Goal: Information Seeking & Learning: Learn about a topic

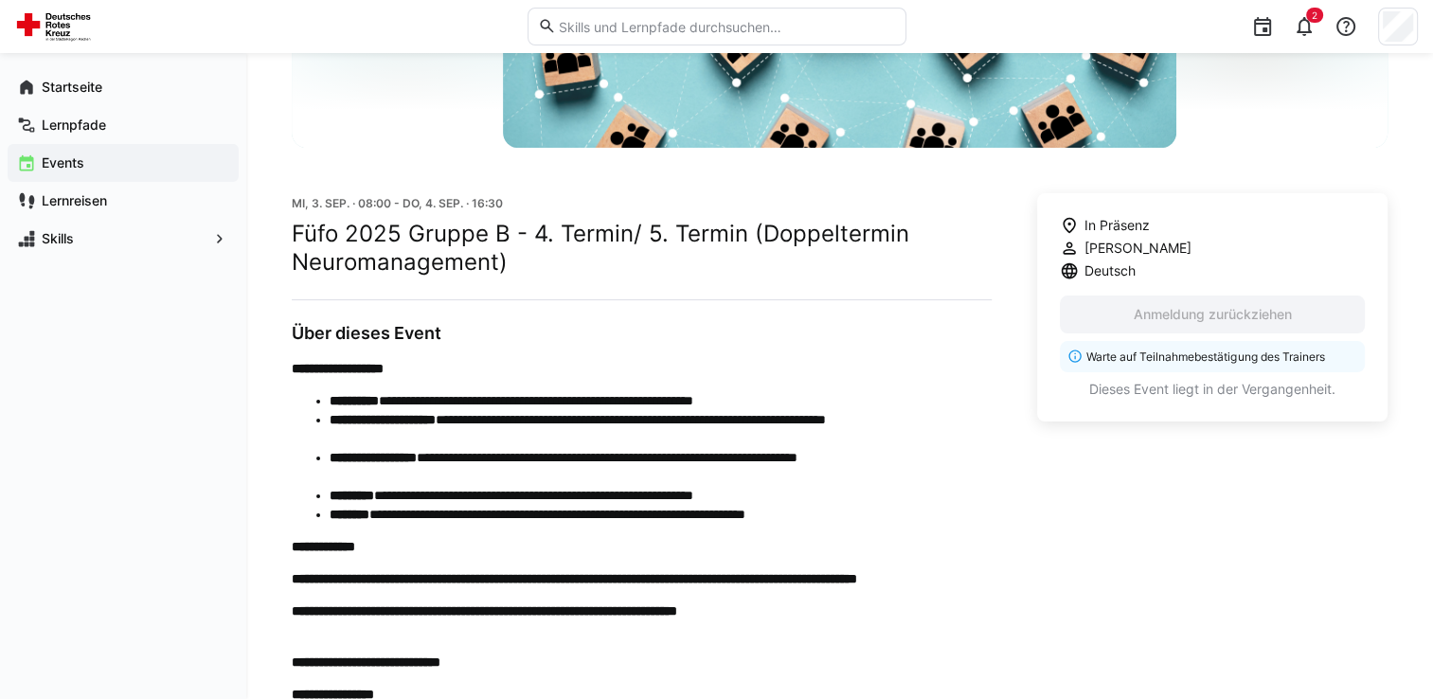
scroll to position [284, 0]
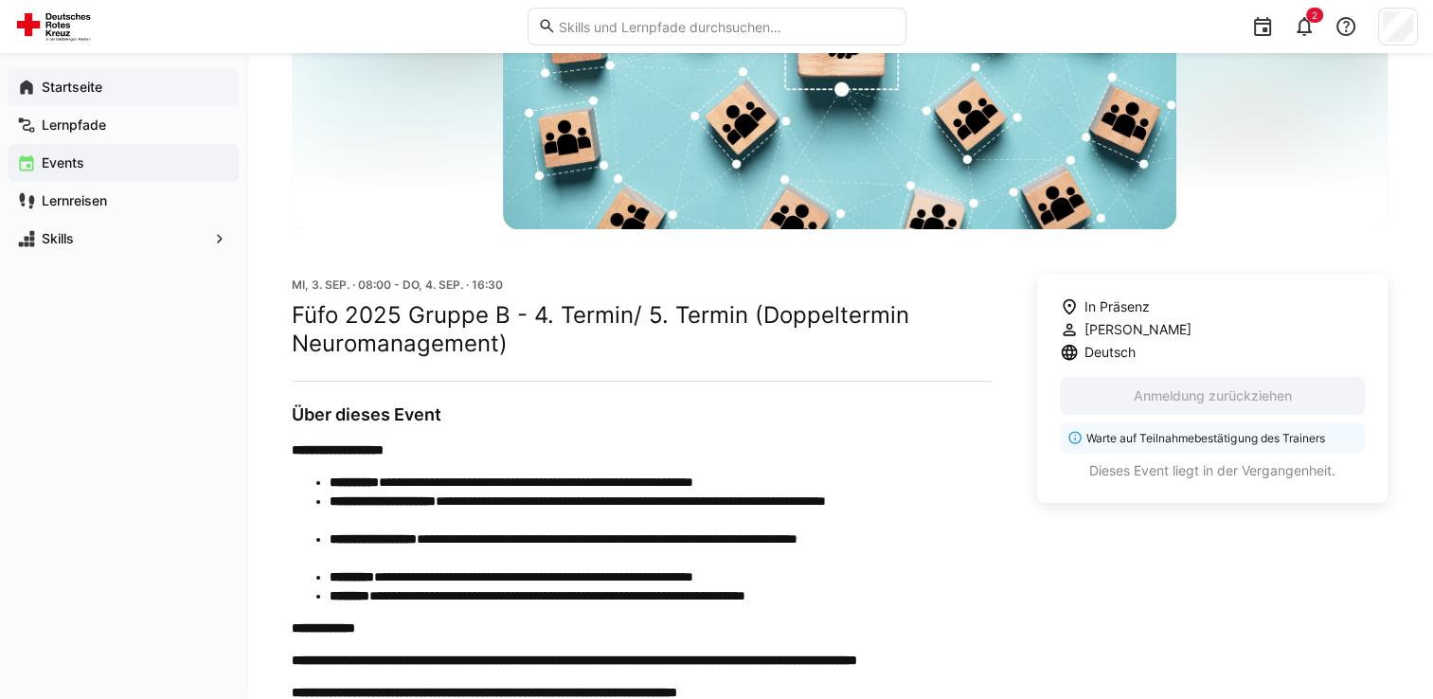
click at [0, 0] on app-navigation-label "Startseite" at bounding box center [0, 0] width 0 height 0
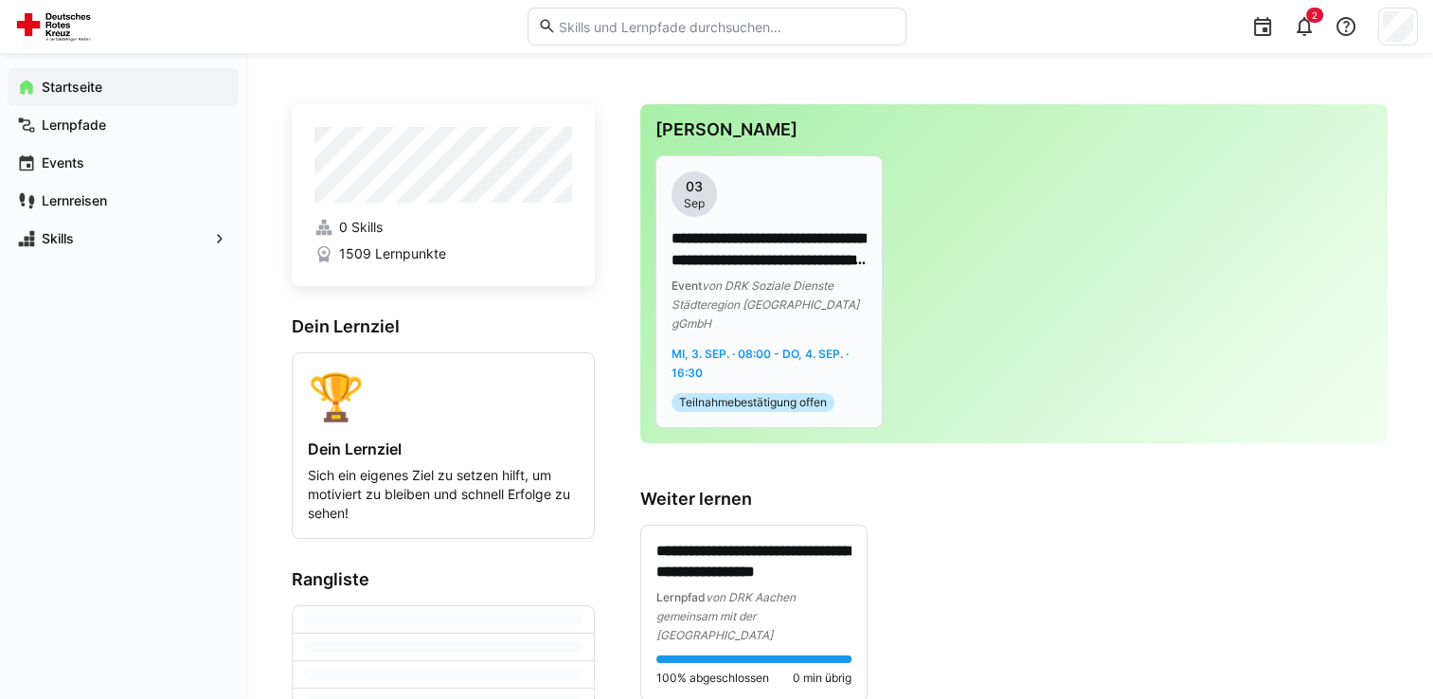
click at [785, 395] on span "Teilnahmebestätigung offen" at bounding box center [753, 402] width 148 height 15
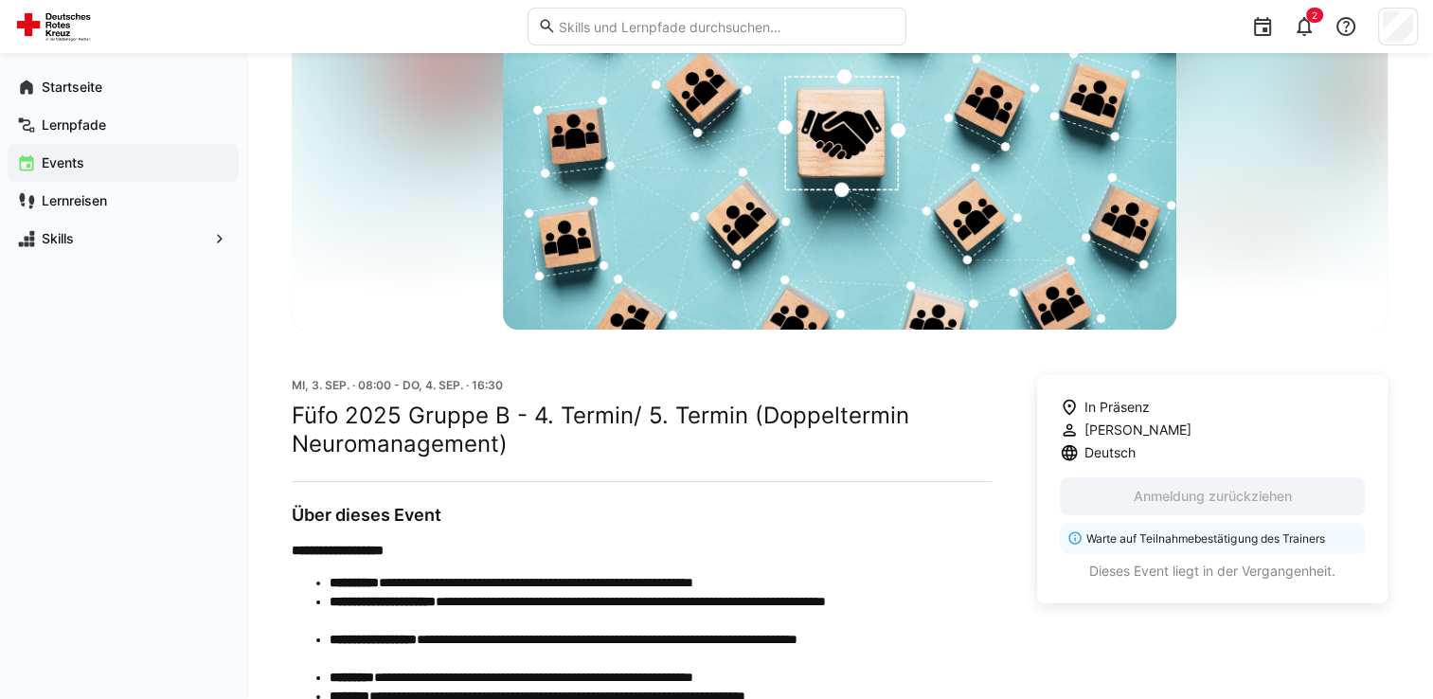
scroll to position [295, 0]
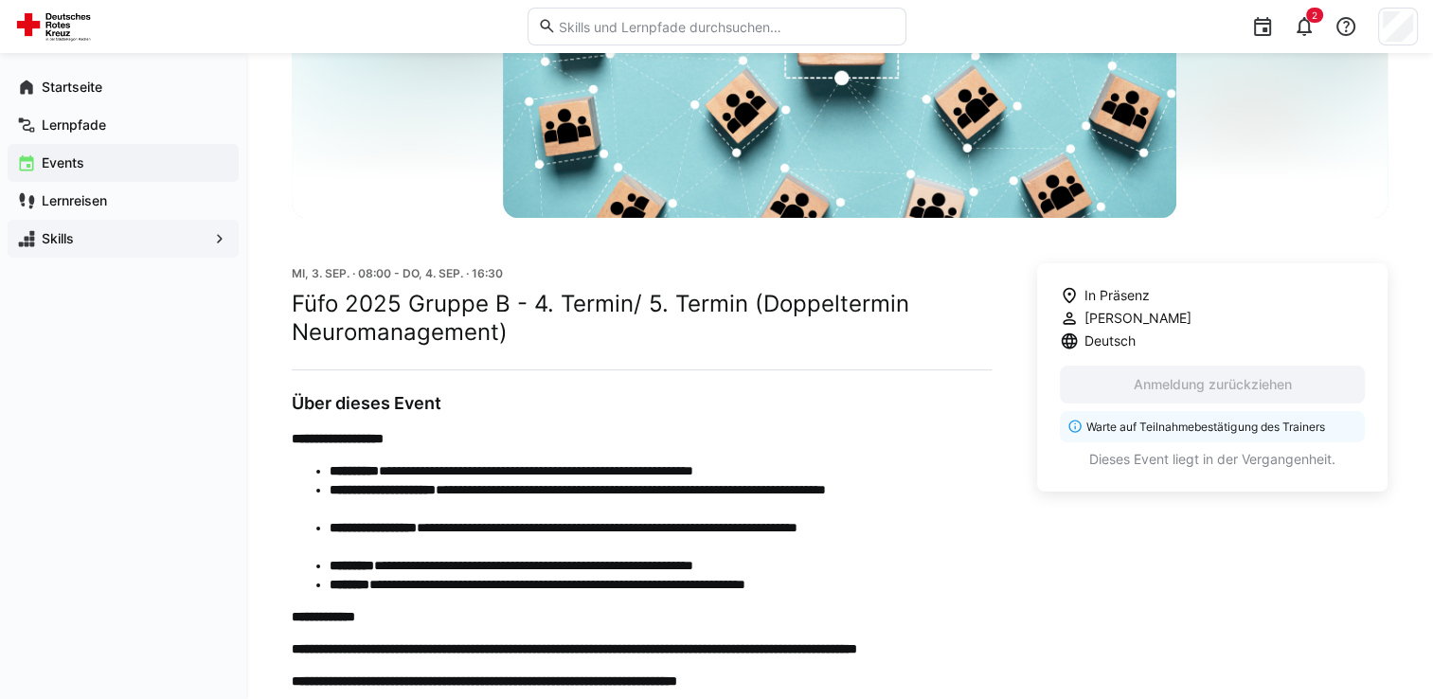
click at [80, 244] on span "Skills" at bounding box center [123, 238] width 169 height 19
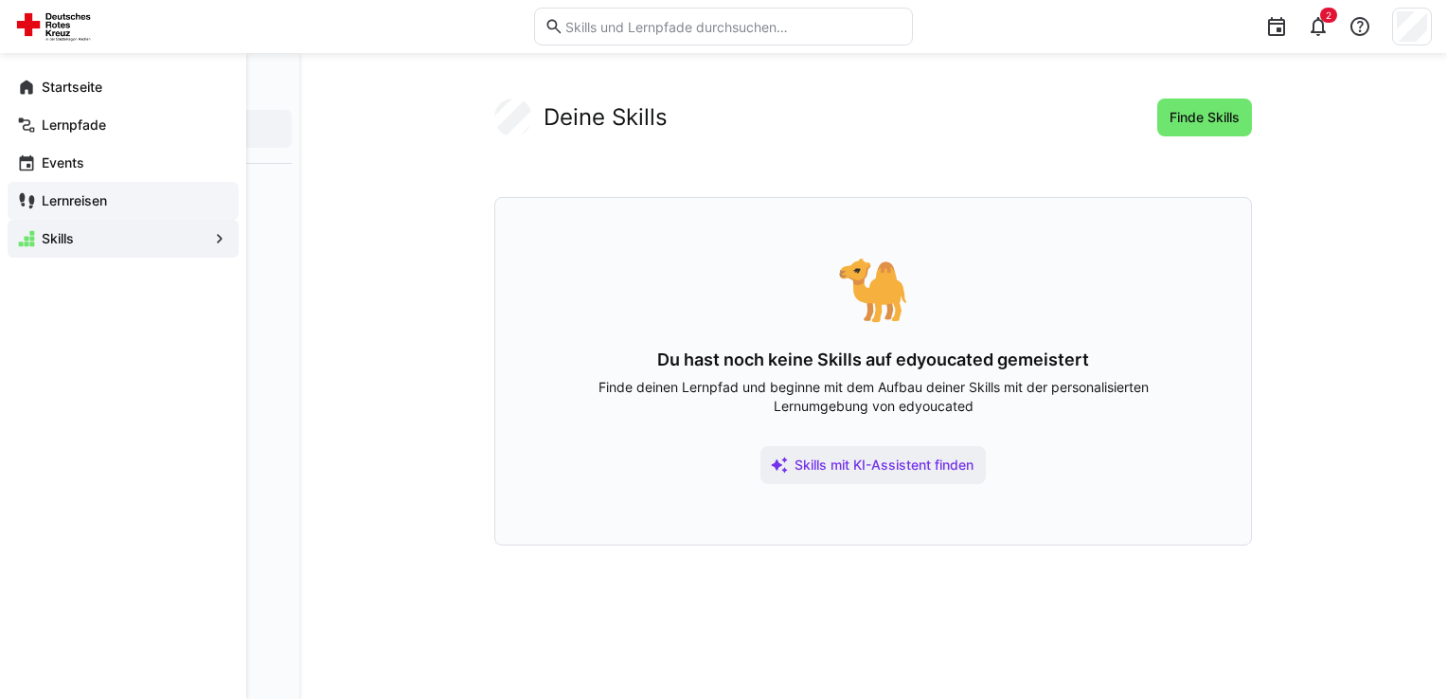
click at [85, 217] on div "Lernreisen" at bounding box center [123, 201] width 231 height 38
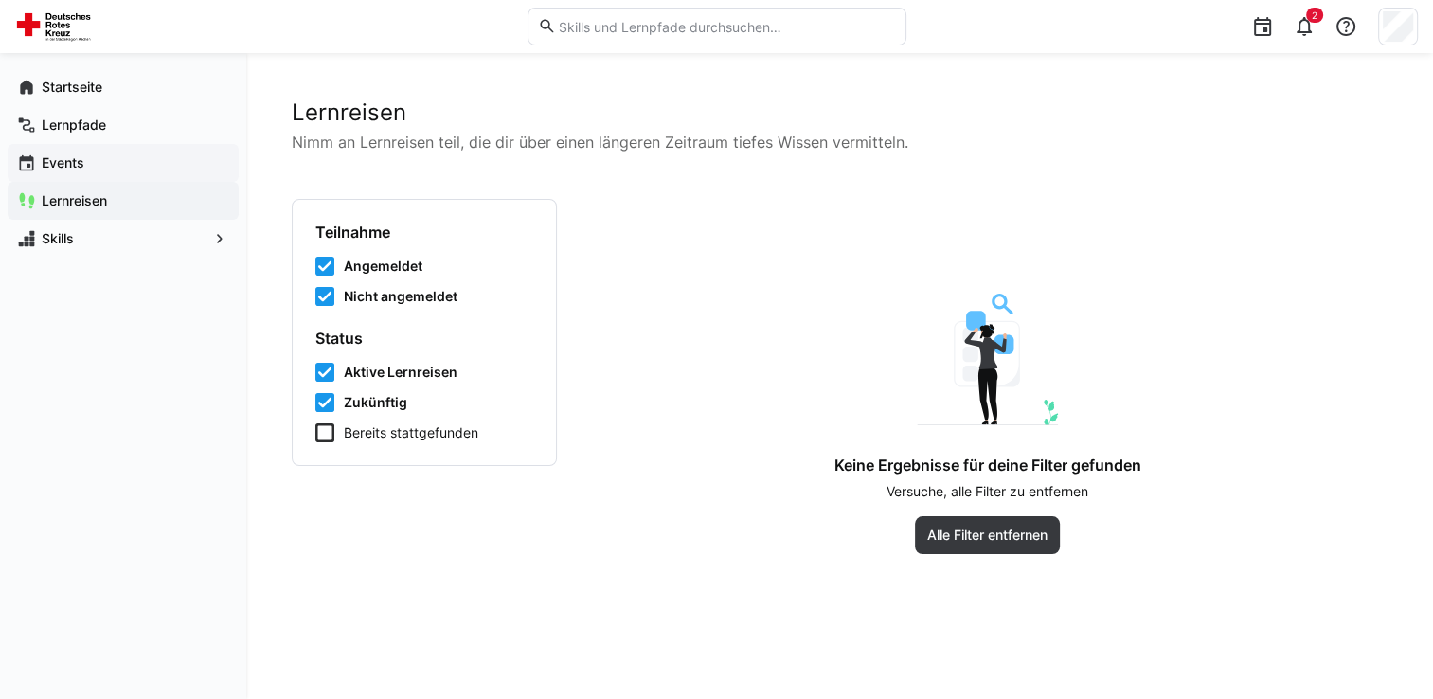
click at [88, 170] on span "Events" at bounding box center [134, 162] width 190 height 19
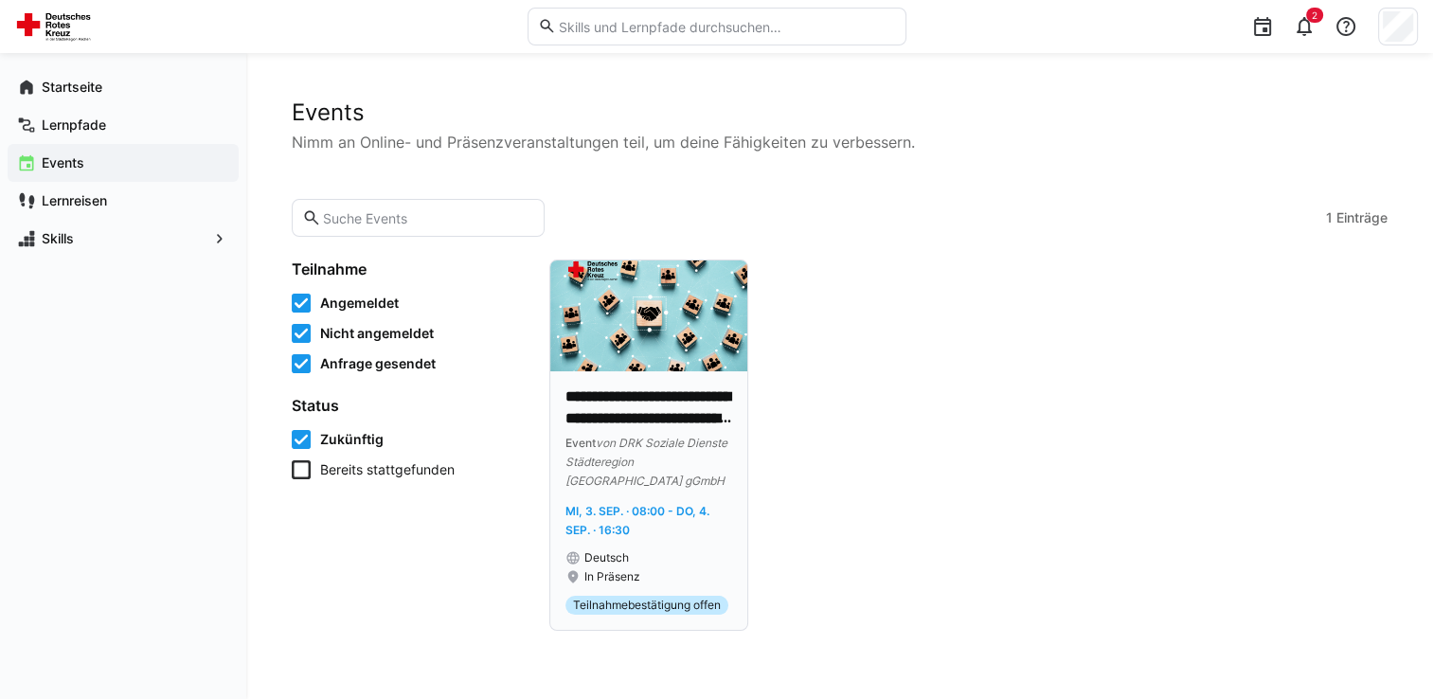
click at [616, 383] on div "**********" at bounding box center [648, 500] width 197 height 259
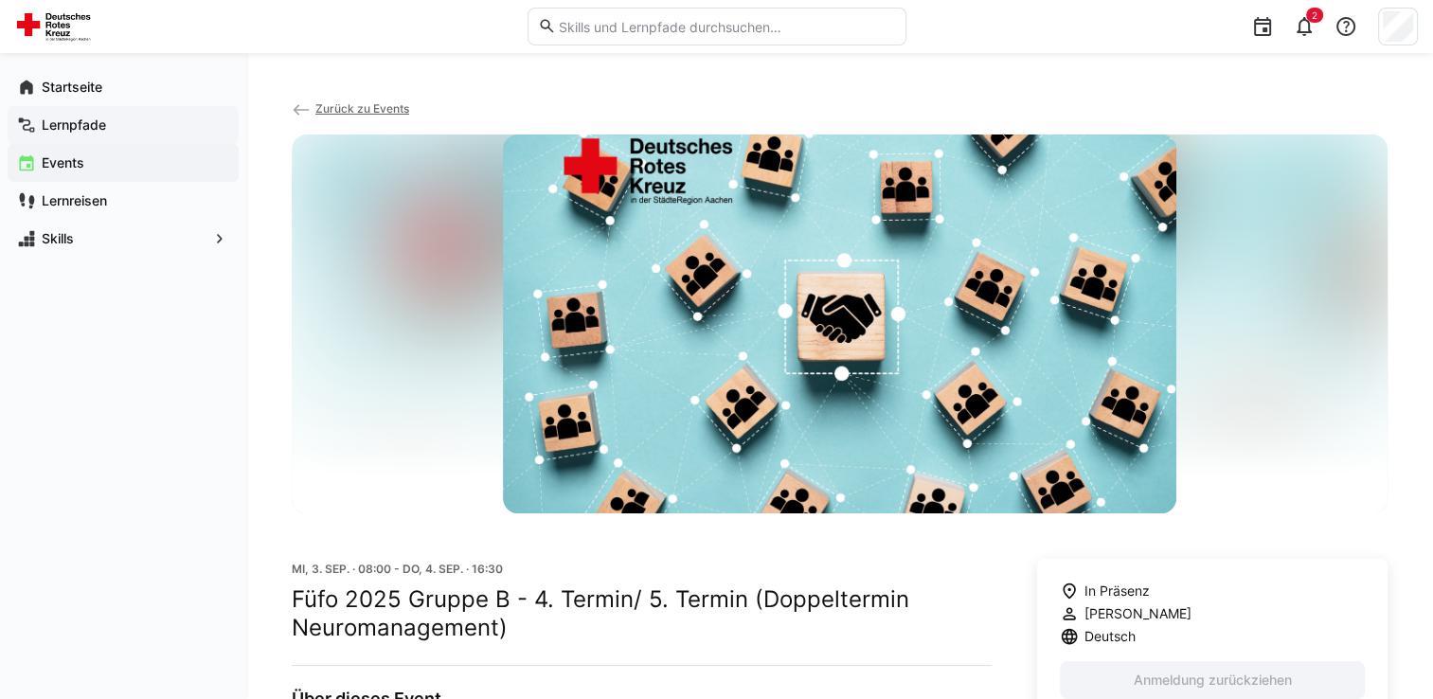
click at [133, 122] on span "Lernpfade" at bounding box center [134, 125] width 190 height 19
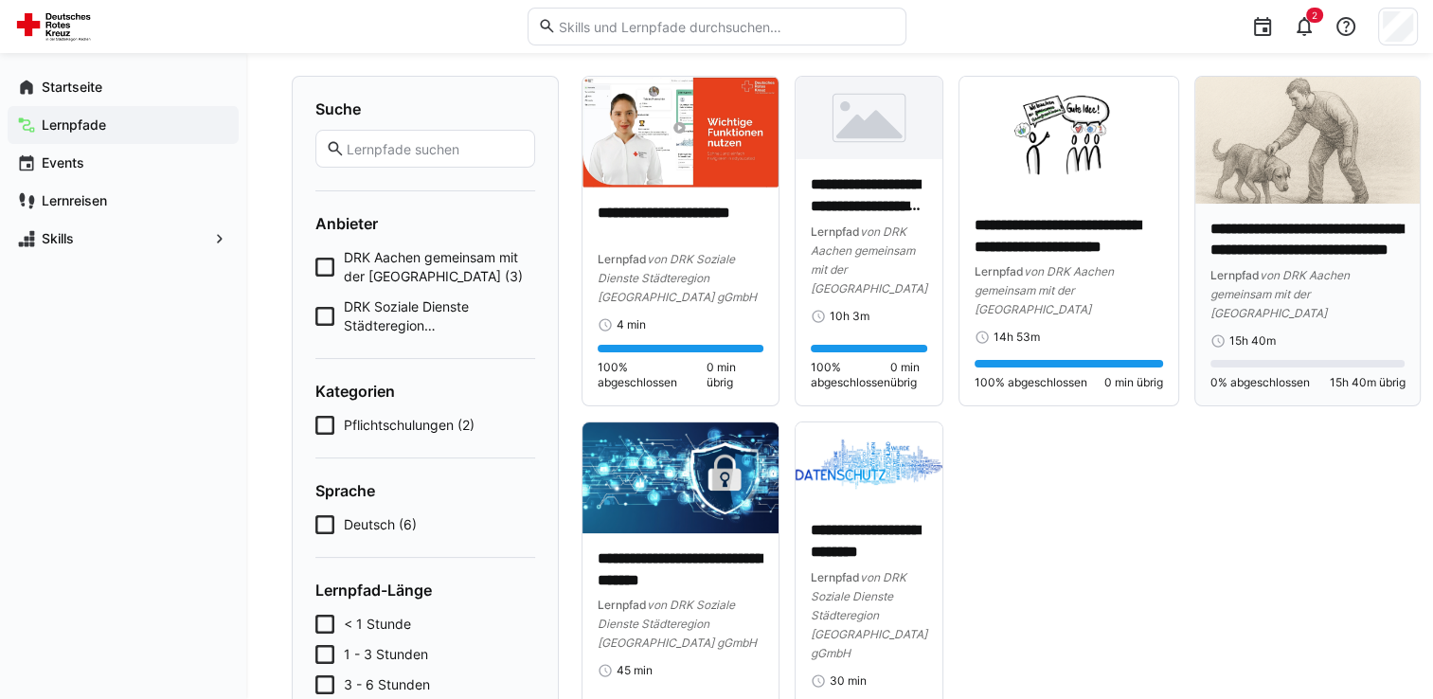
scroll to position [15, 0]
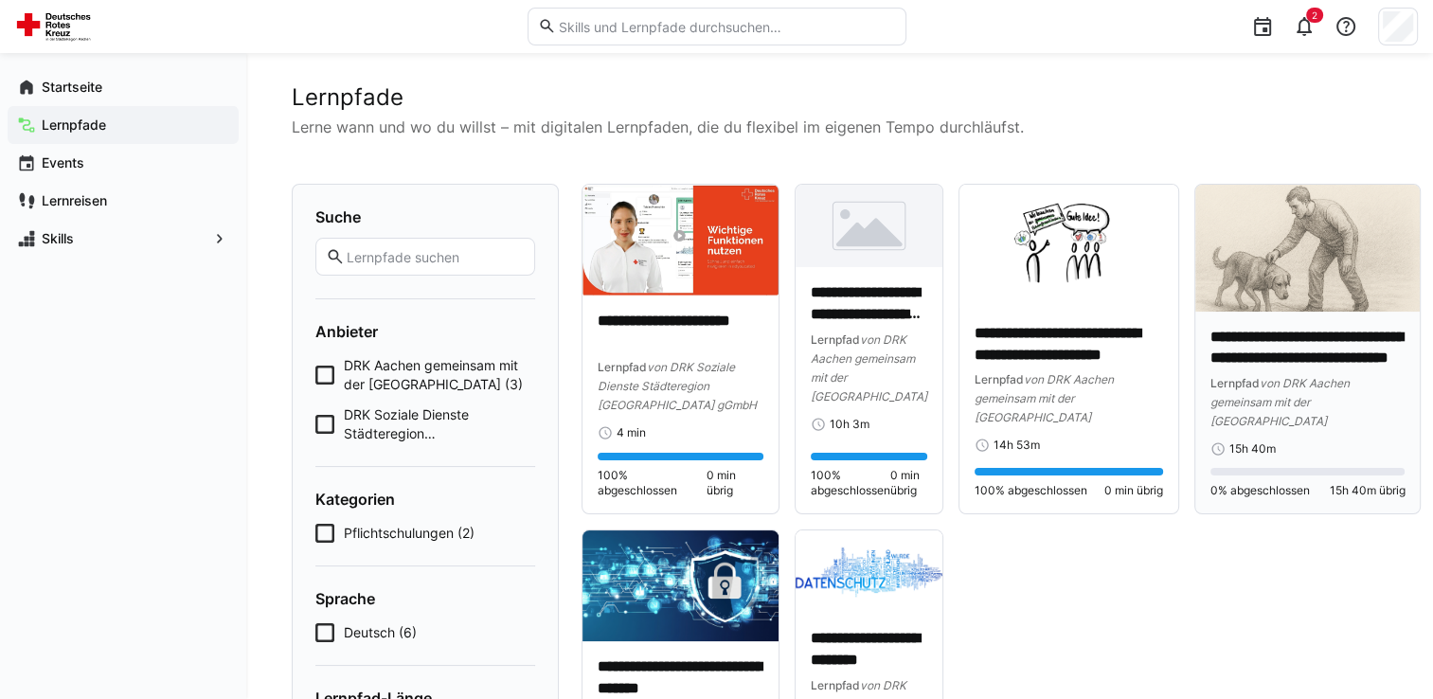
click at [1288, 345] on p "**********" at bounding box center [1307, 349] width 195 height 44
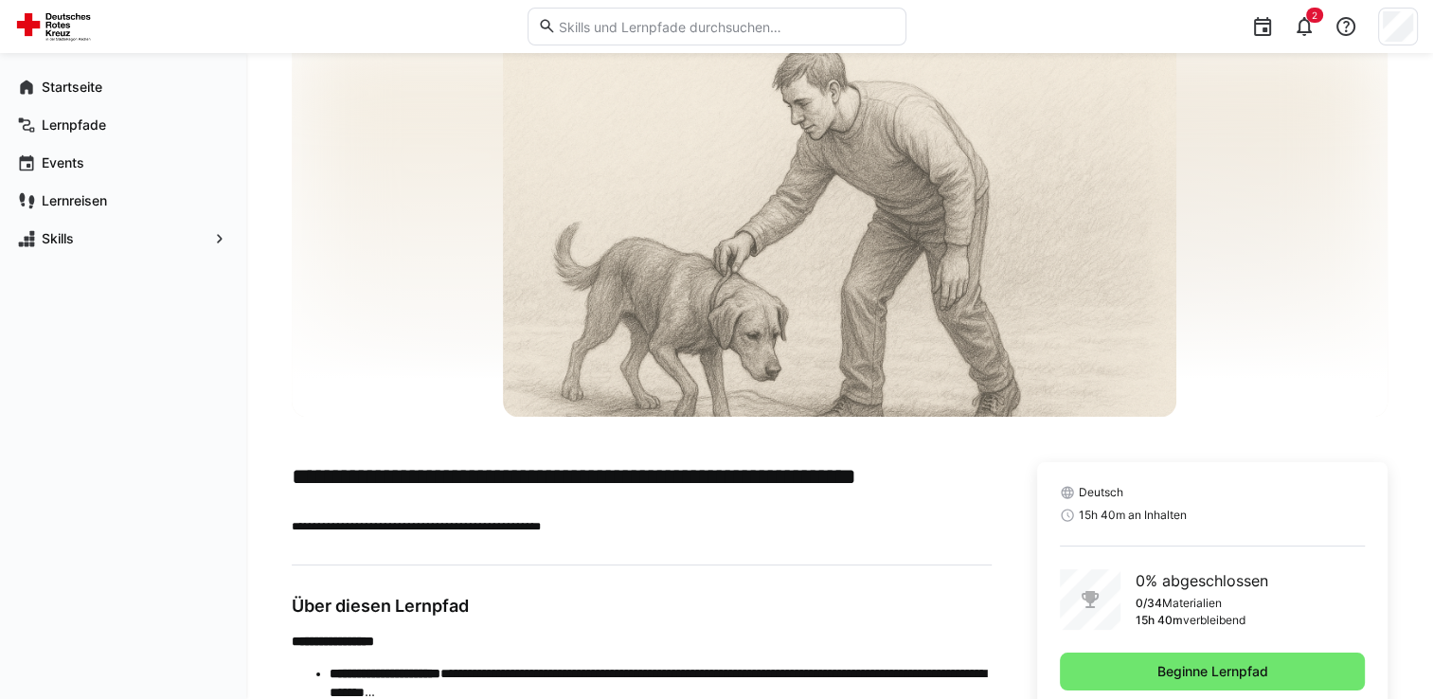
scroll to position [127, 0]
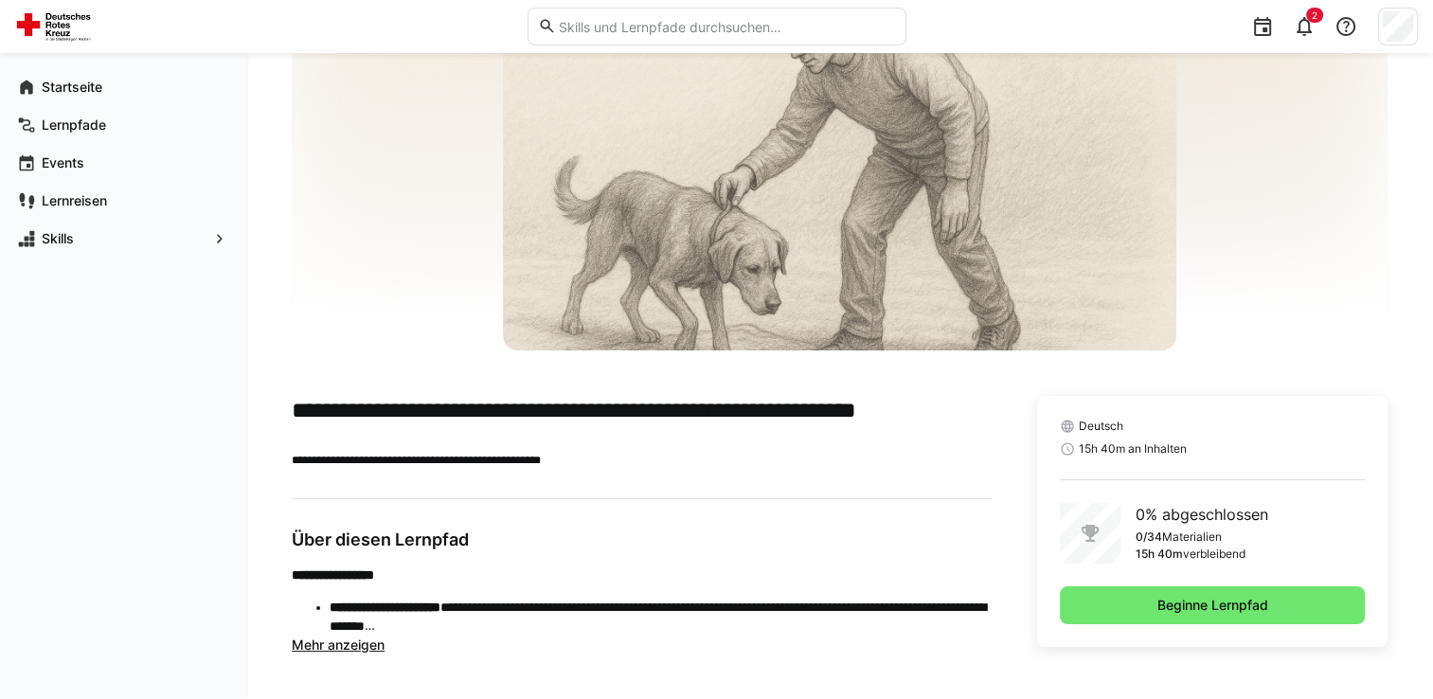
click at [363, 647] on span "Mehr anzeigen" at bounding box center [338, 644] width 93 height 16
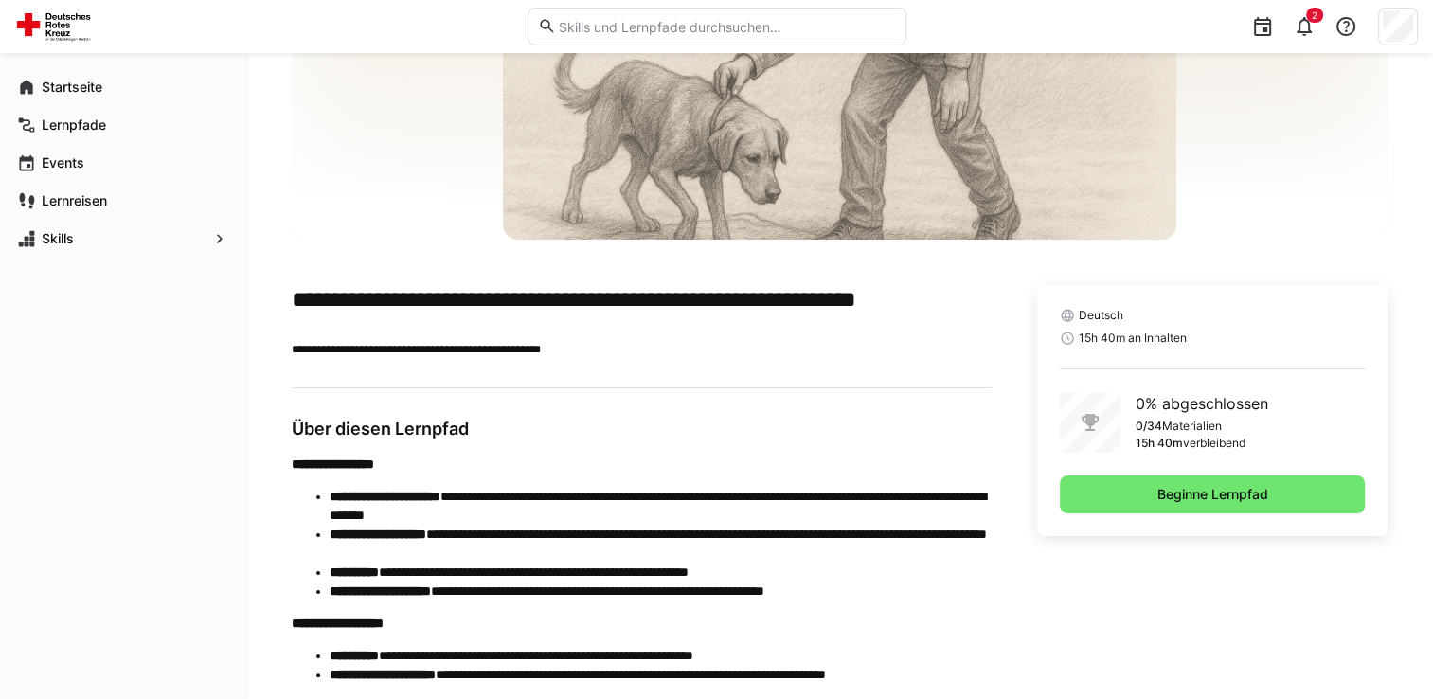
scroll to position [271, 0]
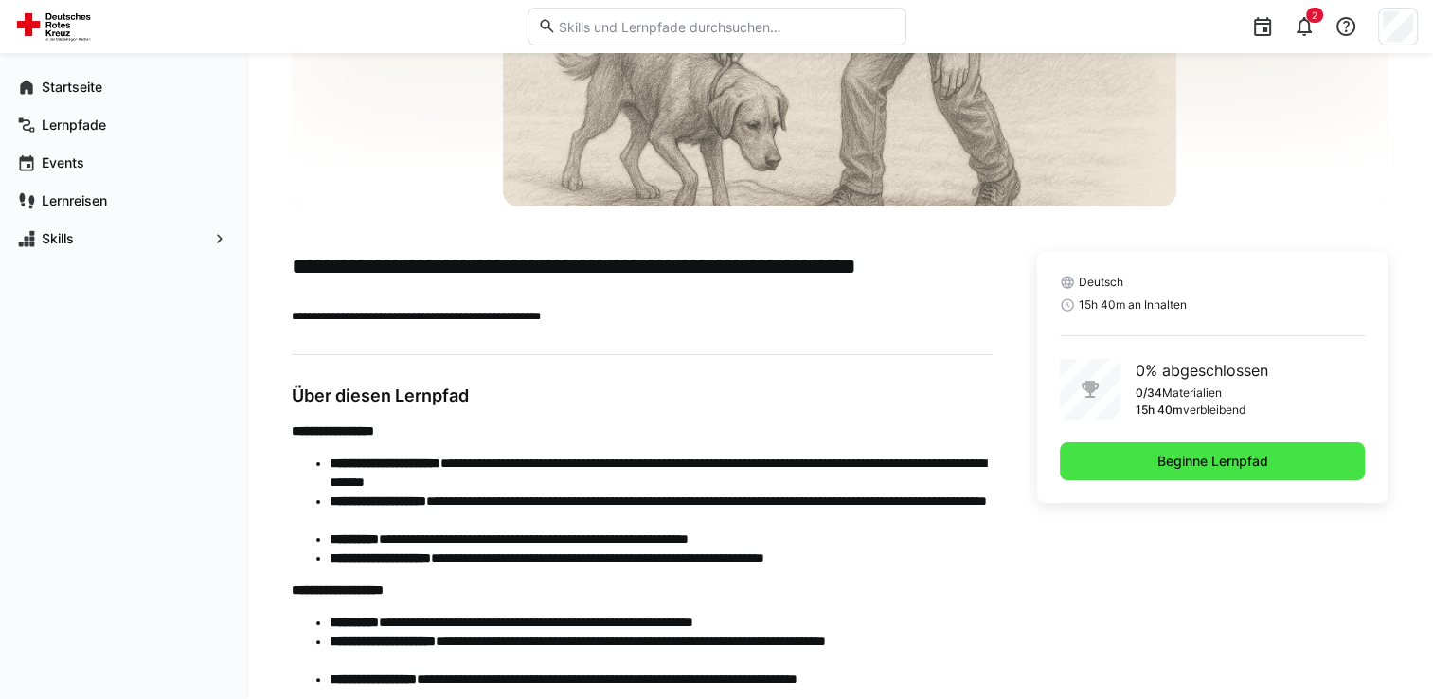
click at [1134, 474] on span "Beginne Lernpfad" at bounding box center [1212, 461] width 305 height 38
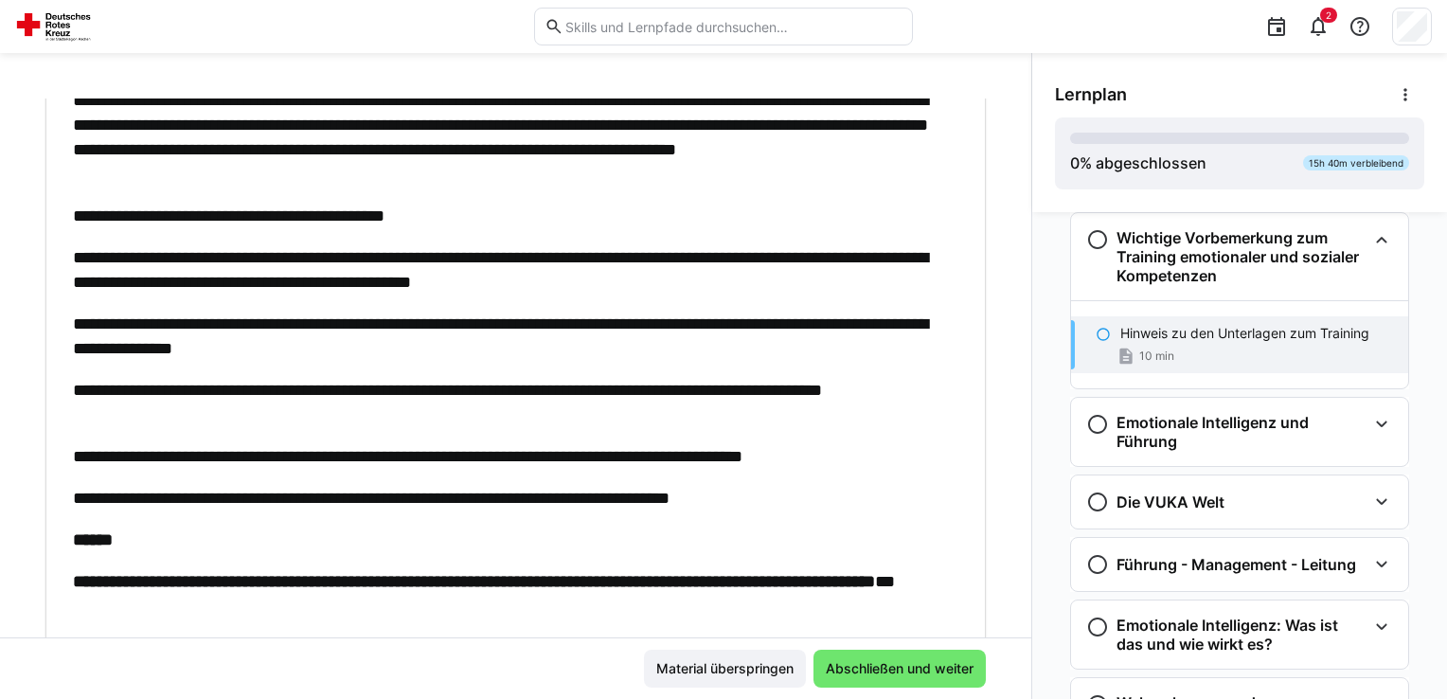
scroll to position [316, 0]
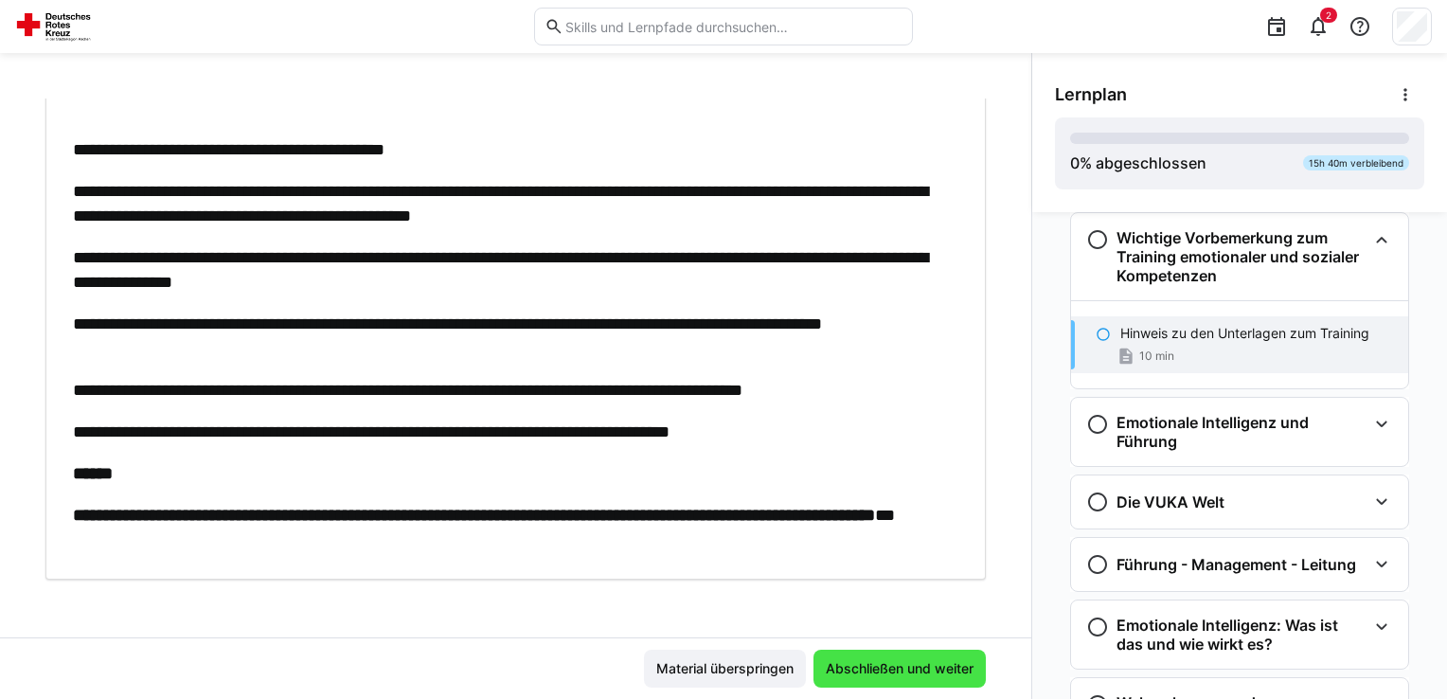
click at [885, 674] on span "Abschließen und weiter" at bounding box center [899, 668] width 153 height 19
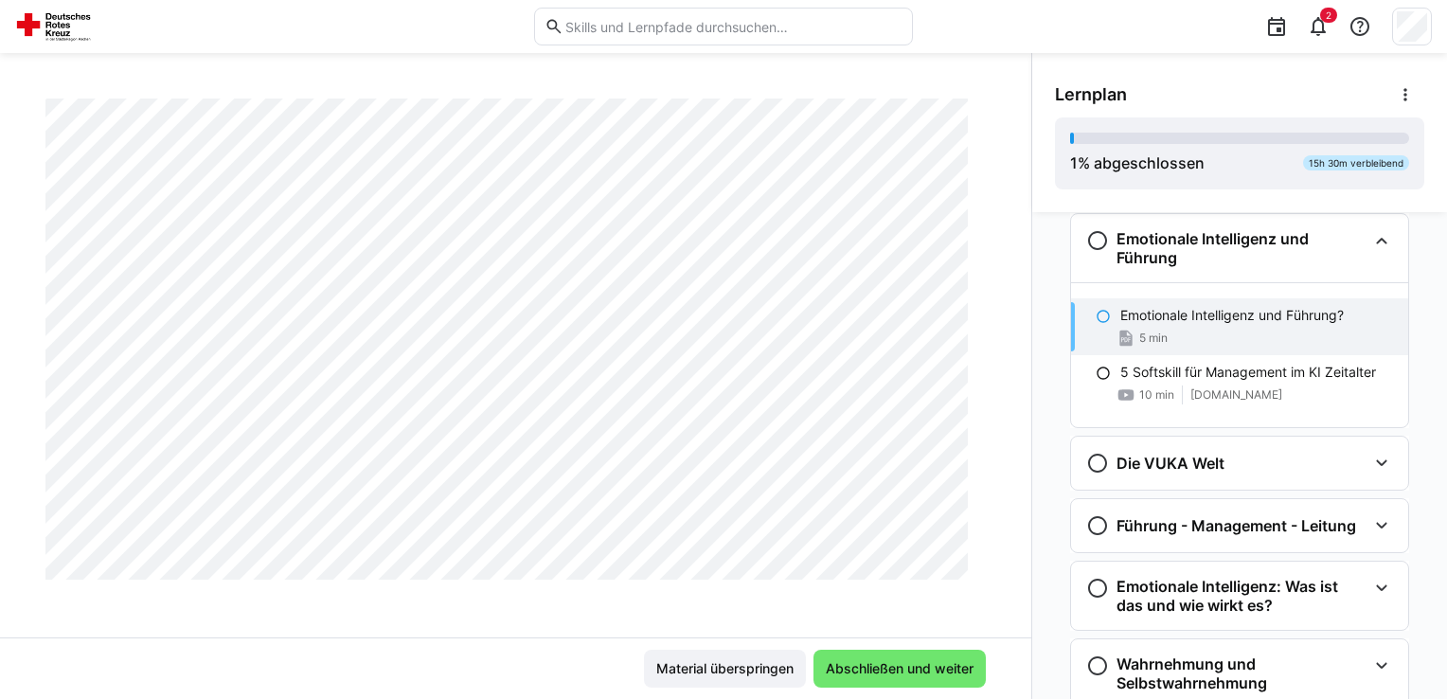
scroll to position [323, 0]
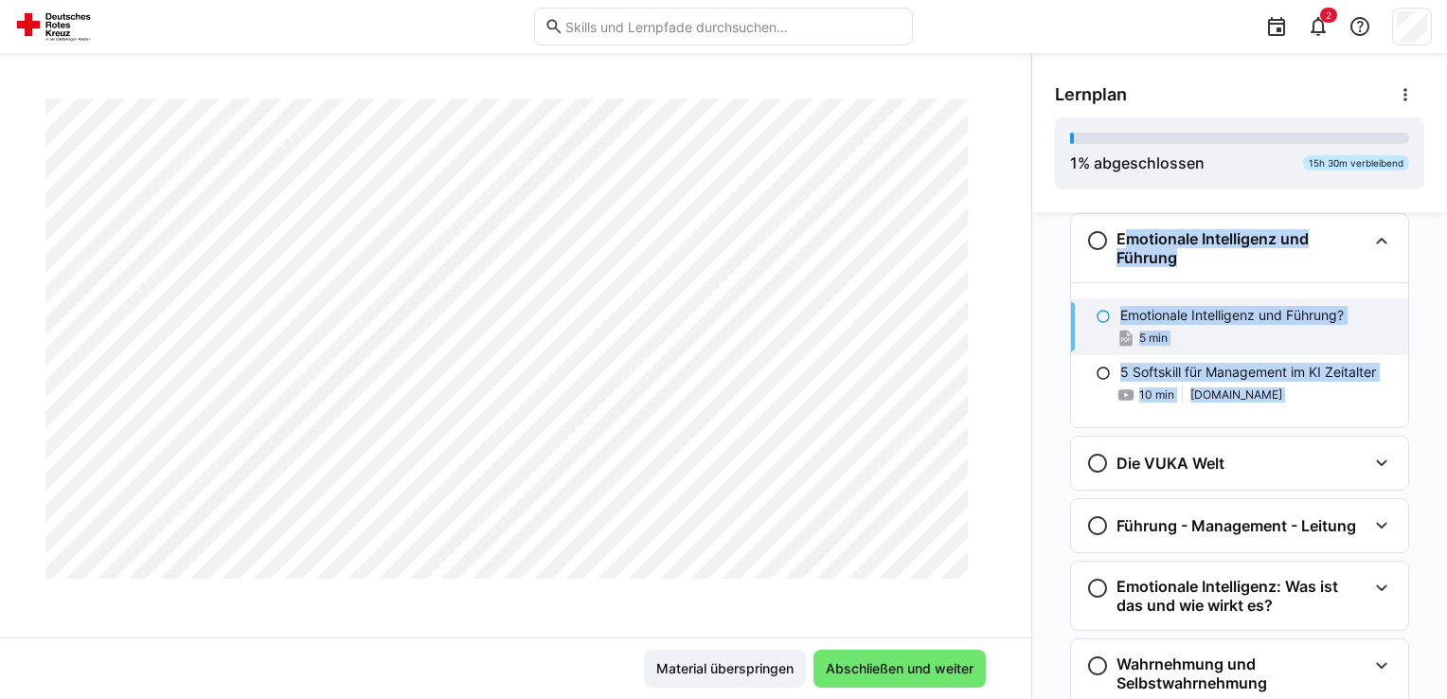
drag, startPoint x: 1023, startPoint y: 441, endPoint x: 1034, endPoint y: 256, distance: 186.0
click at [1034, 256] on div "Wichtige Vorbemerkung zum Training emotionaler und sozialer Kompetenzen Hinweis…" at bounding box center [1239, 455] width 415 height 487
click at [891, 666] on span "Abschließen und weiter" at bounding box center [899, 668] width 153 height 19
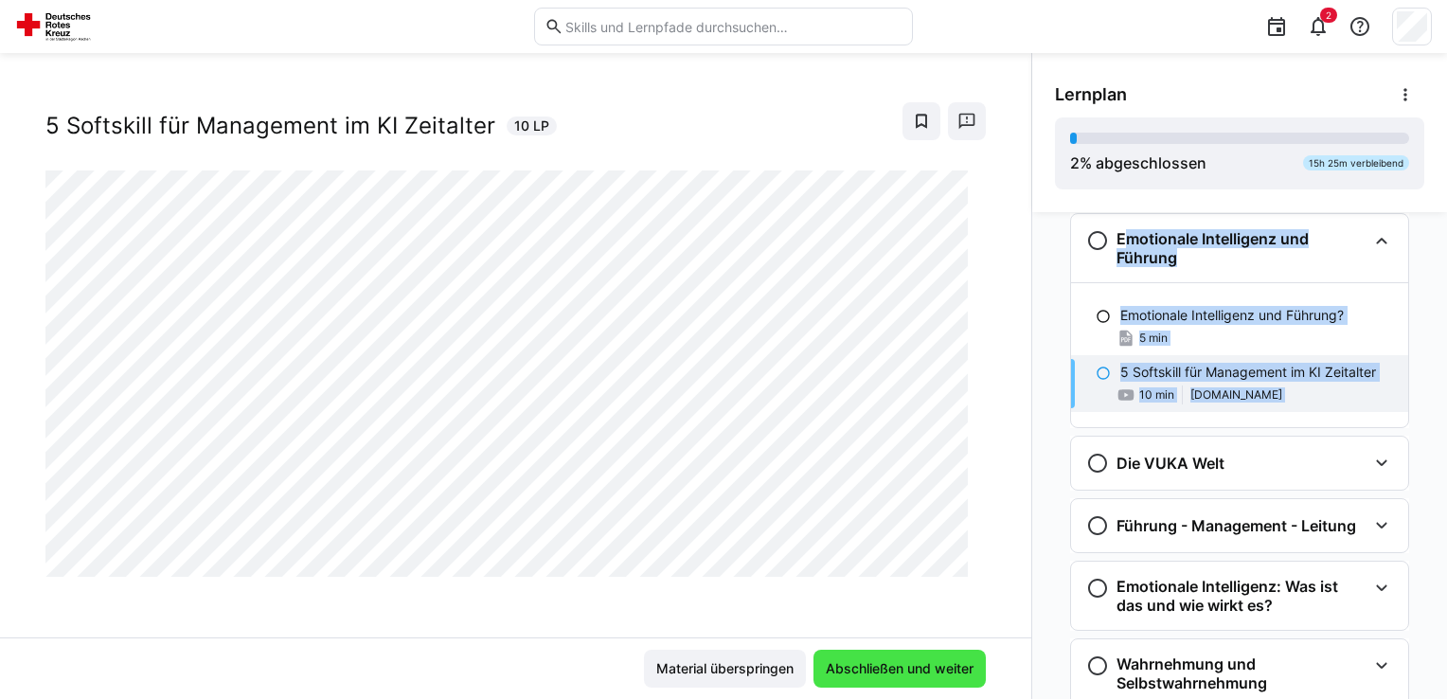
scroll to position [30, 0]
click at [891, 666] on span "Abschließen und weiter" at bounding box center [899, 668] width 153 height 19
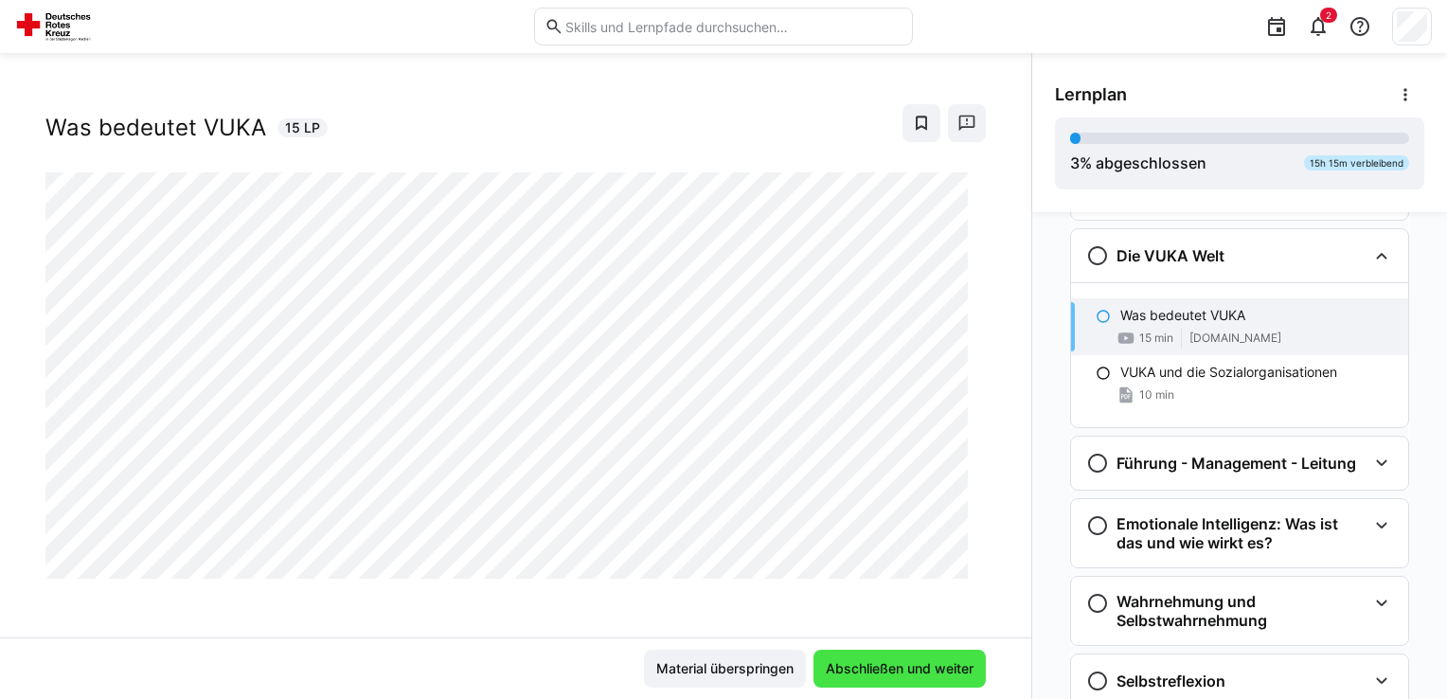
scroll to position [437, 0]
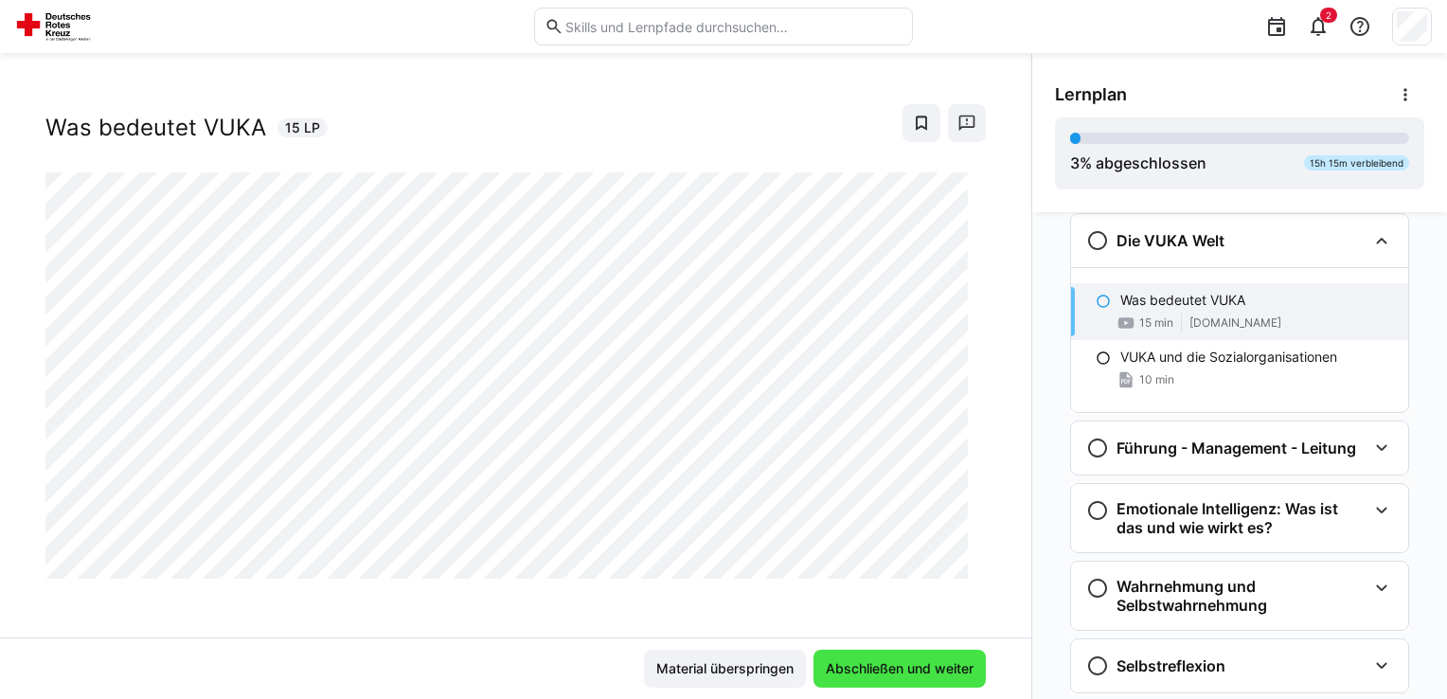
click at [891, 666] on span "Abschließen und weiter" at bounding box center [899, 668] width 153 height 19
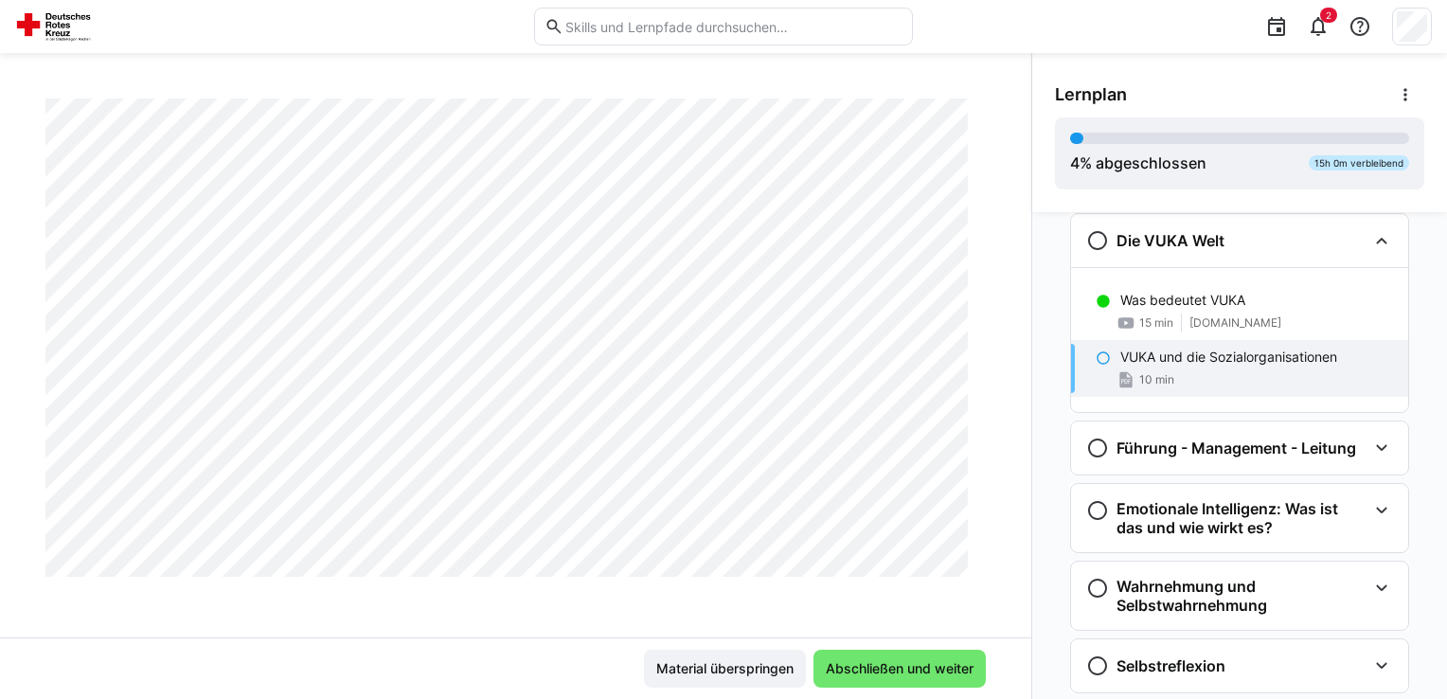
scroll to position [1743, 0]
click at [1191, 241] on h3 "Die VUKA Welt" at bounding box center [1170, 240] width 108 height 19
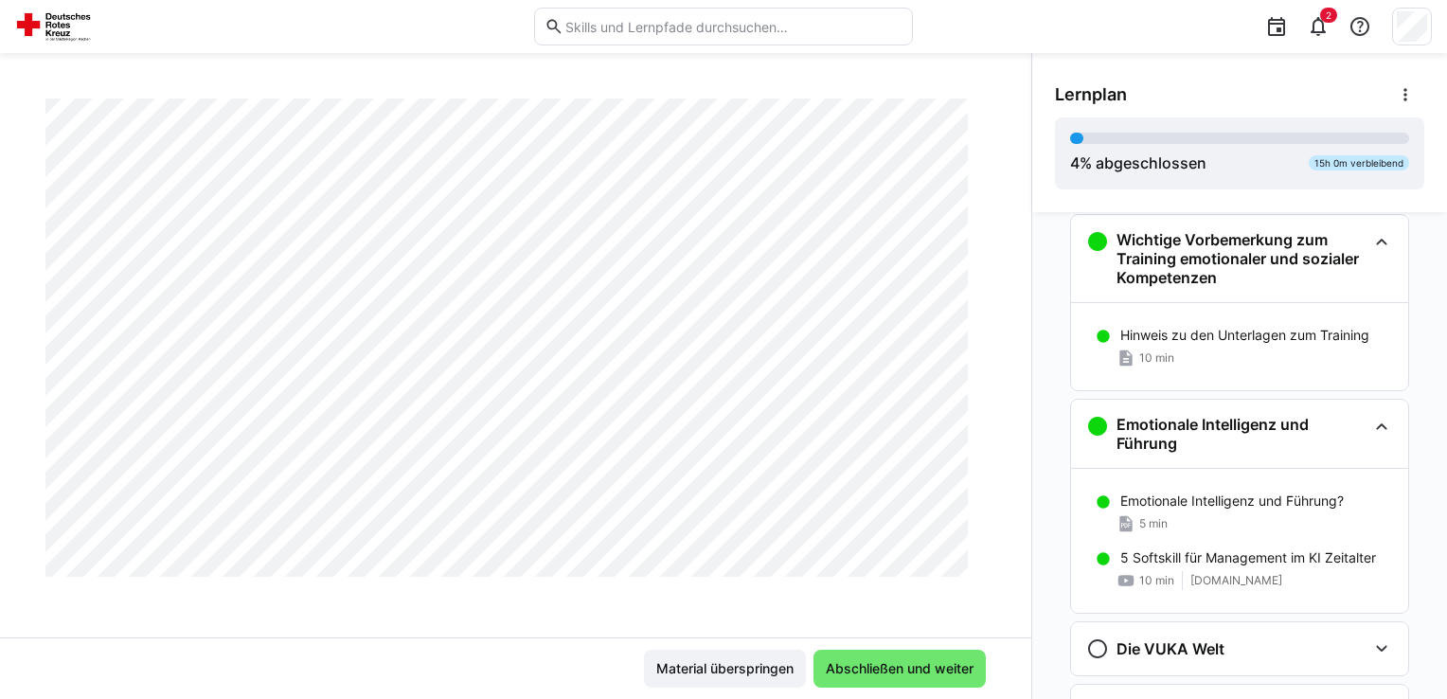
scroll to position [0, 0]
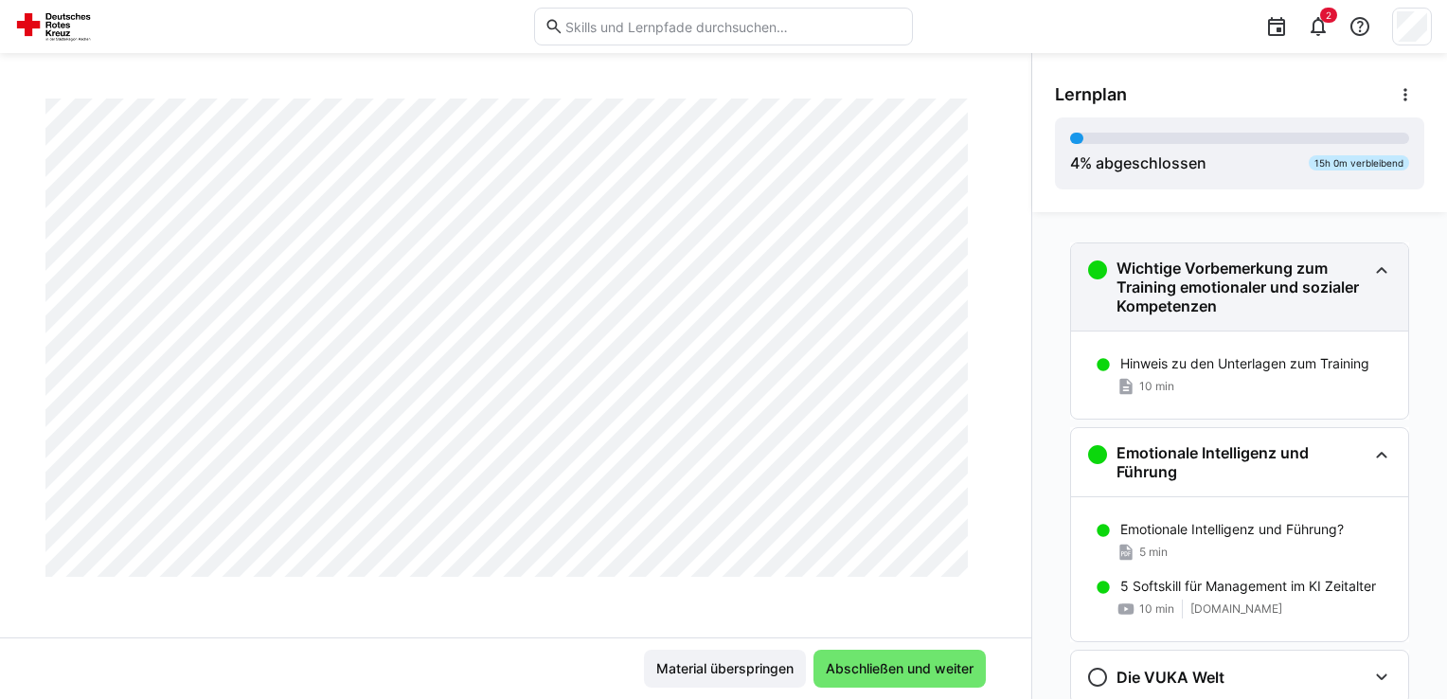
click at [1189, 290] on h3 "Wichtige Vorbemerkung zum Training emotionaler und sozialer Kompetenzen" at bounding box center [1241, 287] width 250 height 57
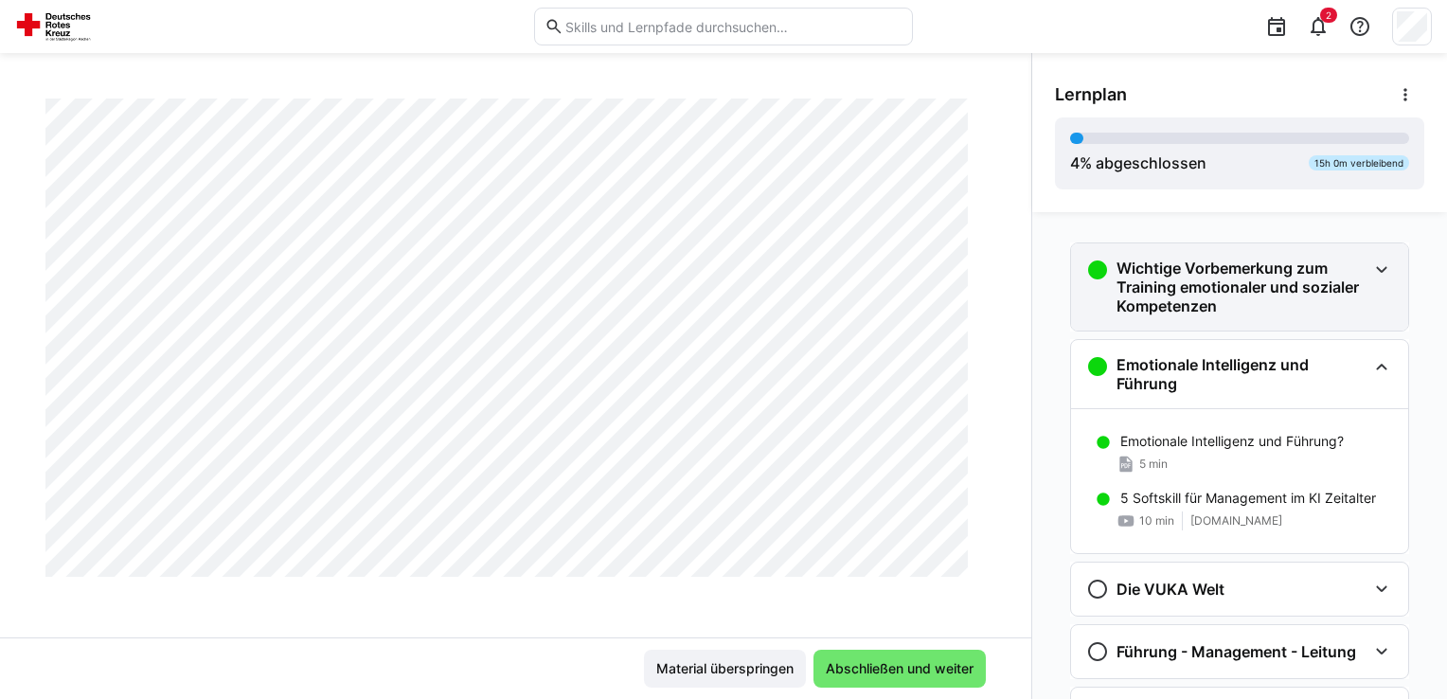
click at [1182, 282] on h3 "Wichtige Vorbemerkung zum Training emotionaler und sozialer Kompetenzen" at bounding box center [1241, 287] width 250 height 57
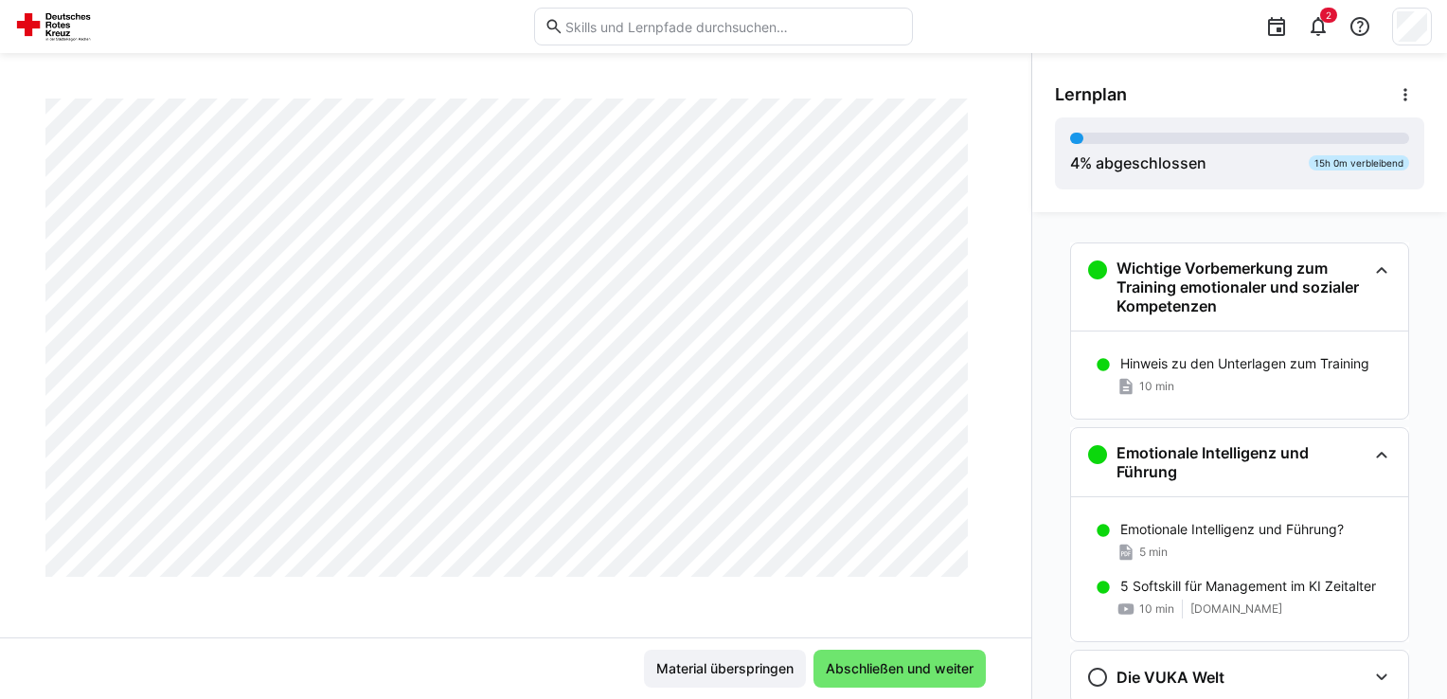
click at [1188, 343] on div "Hinweis zu den Unterlagen zum Training 10 min" at bounding box center [1239, 374] width 337 height 87
click at [1188, 348] on div "Hinweis zu den Unterlagen zum Training 10 min" at bounding box center [1239, 375] width 337 height 57
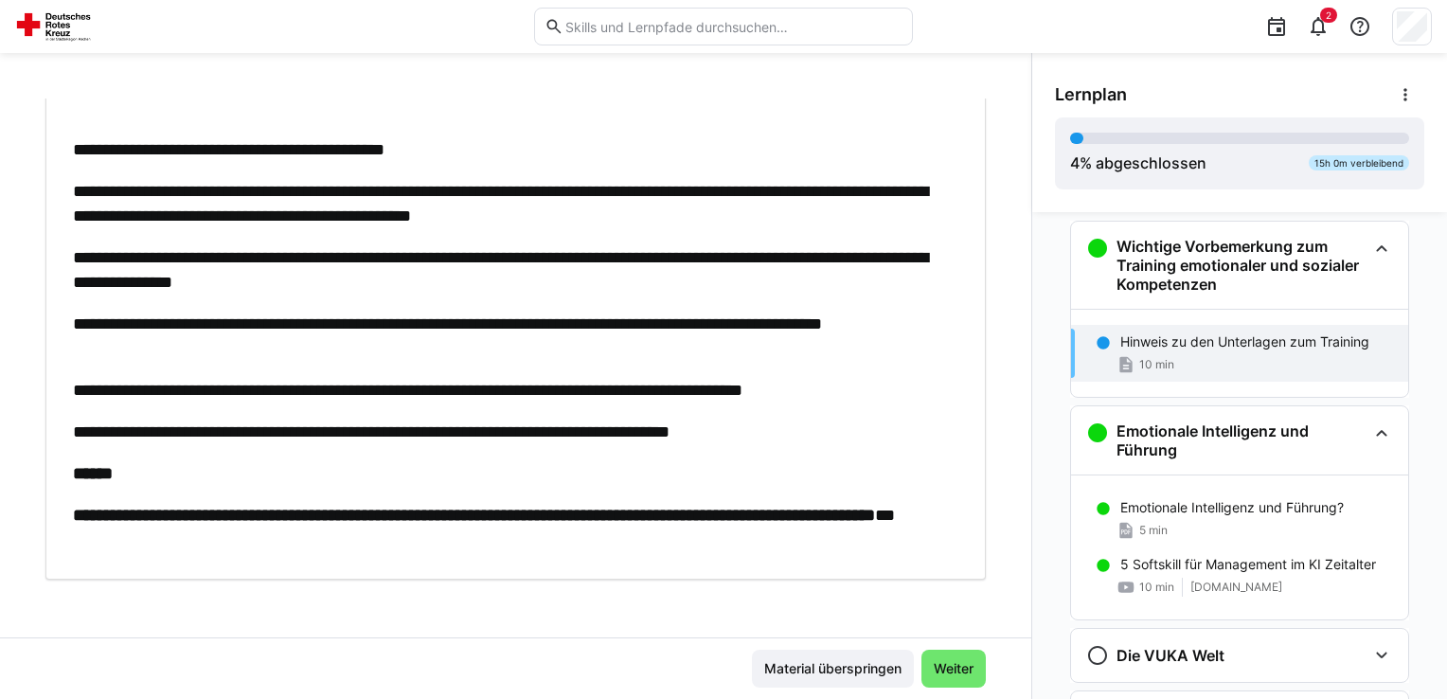
scroll to position [30, 0]
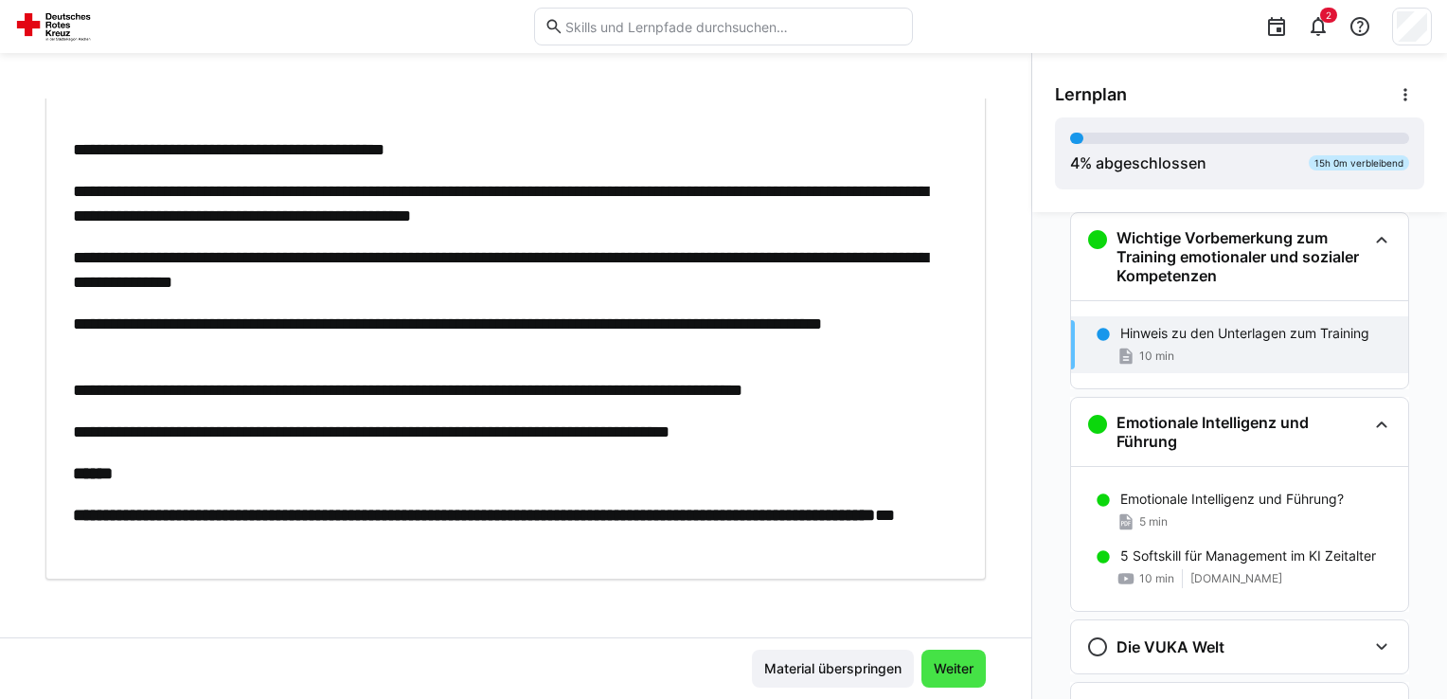
click at [958, 671] on span "Weiter" at bounding box center [953, 668] width 45 height 19
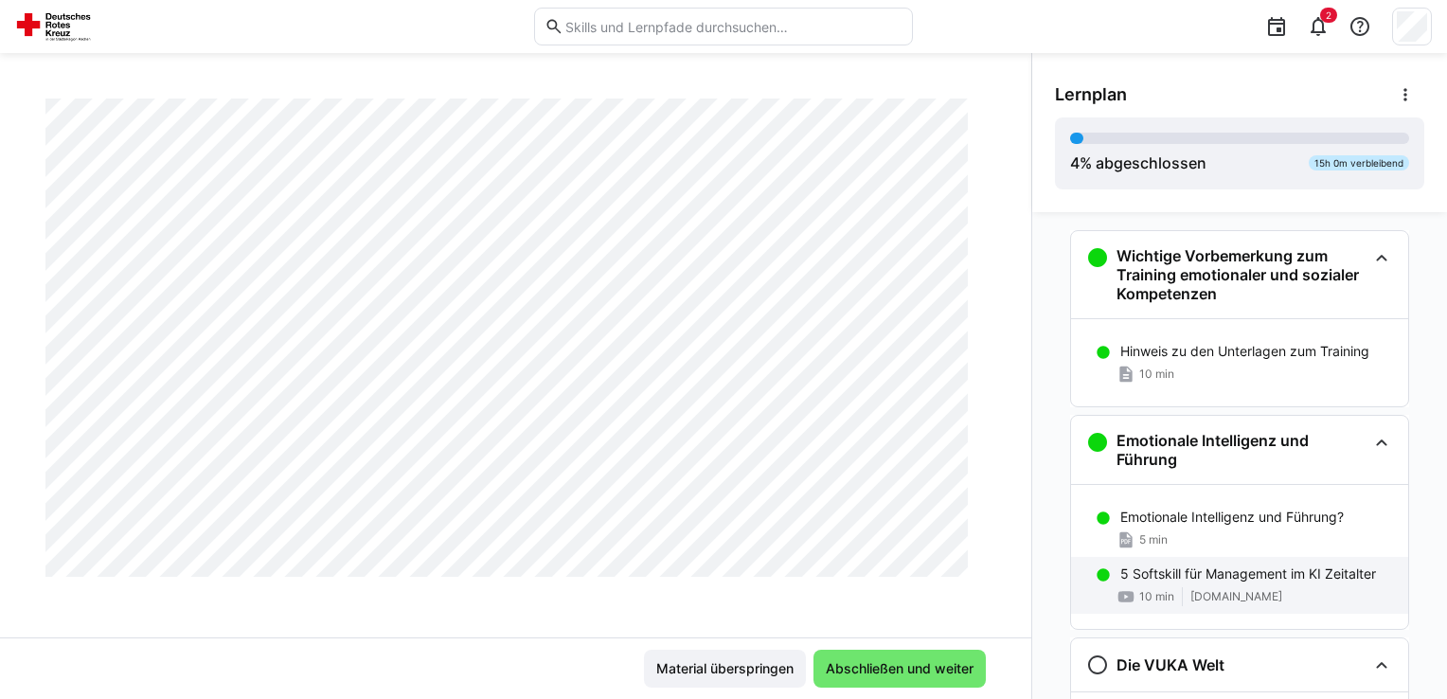
scroll to position [0, 0]
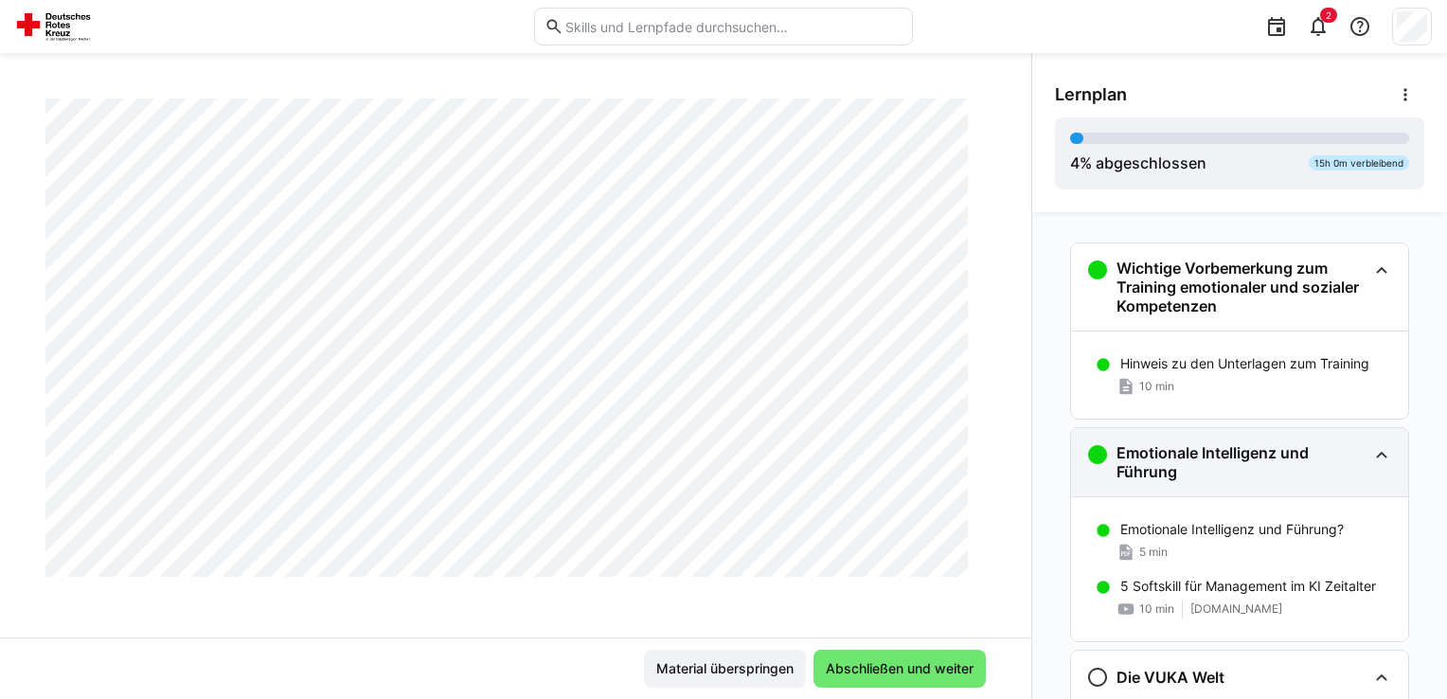
click at [1214, 451] on h3 "Emotionale Intelligenz und Führung" at bounding box center [1241, 462] width 250 height 38
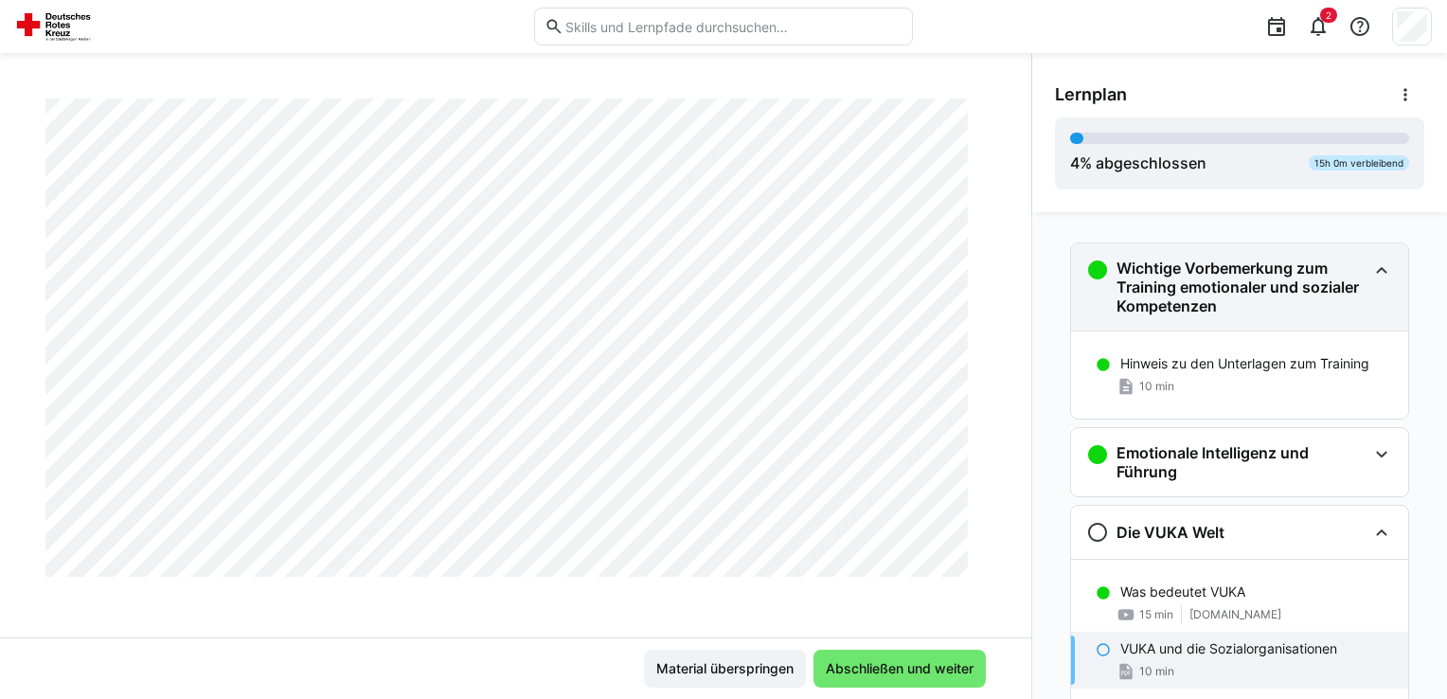
click at [1223, 293] on h3 "Wichtige Vorbemerkung zum Training emotionaler und sozialer Kompetenzen" at bounding box center [1241, 287] width 250 height 57
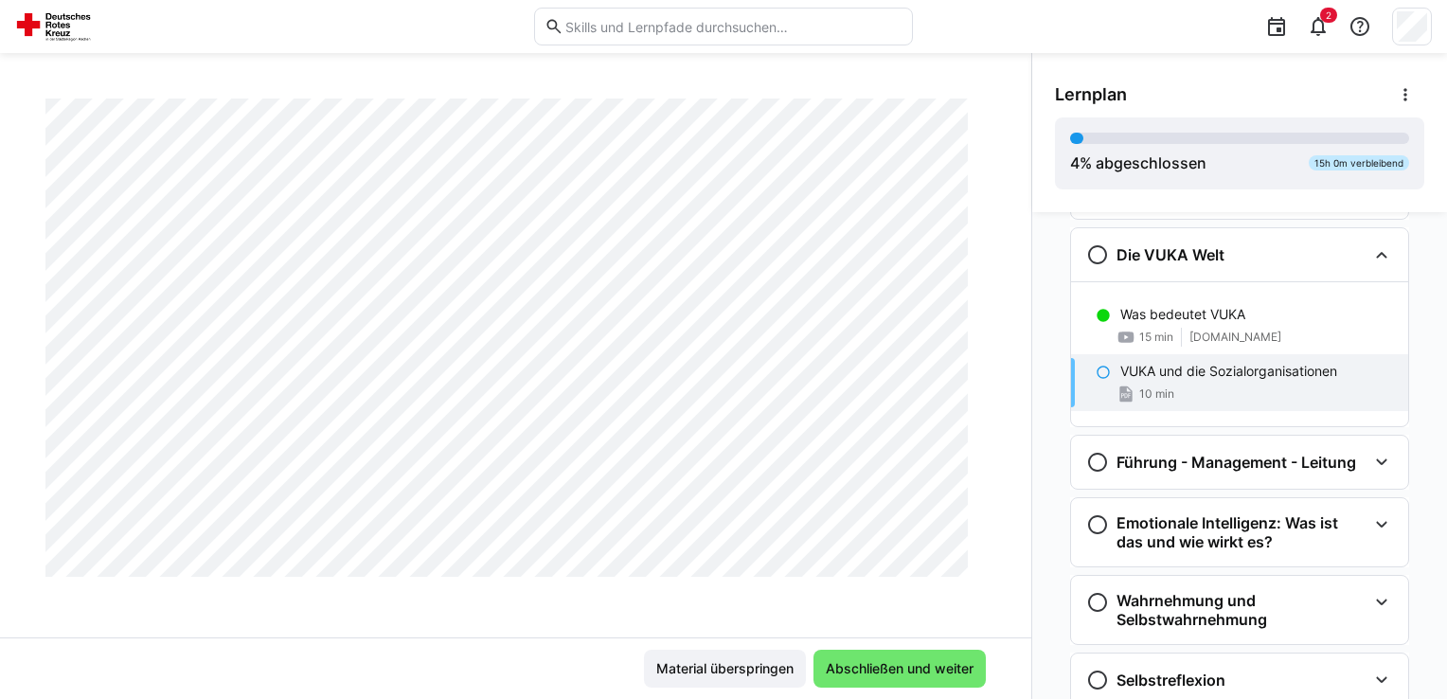
scroll to position [35112, 0]
click at [1188, 465] on h3 "Führung - Management - Leitung" at bounding box center [1236, 462] width 240 height 19
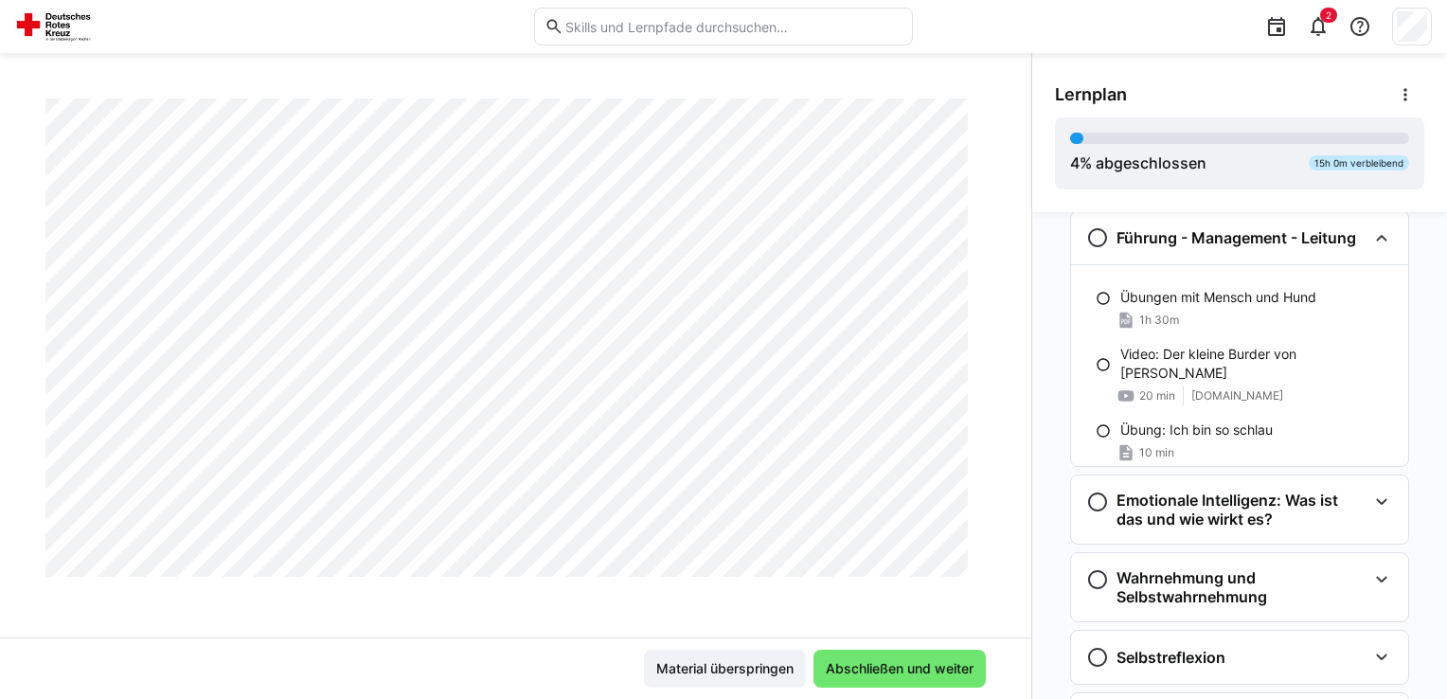
scroll to position [386, 0]
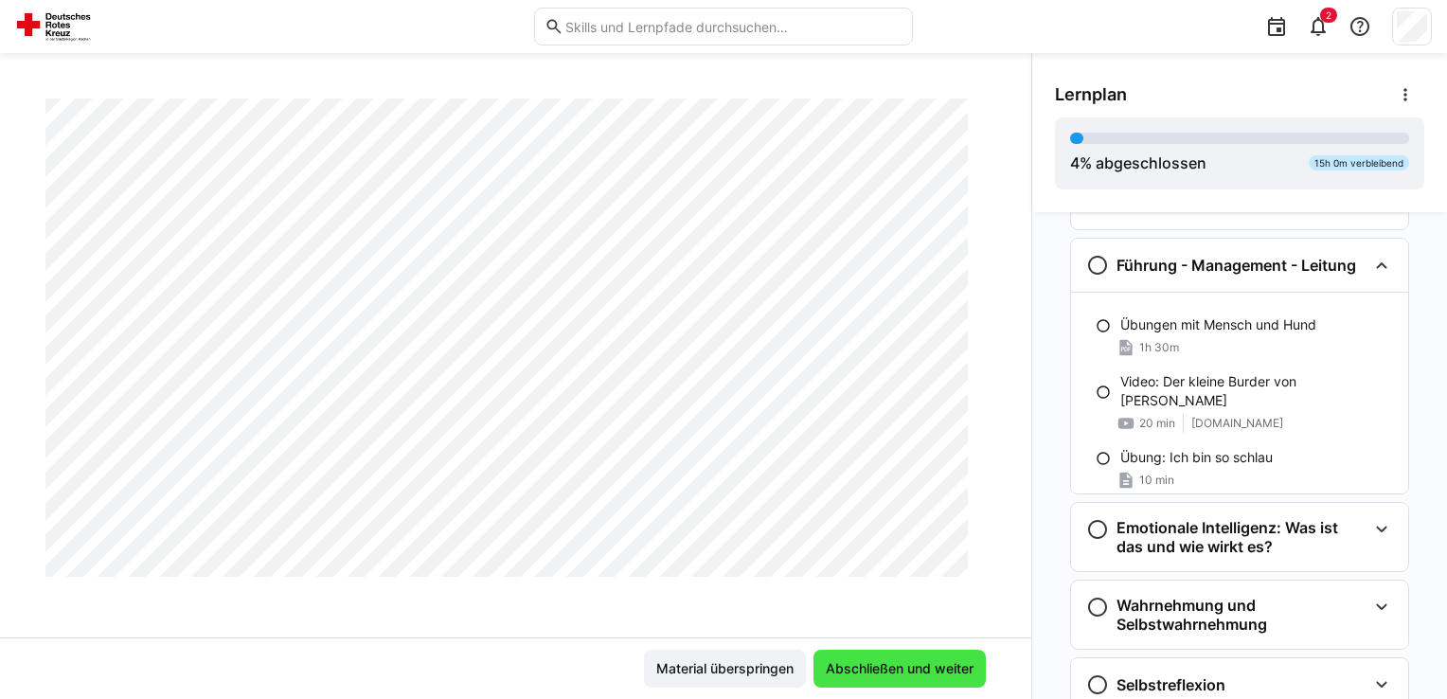
click at [906, 669] on span "Abschließen und weiter" at bounding box center [899, 668] width 153 height 19
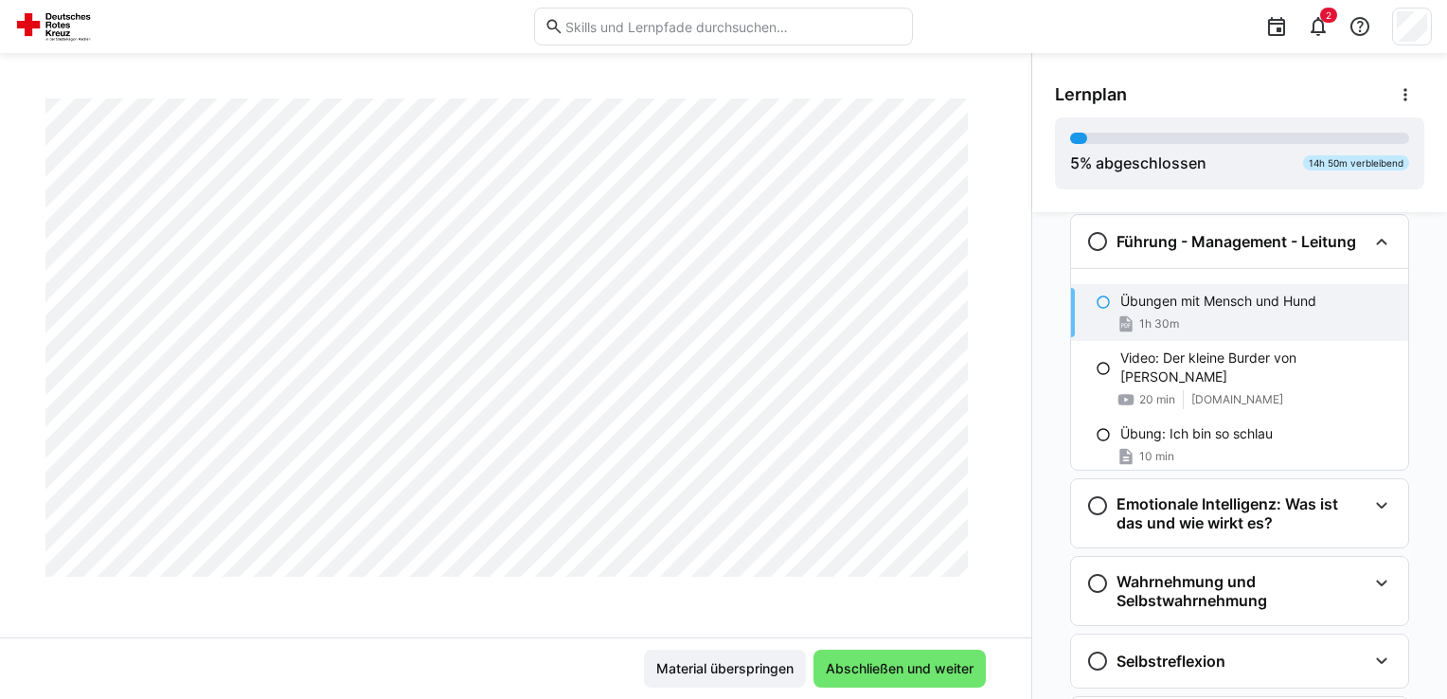
scroll to position [4189, 0]
click at [888, 662] on span "Abschließen und weiter" at bounding box center [899, 668] width 153 height 19
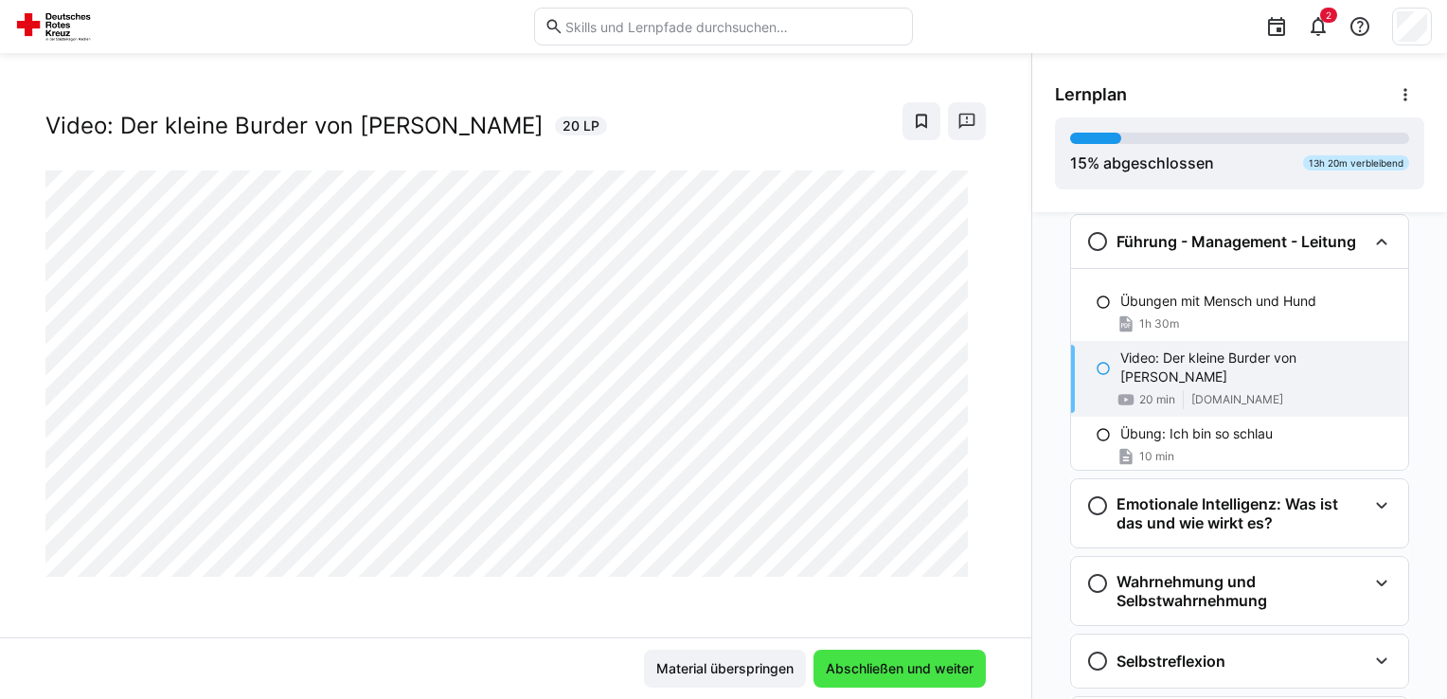
scroll to position [30, 0]
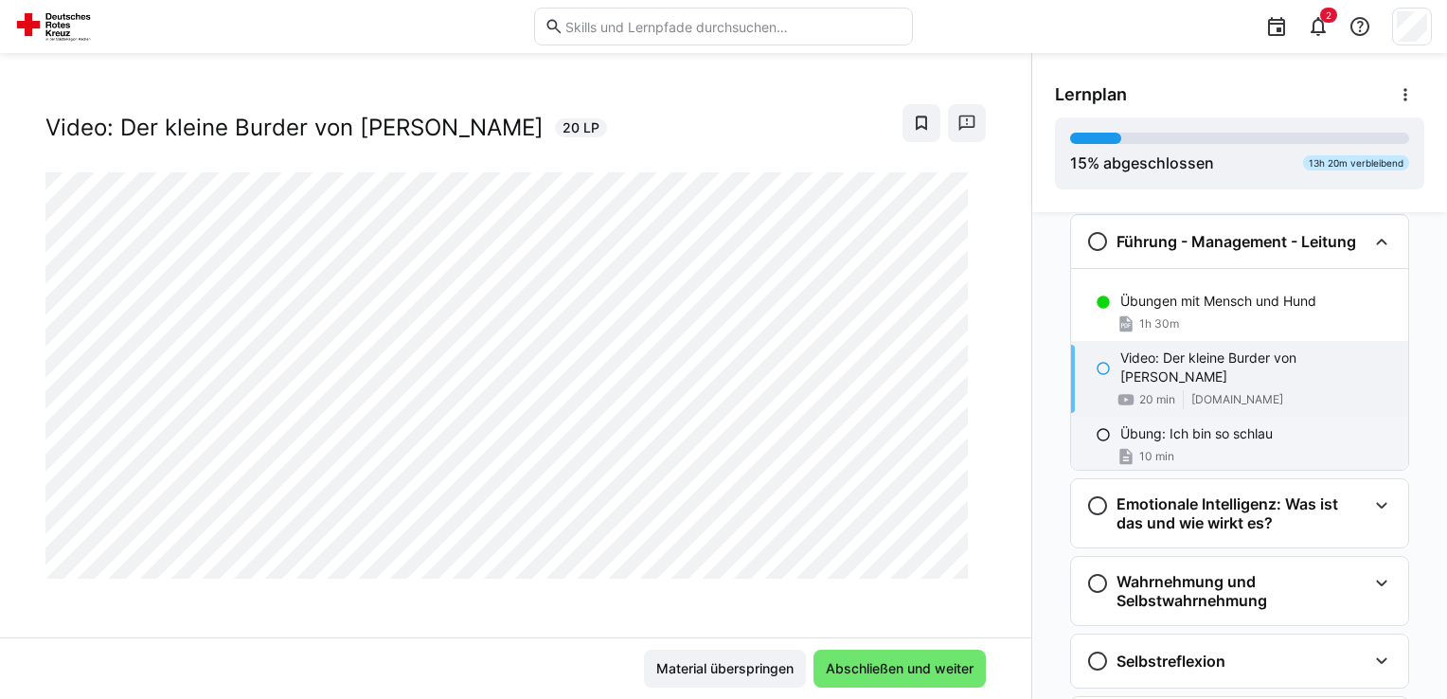
click at [1183, 447] on div "10 min" at bounding box center [1256, 456] width 273 height 19
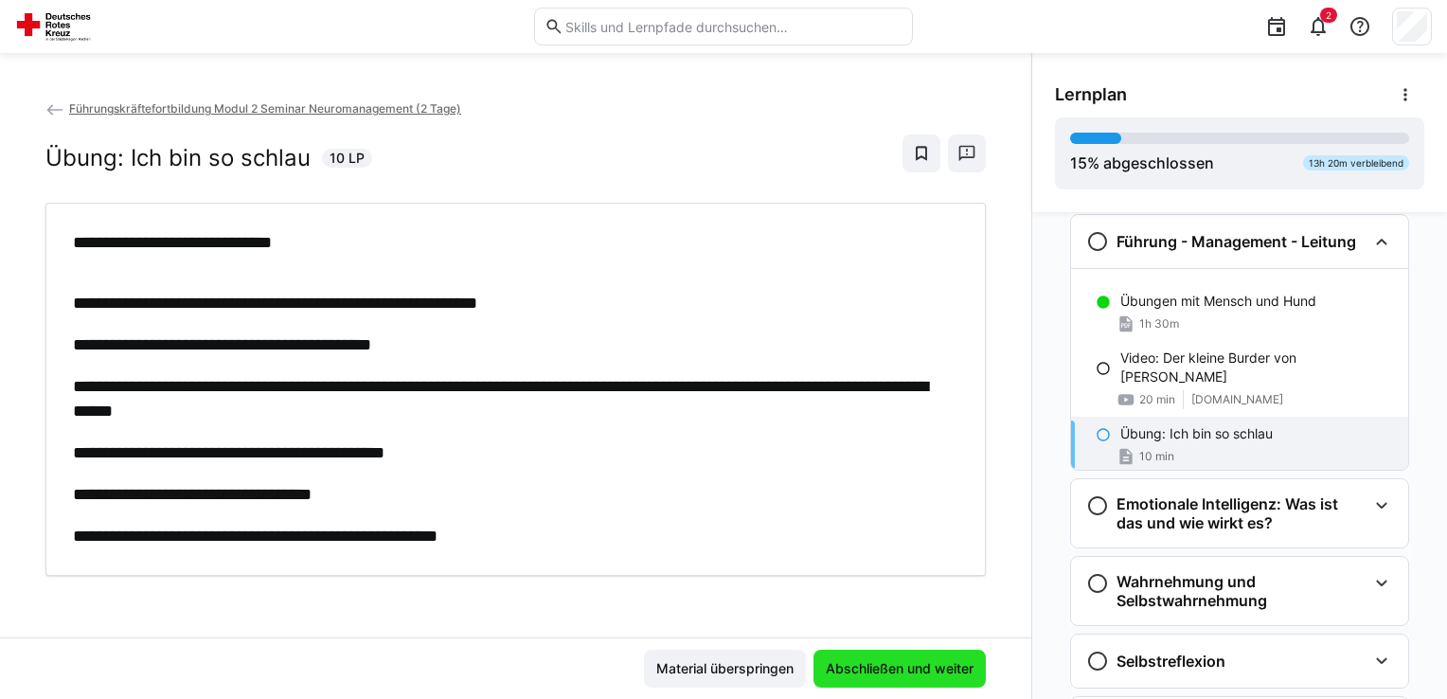
click at [880, 664] on span "Abschließen und weiter" at bounding box center [899, 668] width 153 height 19
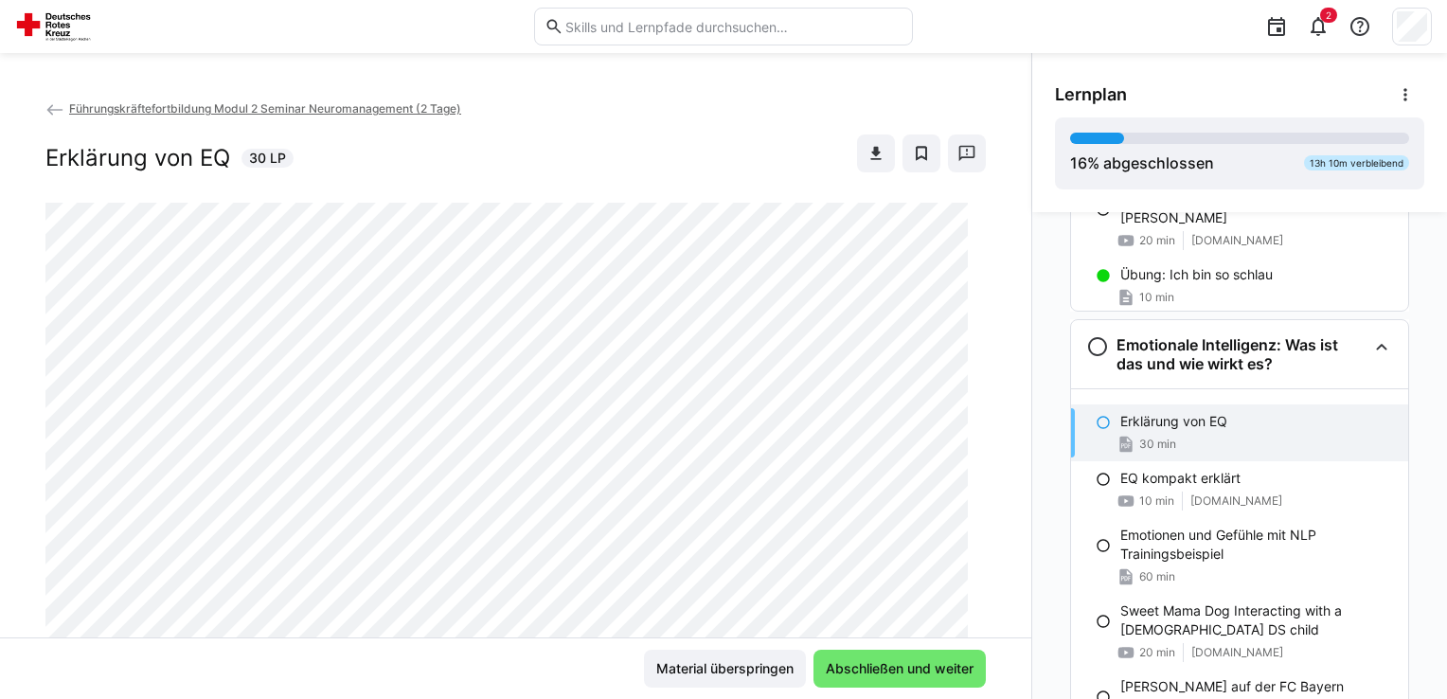
scroll to position [485, 0]
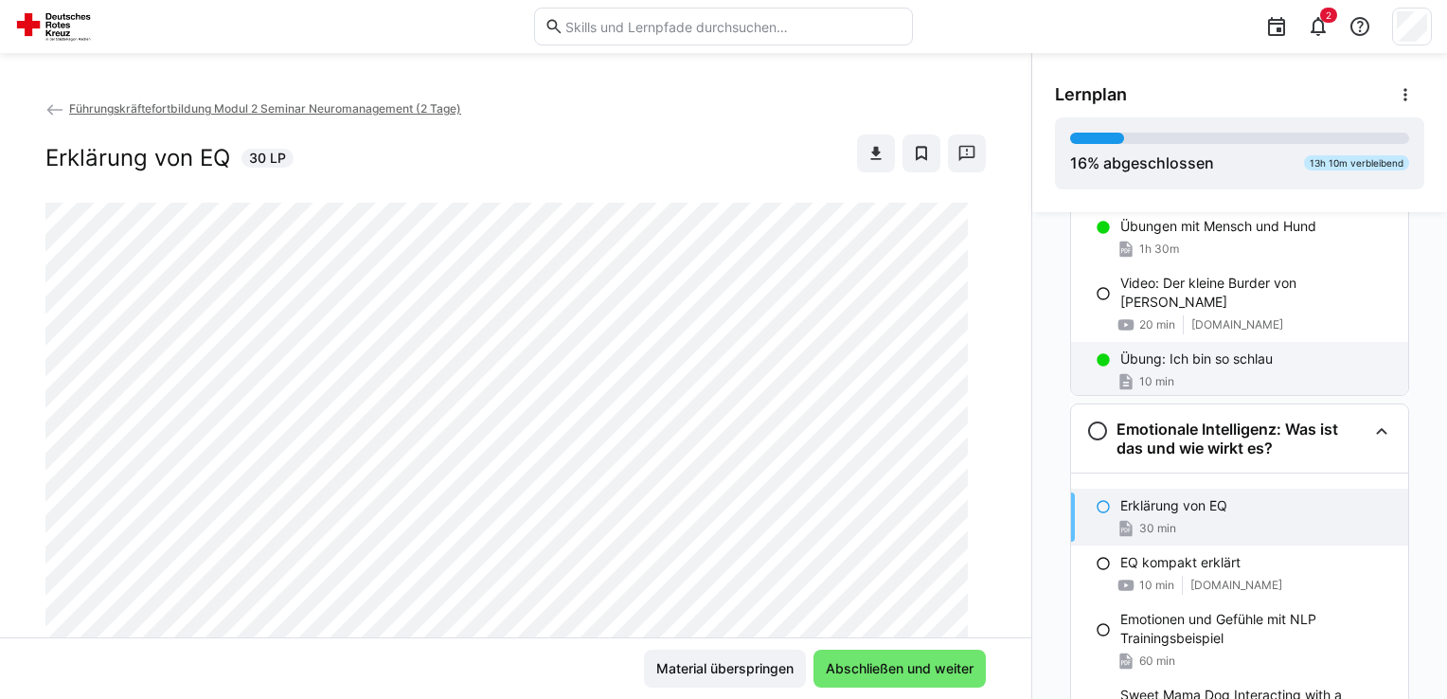
click at [1205, 372] on div "10 min" at bounding box center [1256, 381] width 273 height 19
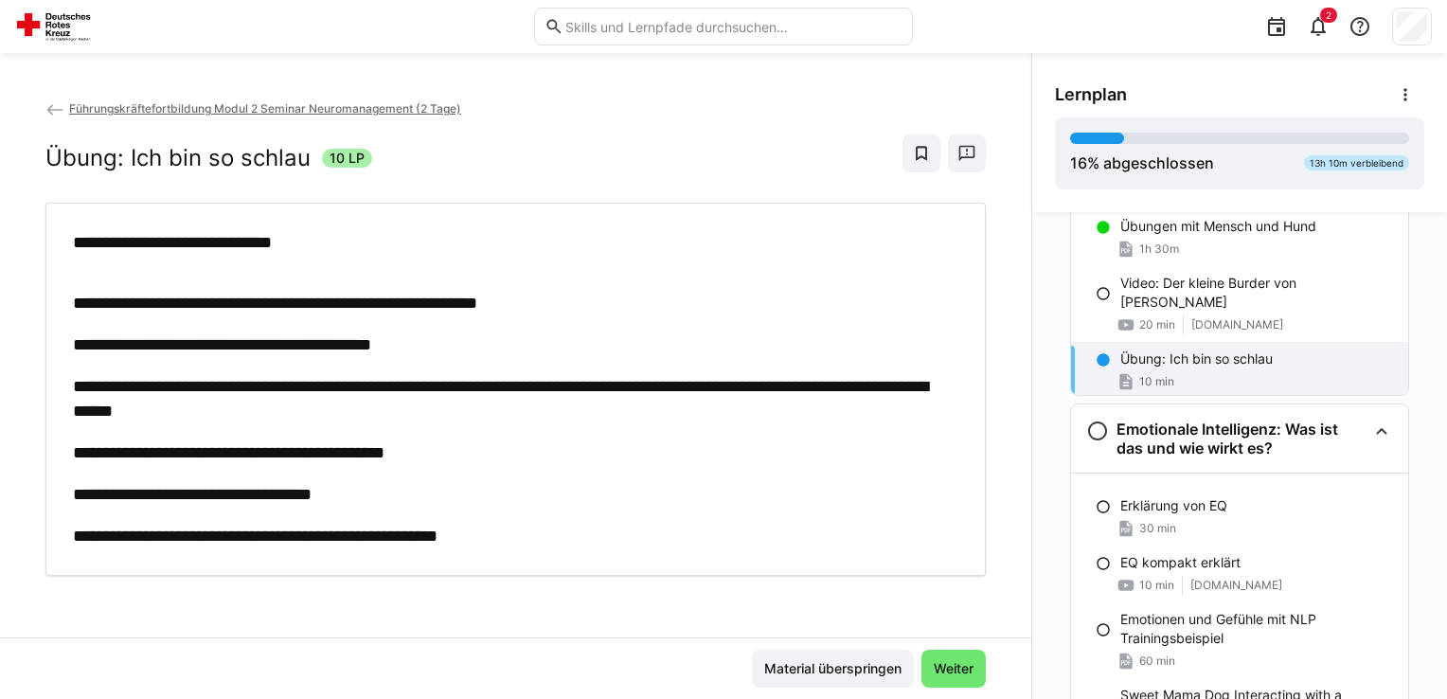
scroll to position [410, 0]
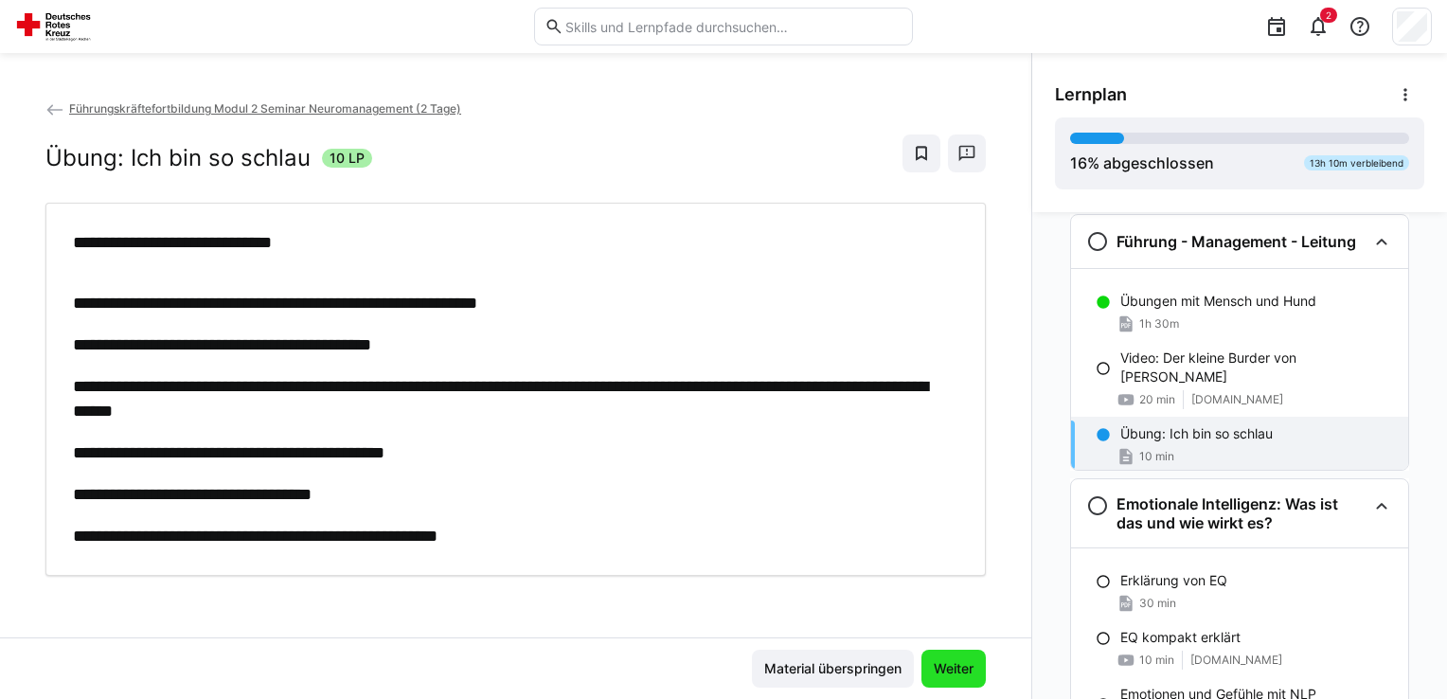
click at [948, 664] on span "Weiter" at bounding box center [953, 668] width 45 height 19
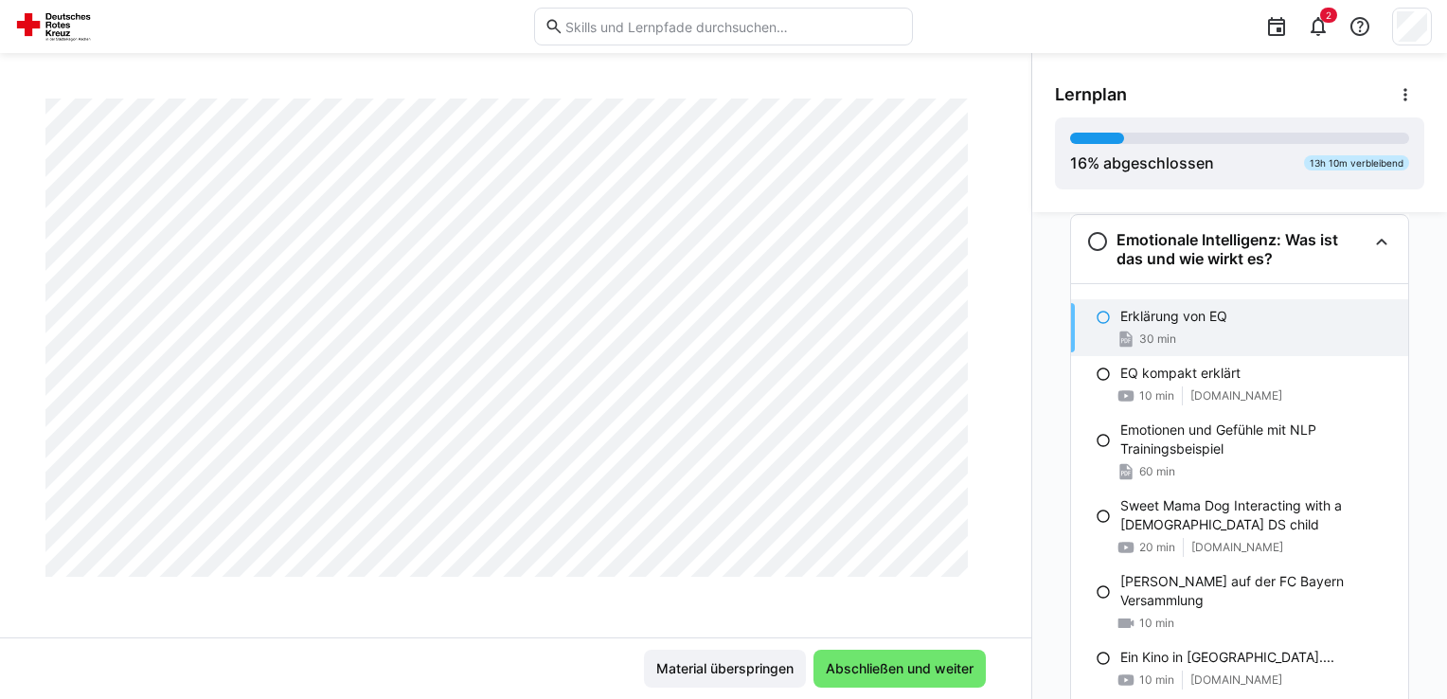
scroll to position [2207, 0]
click at [931, 669] on span "Abschließen und weiter" at bounding box center [899, 668] width 153 height 19
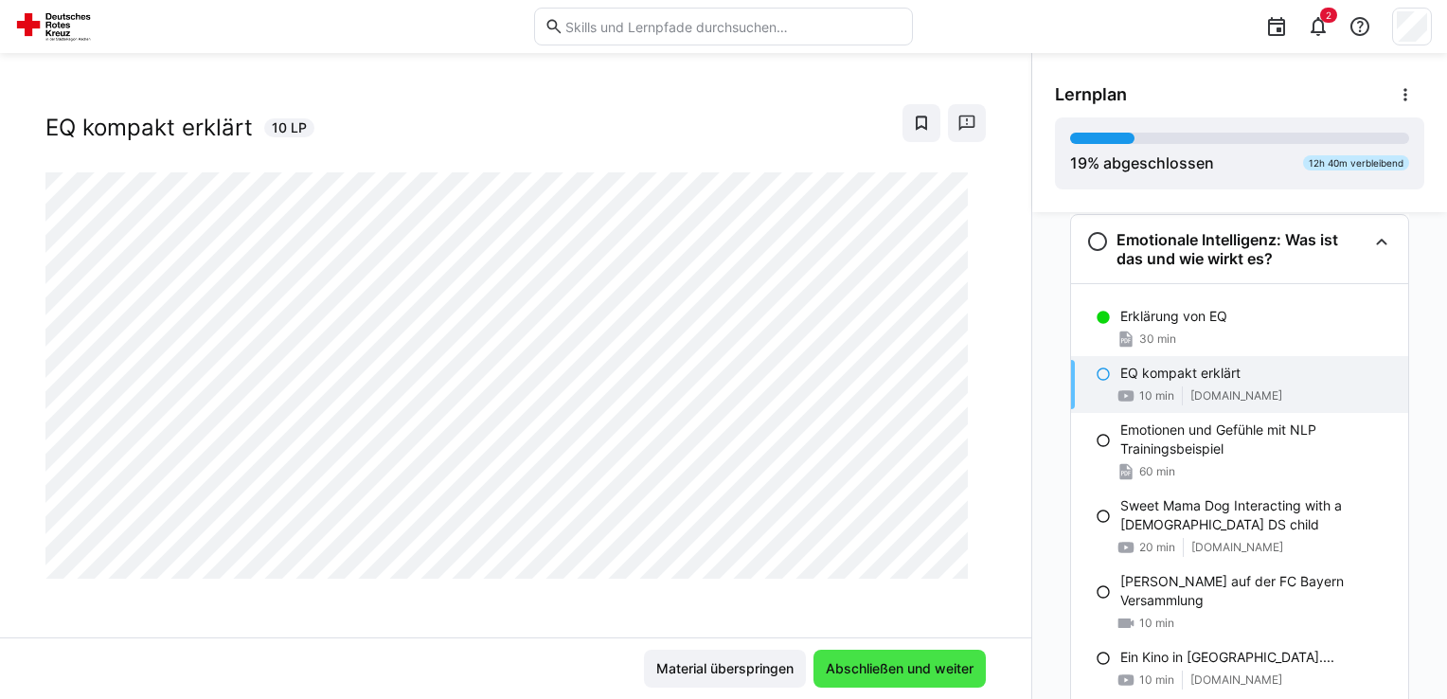
click at [924, 669] on span "Abschließen und weiter" at bounding box center [899, 668] width 153 height 19
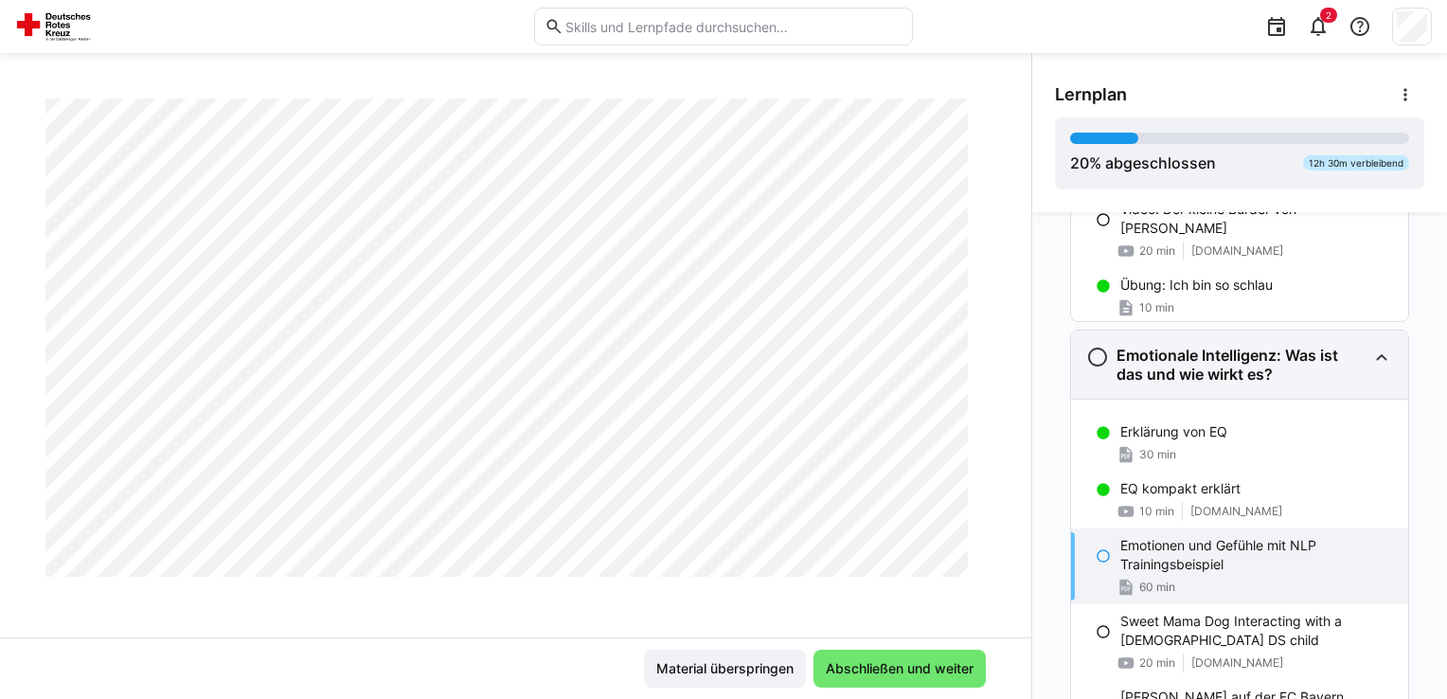
scroll to position [674, 0]
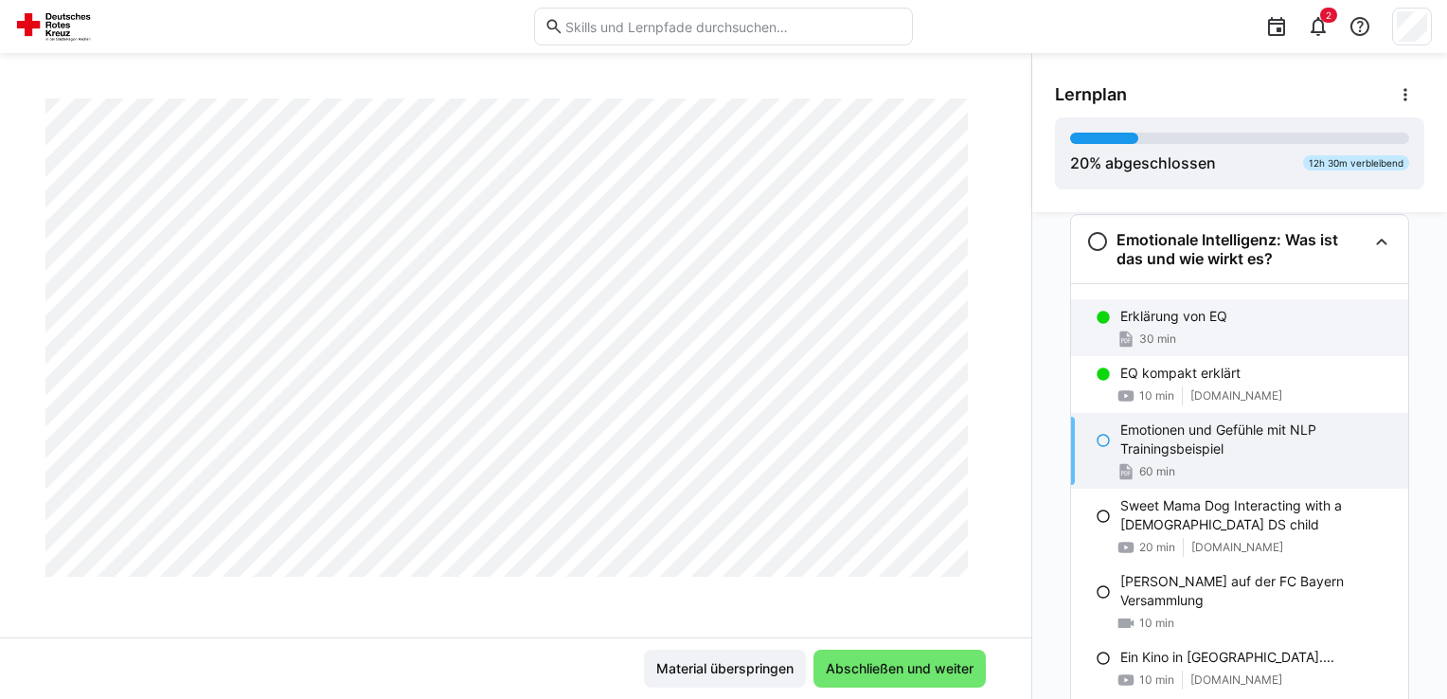
click at [1223, 330] on div "30 min" at bounding box center [1256, 339] width 273 height 19
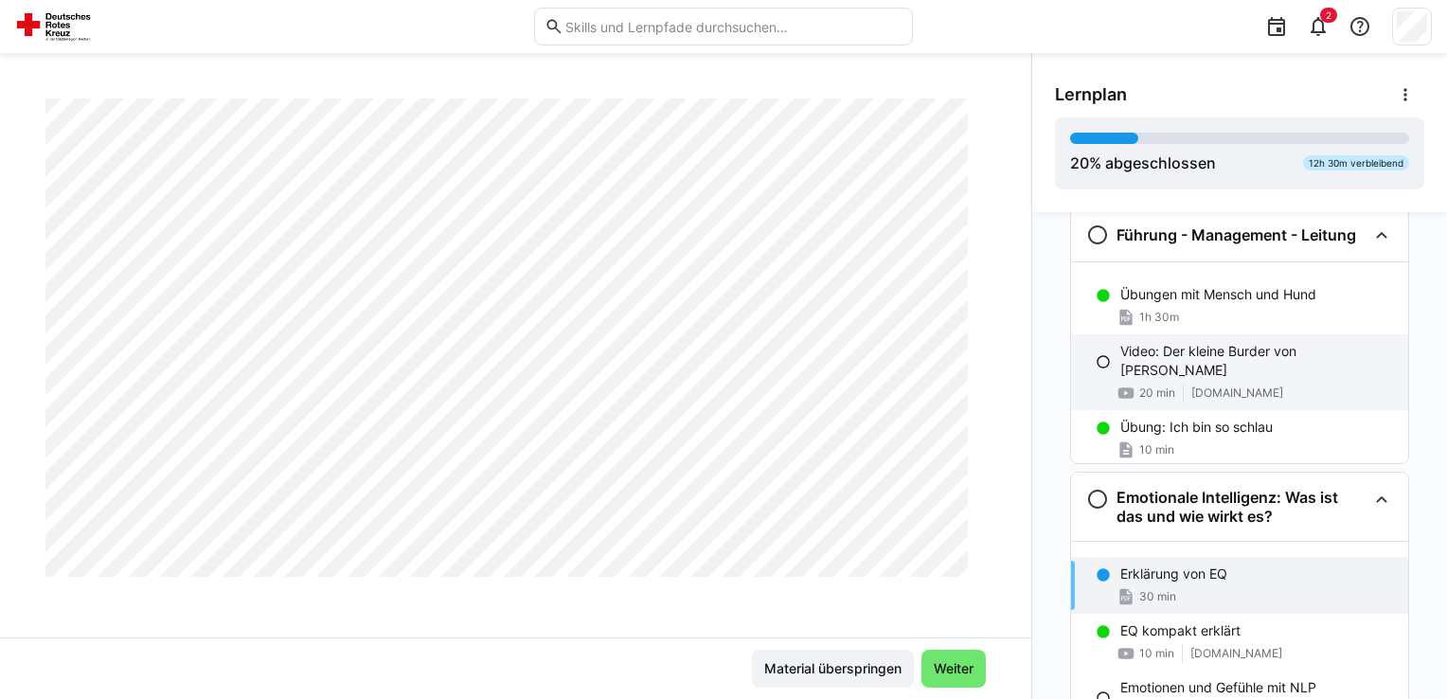
scroll to position [437, 0]
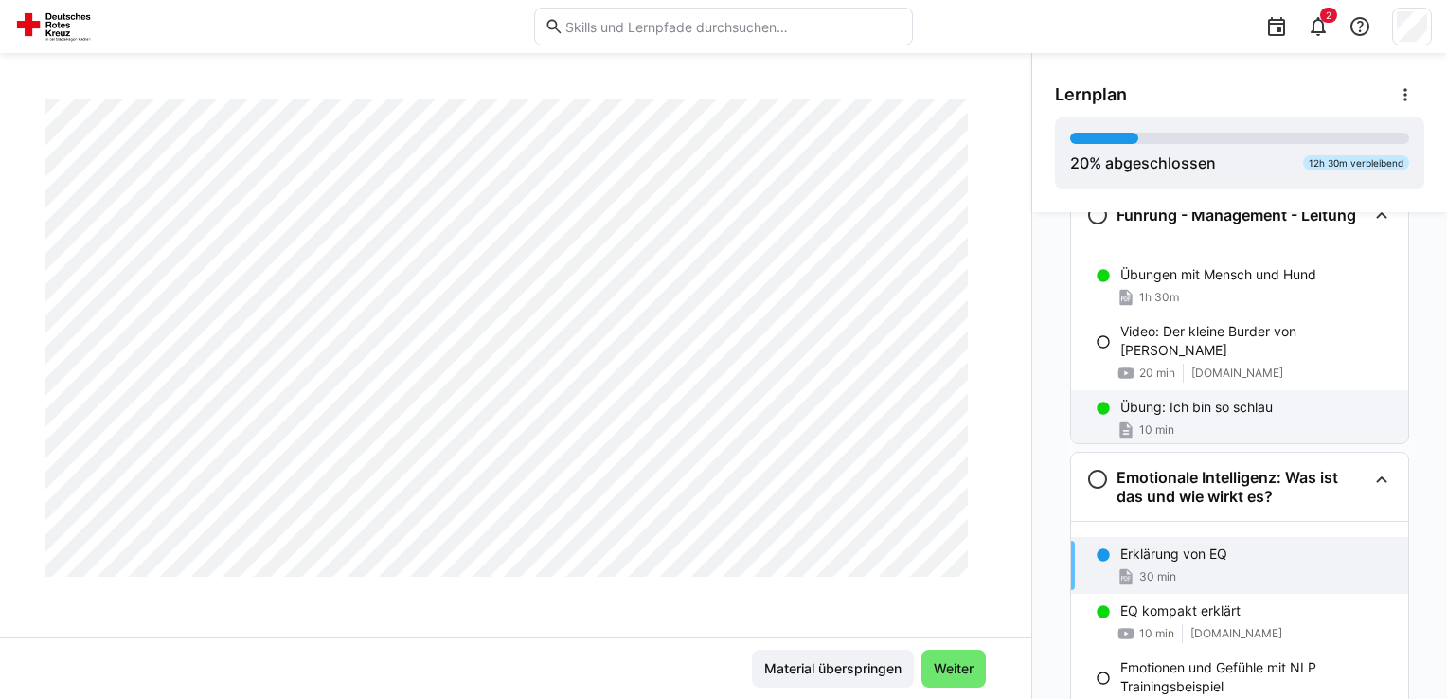
click at [1269, 420] on div "10 min" at bounding box center [1256, 429] width 273 height 19
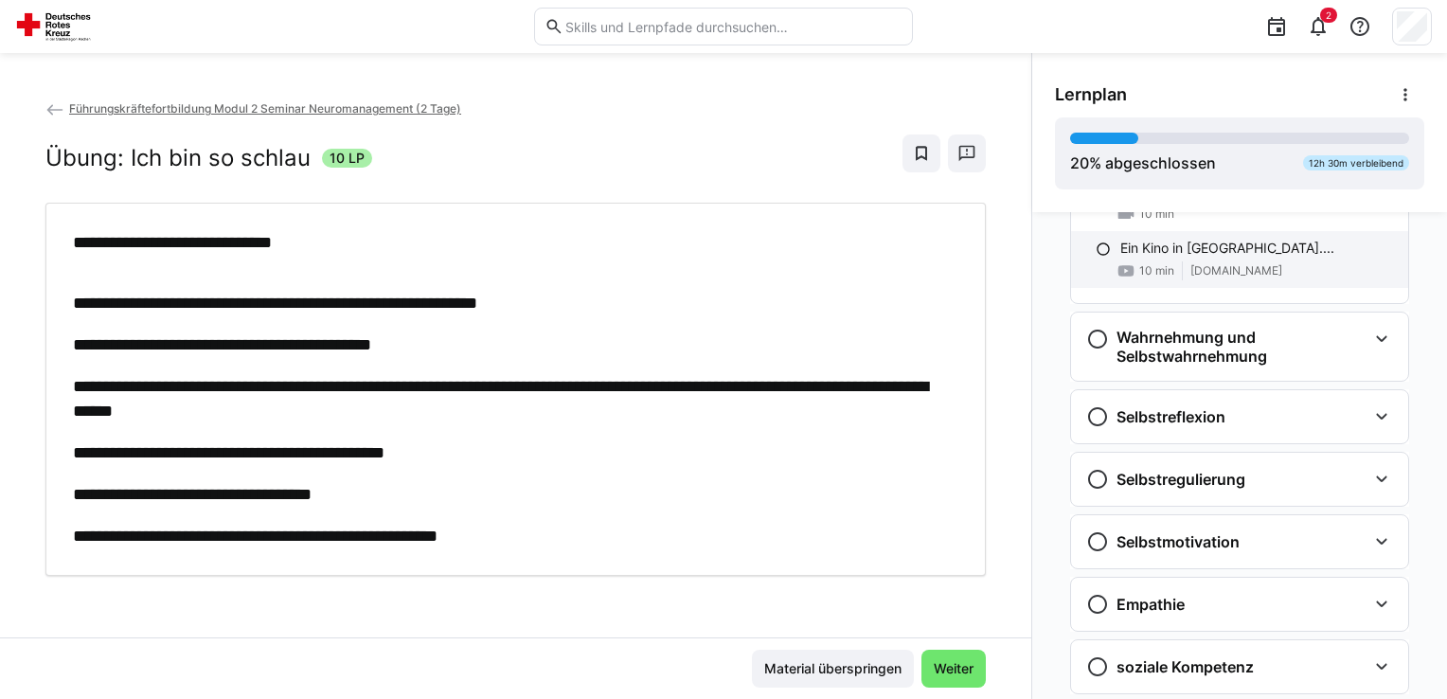
scroll to position [1194, 0]
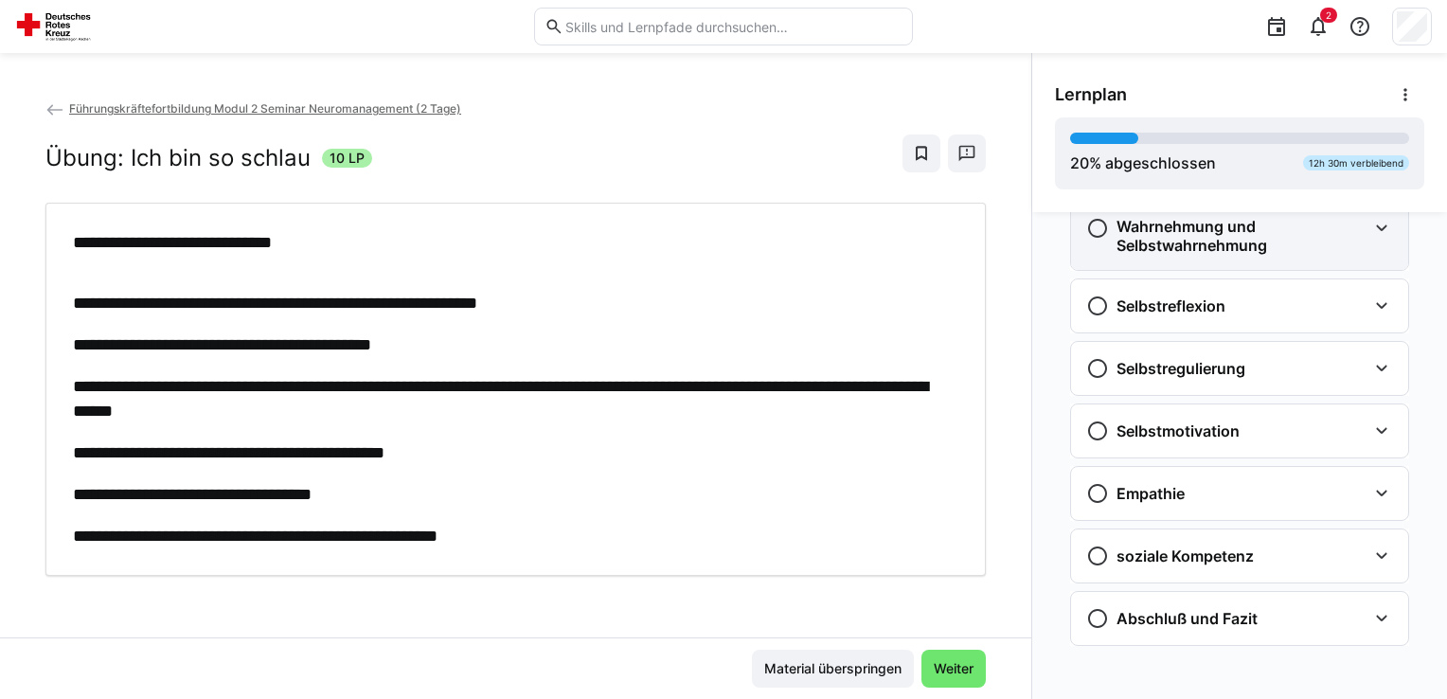
click at [1227, 247] on h3 "Wahrnehmung und Selbstwahrnehmung" at bounding box center [1241, 236] width 250 height 38
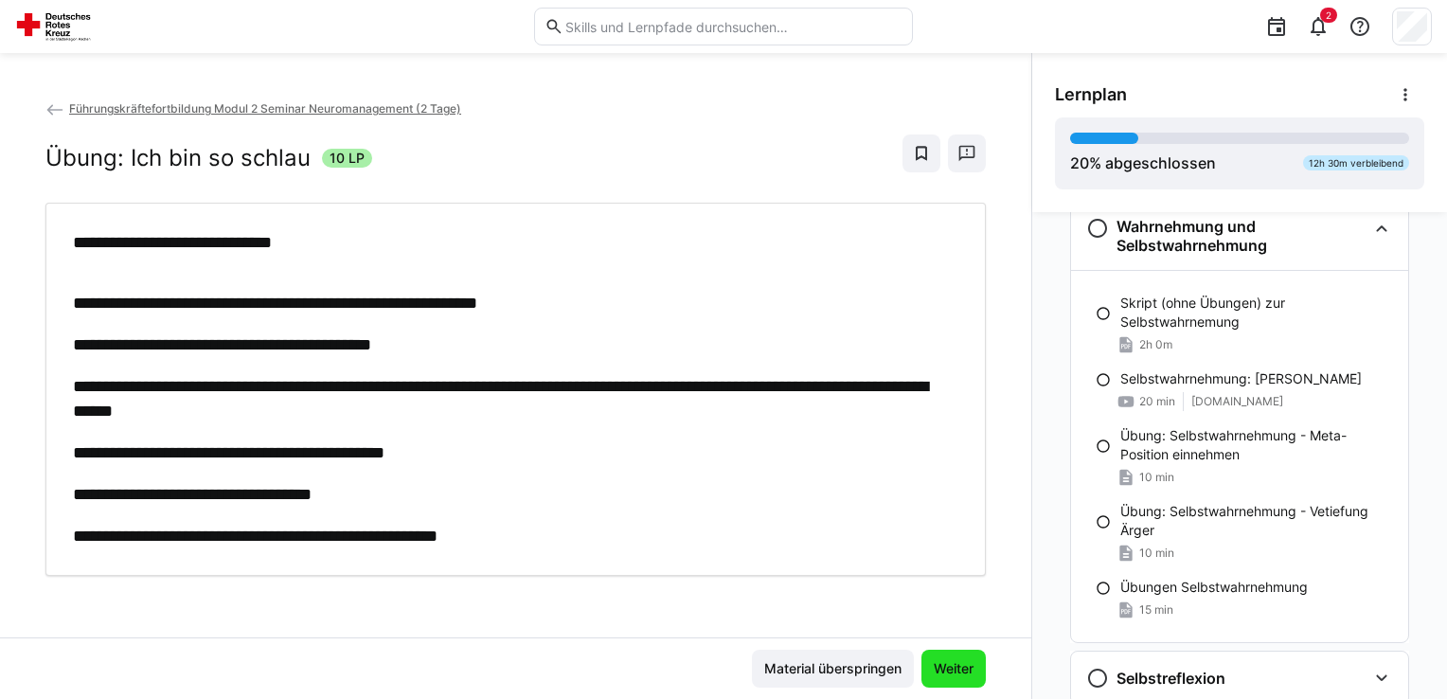
click at [965, 659] on span "Weiter" at bounding box center [953, 668] width 45 height 19
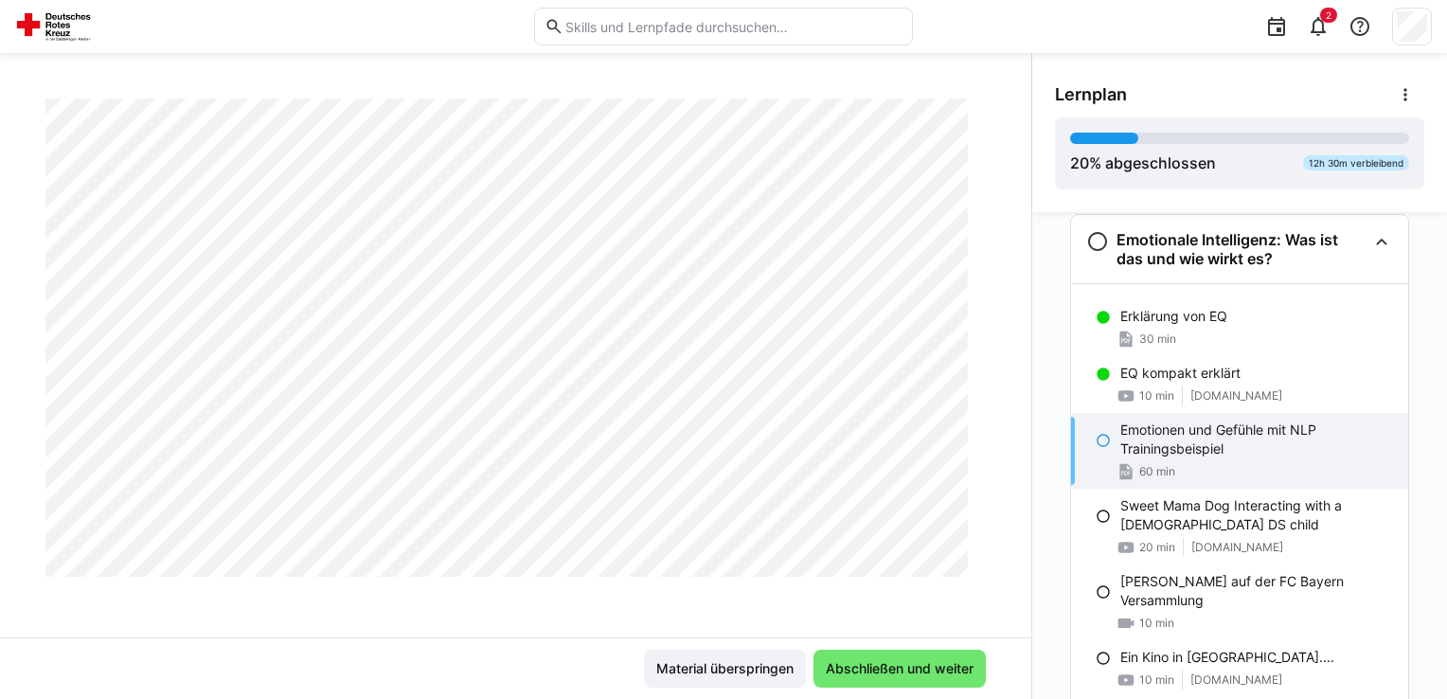
scroll to position [4189, 0]
click at [923, 659] on span "Abschließen und weiter" at bounding box center [899, 668] width 153 height 19
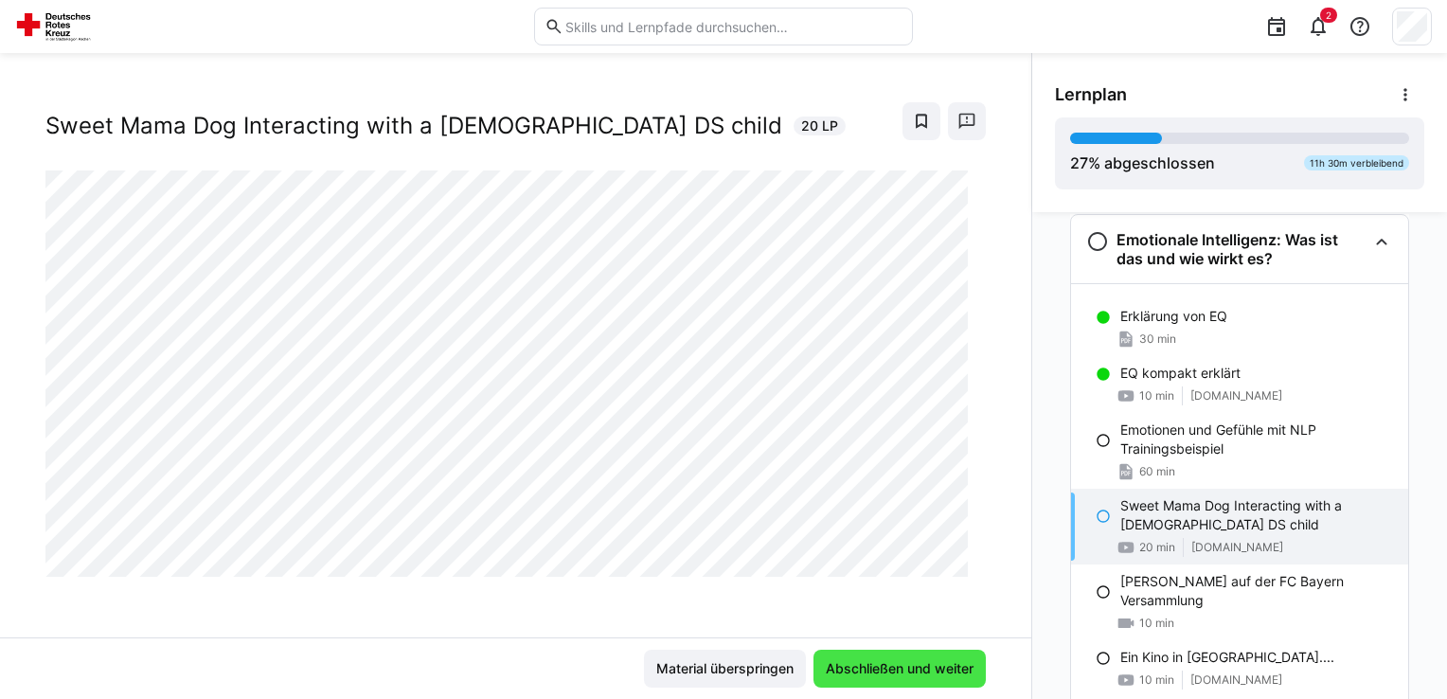
scroll to position [30, 0]
click at [923, 666] on span "Abschließen und weiter" at bounding box center [899, 668] width 153 height 19
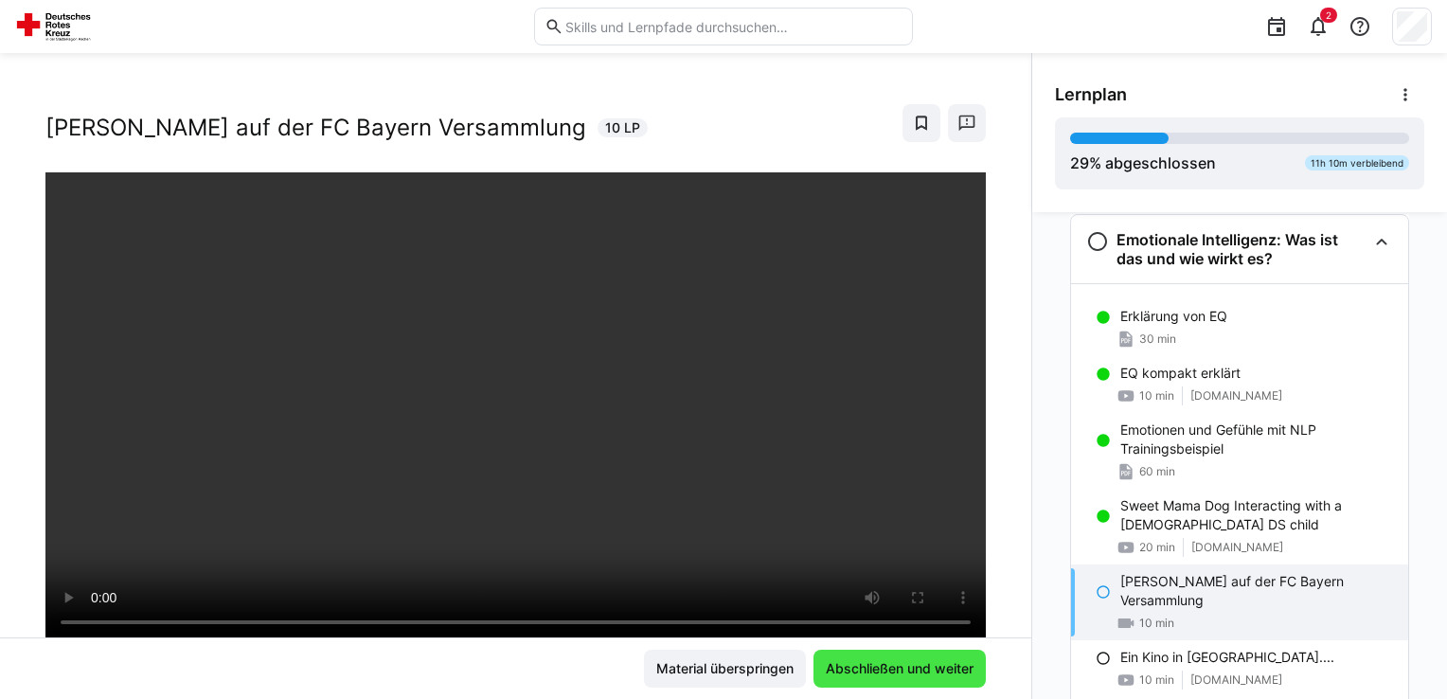
scroll to position [323, 0]
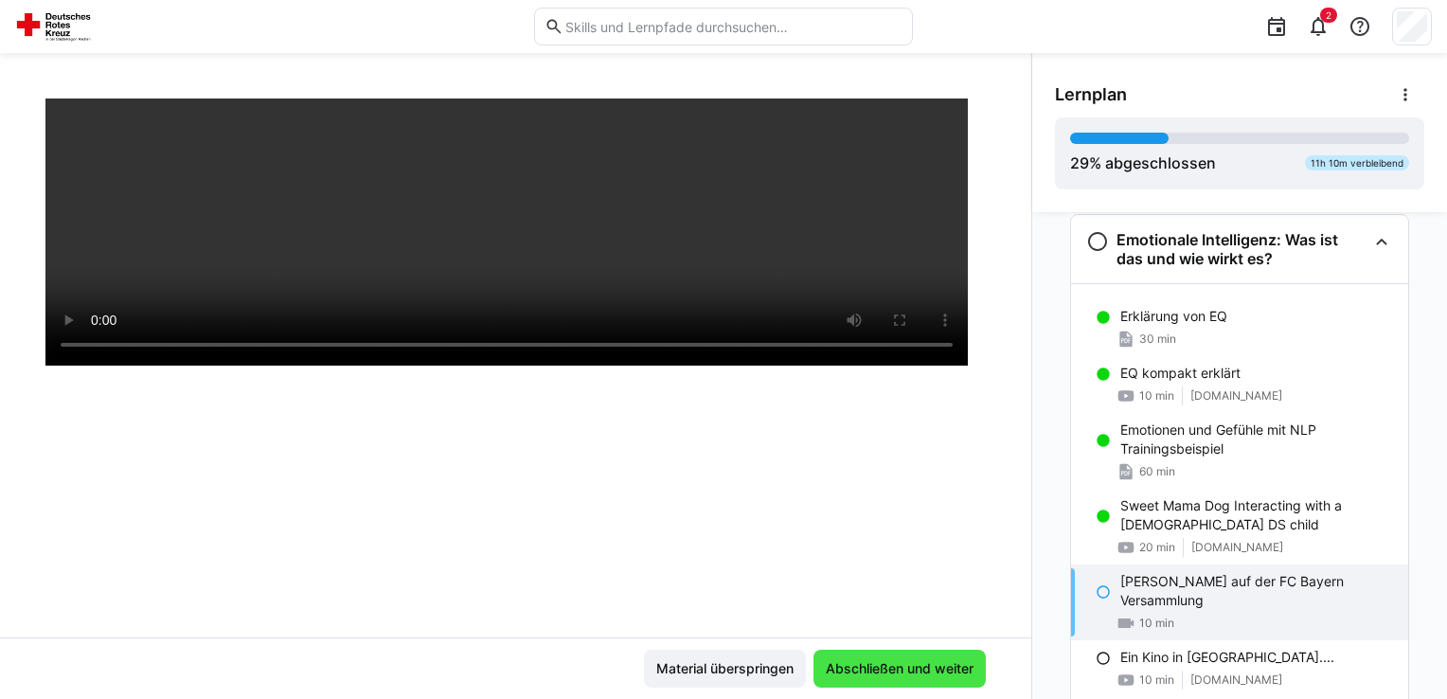
click at [923, 666] on span "Abschließen und weiter" at bounding box center [899, 668] width 153 height 19
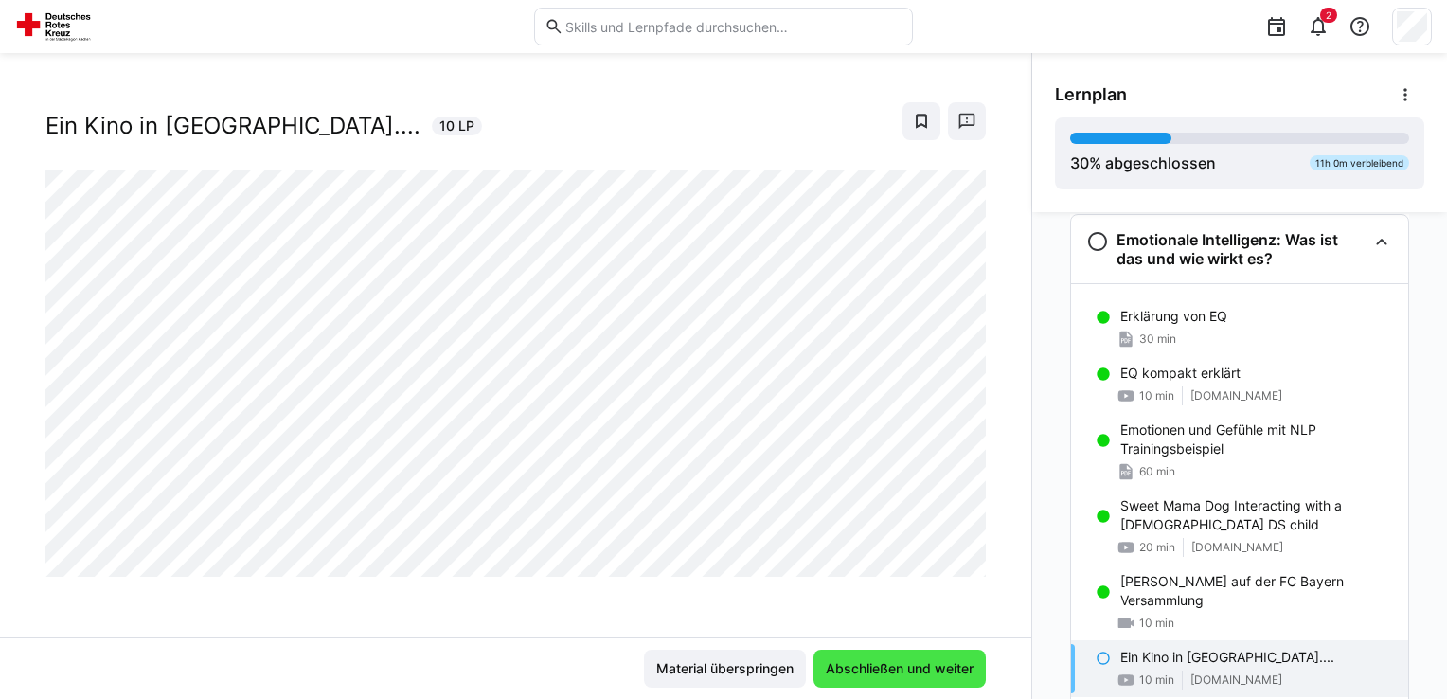
scroll to position [30, 0]
click at [923, 666] on span "Abschließen und weiter" at bounding box center [899, 668] width 153 height 19
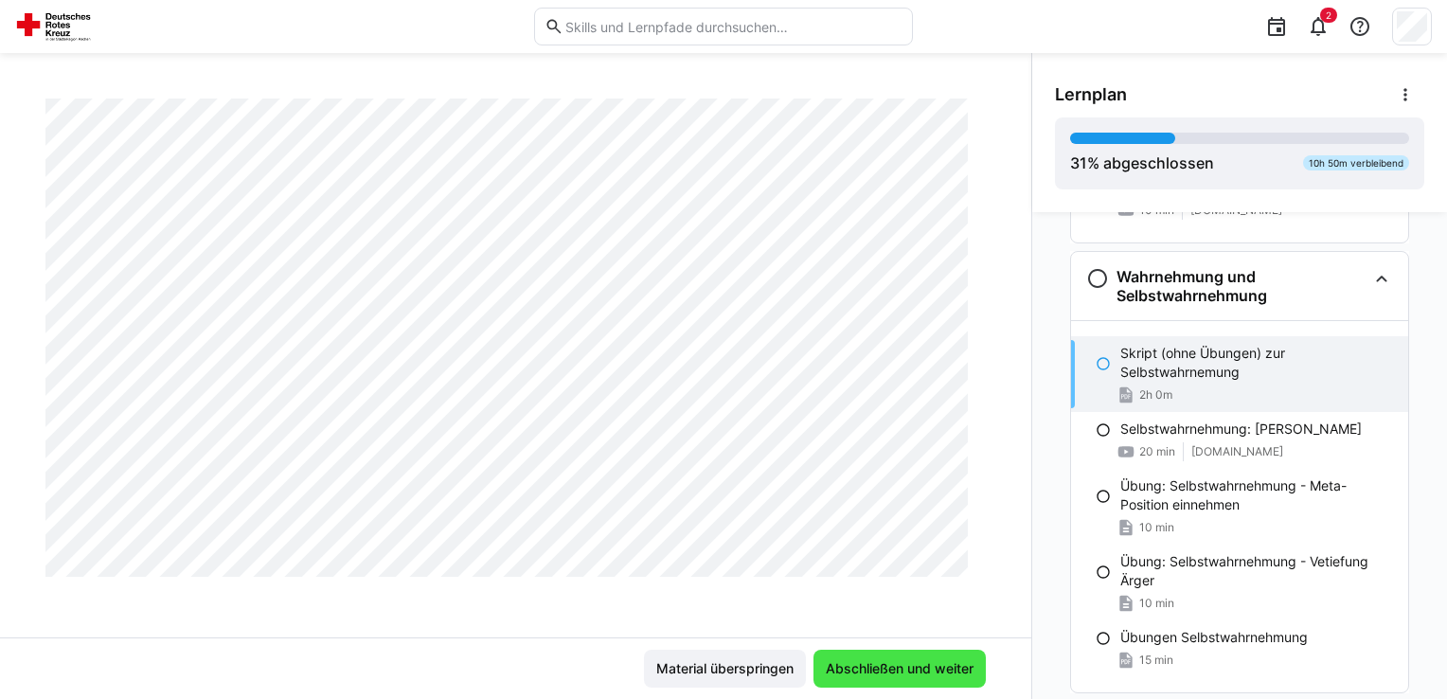
scroll to position [1181, 0]
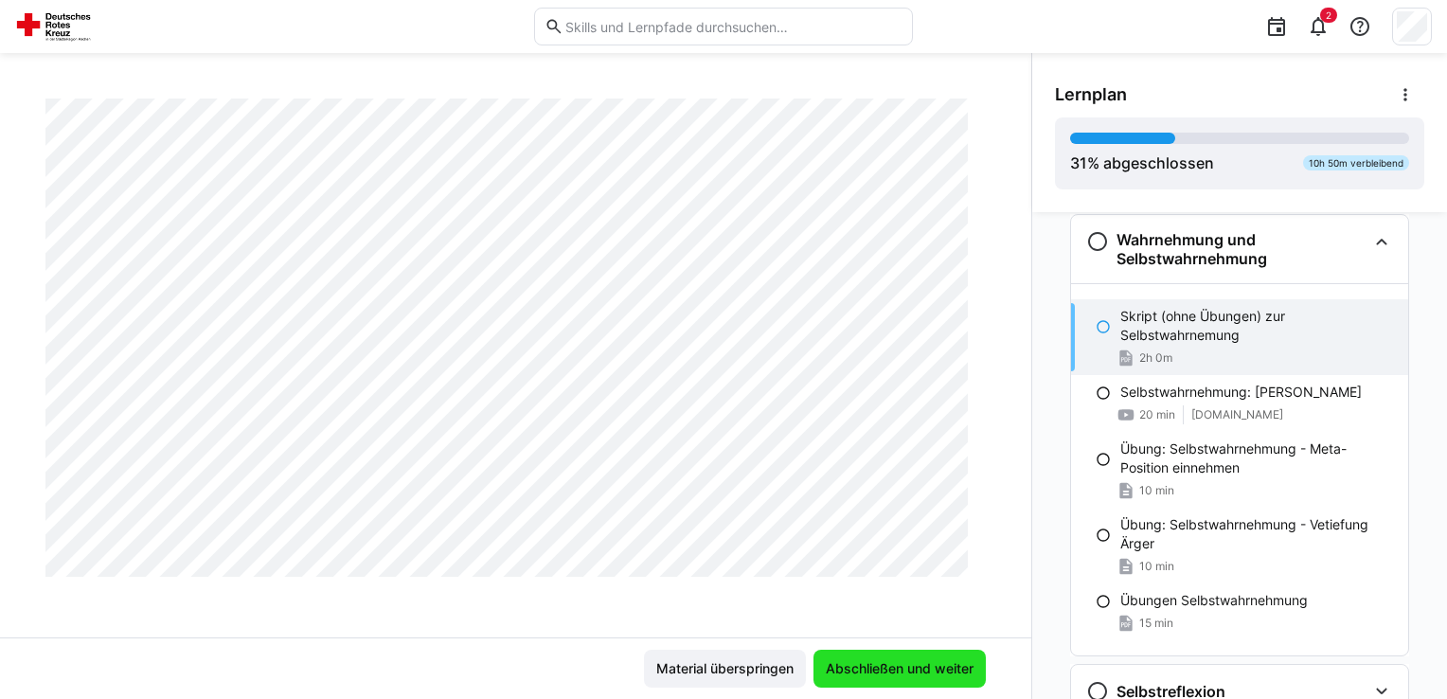
click at [886, 680] on span "Abschließen und weiter" at bounding box center [899, 669] width 172 height 38
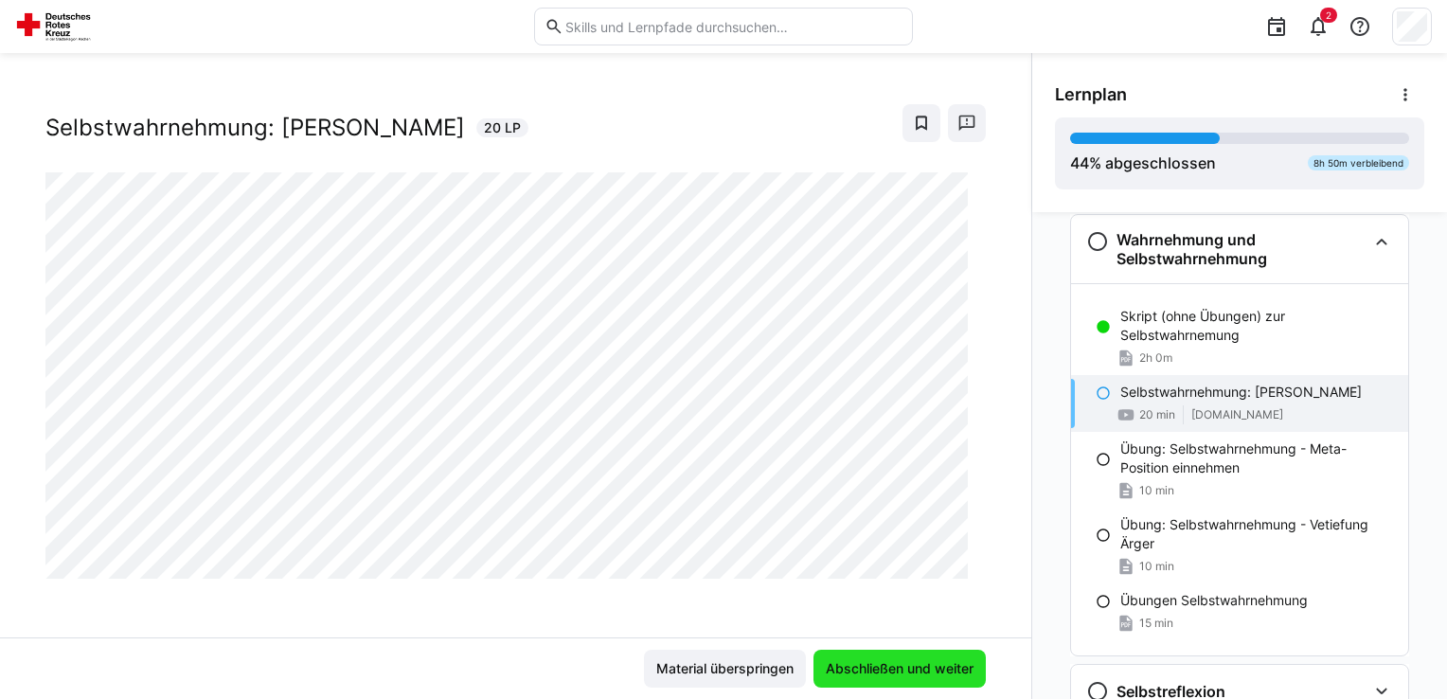
click at [886, 680] on span "Abschließen und weiter" at bounding box center [899, 669] width 172 height 38
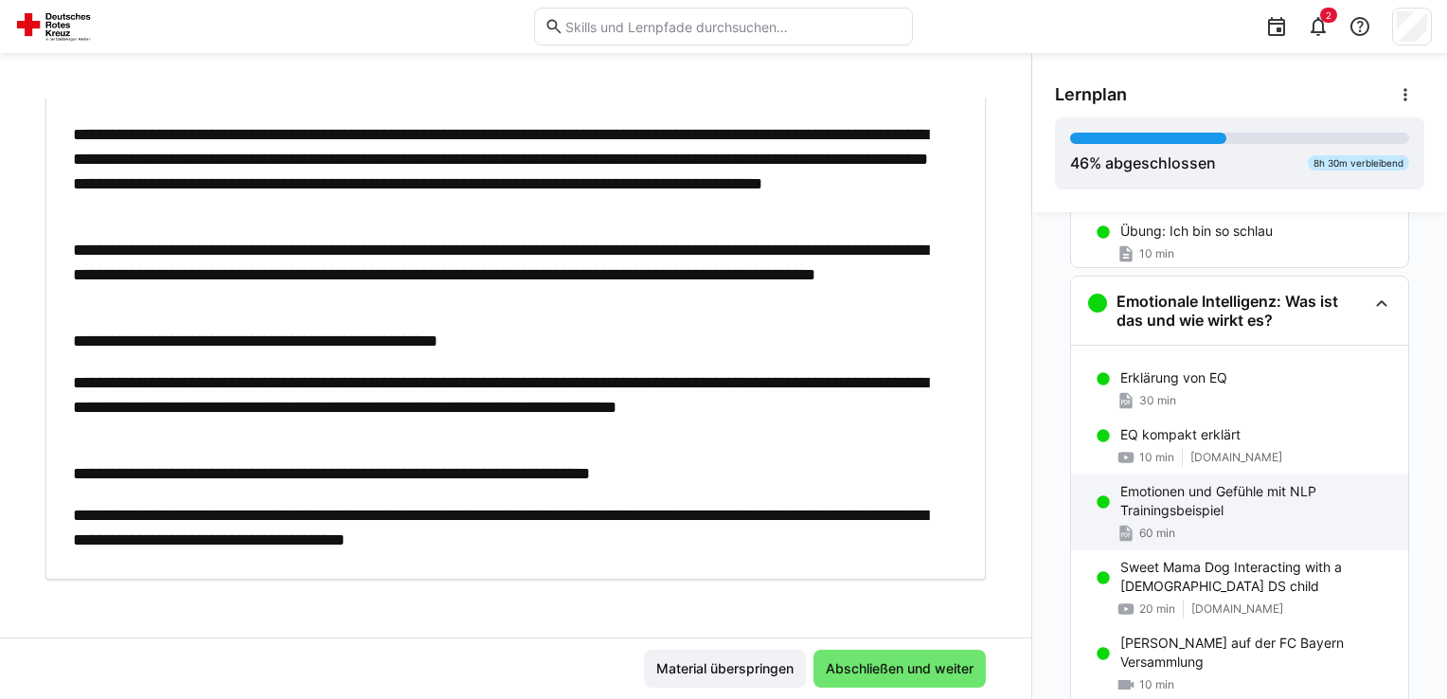
scroll to position [423, 0]
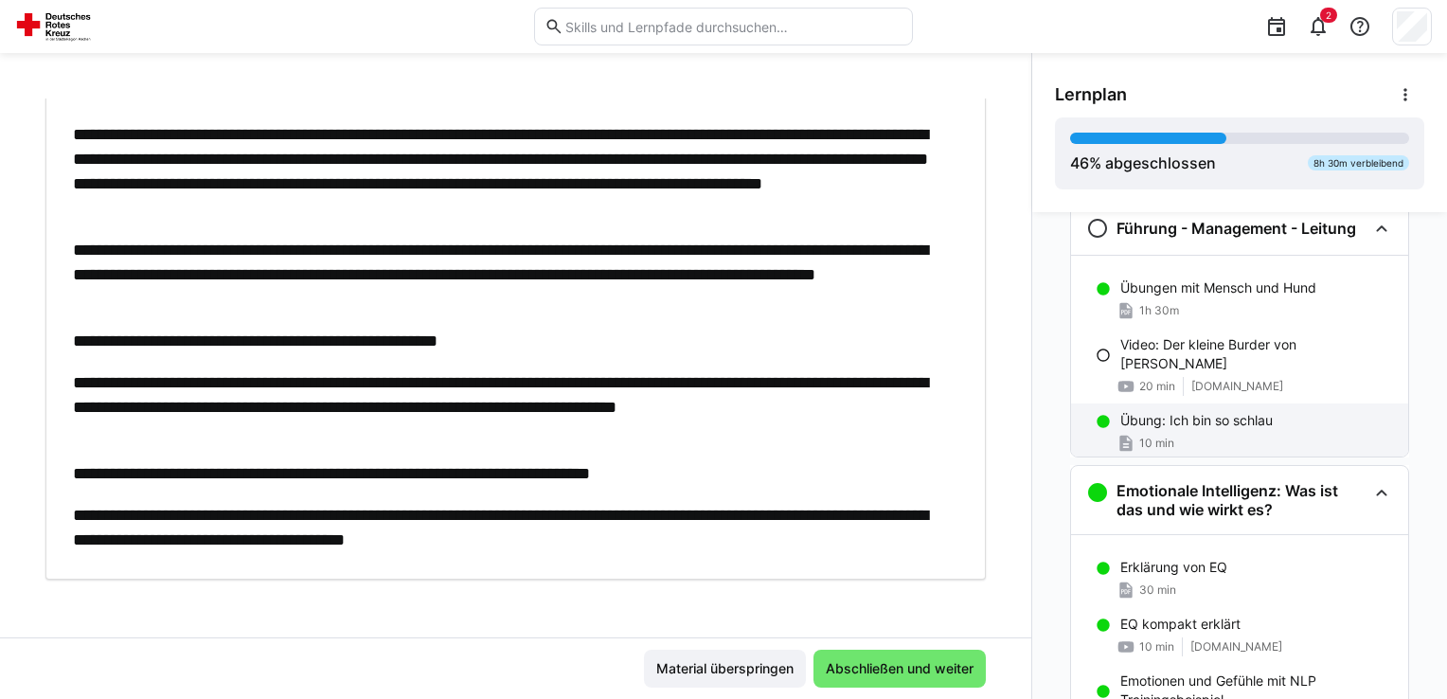
click at [1248, 434] on div "10 min" at bounding box center [1256, 443] width 273 height 19
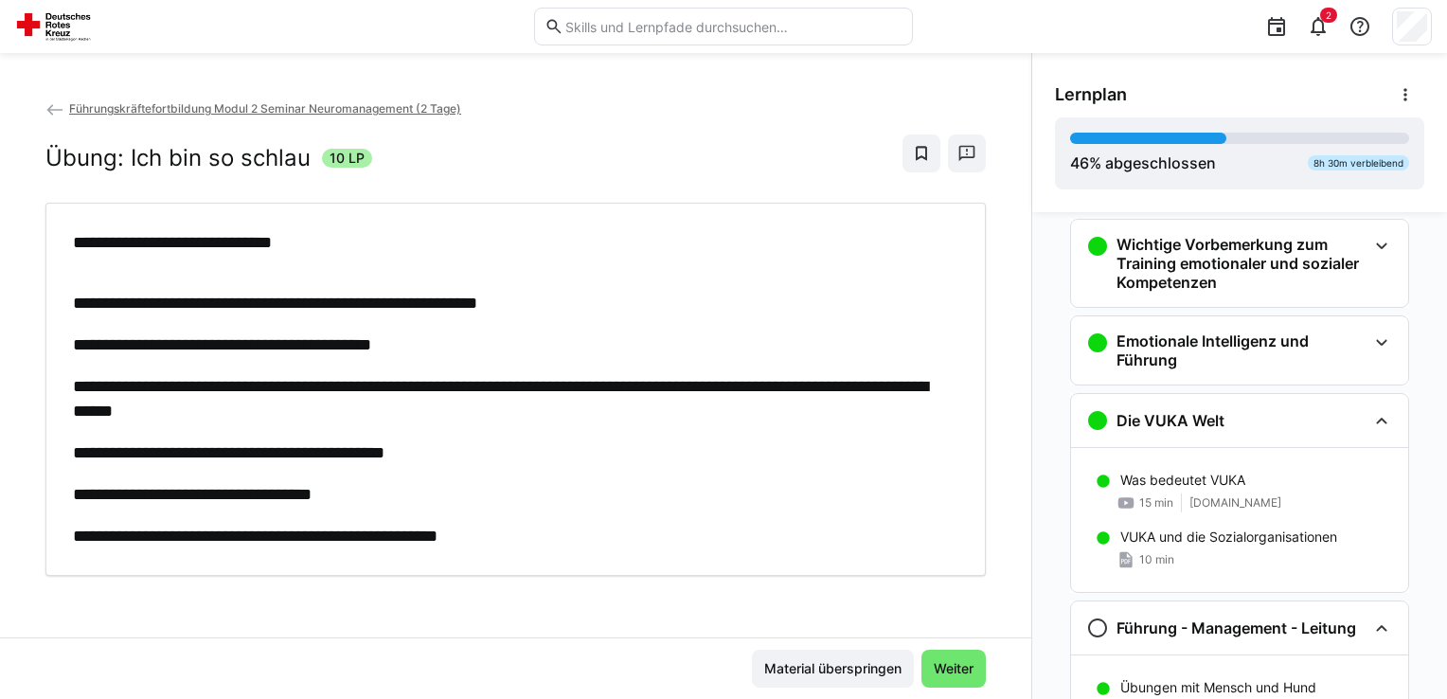
scroll to position [0, 0]
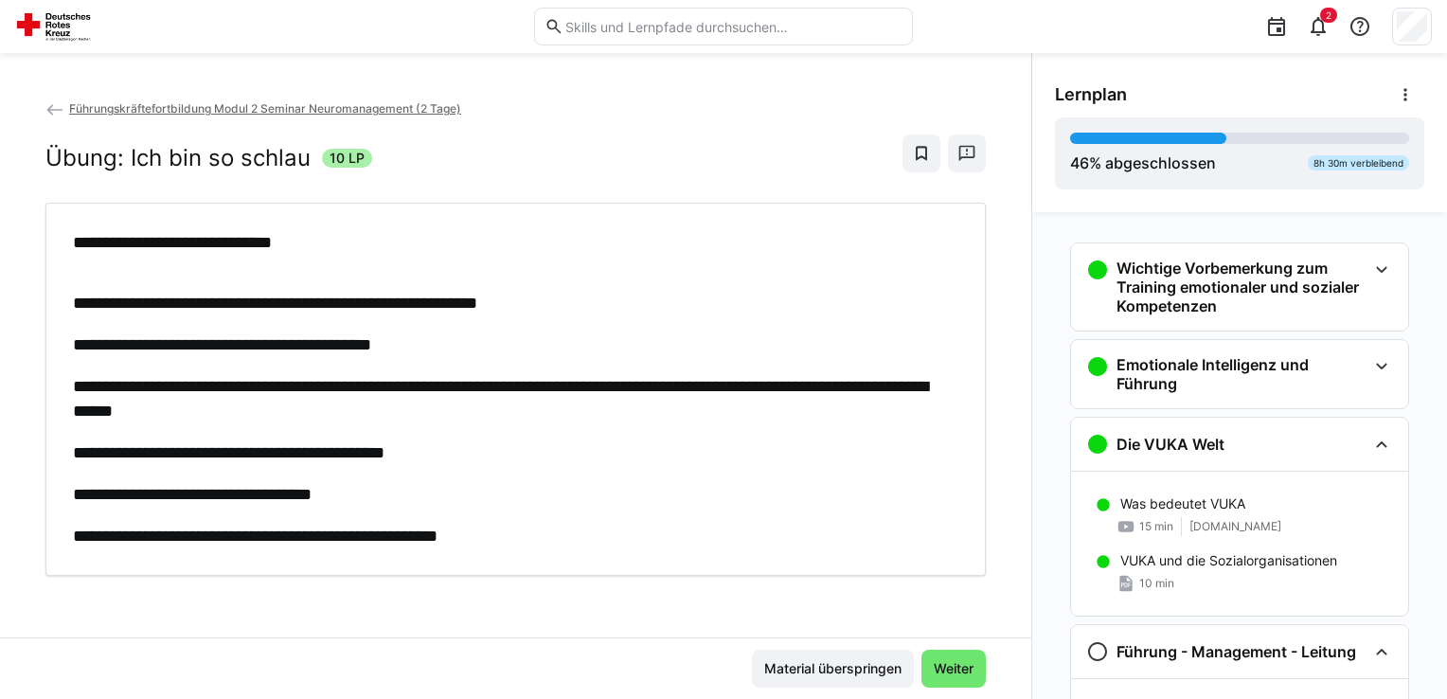
click at [53, 109] on eds-icon at bounding box center [54, 109] width 19 height 19
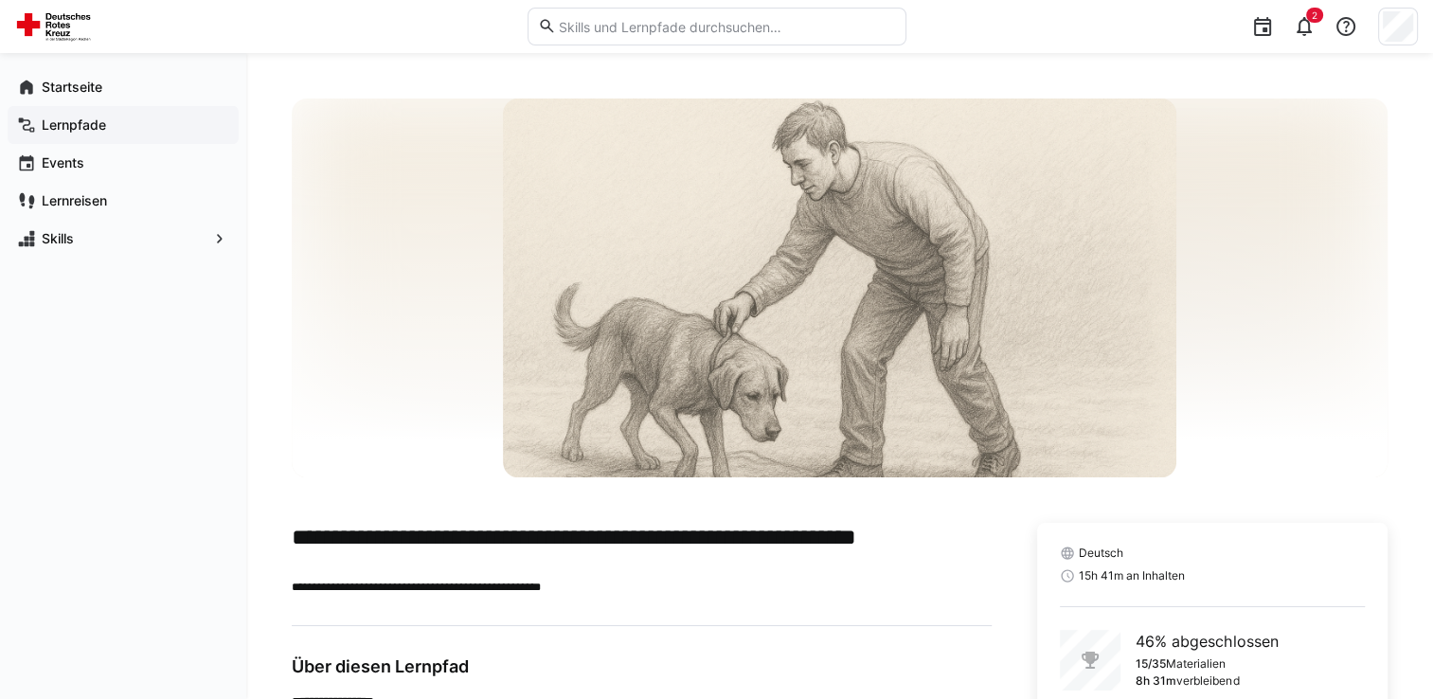
click at [0, 0] on app-navigation-label "Lernpfade" at bounding box center [0, 0] width 0 height 0
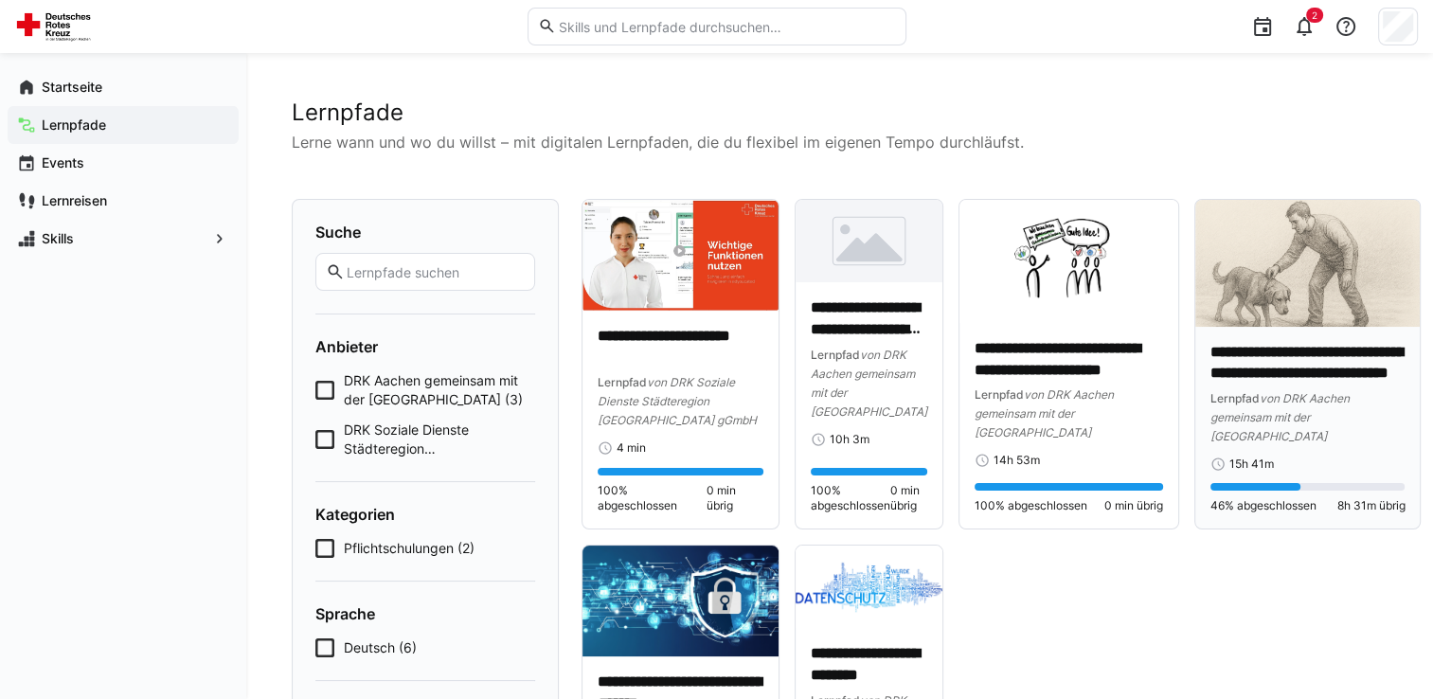
click at [1332, 359] on p "**********" at bounding box center [1307, 364] width 195 height 44
click at [0, 0] on app-navigation-label "Events" at bounding box center [0, 0] width 0 height 0
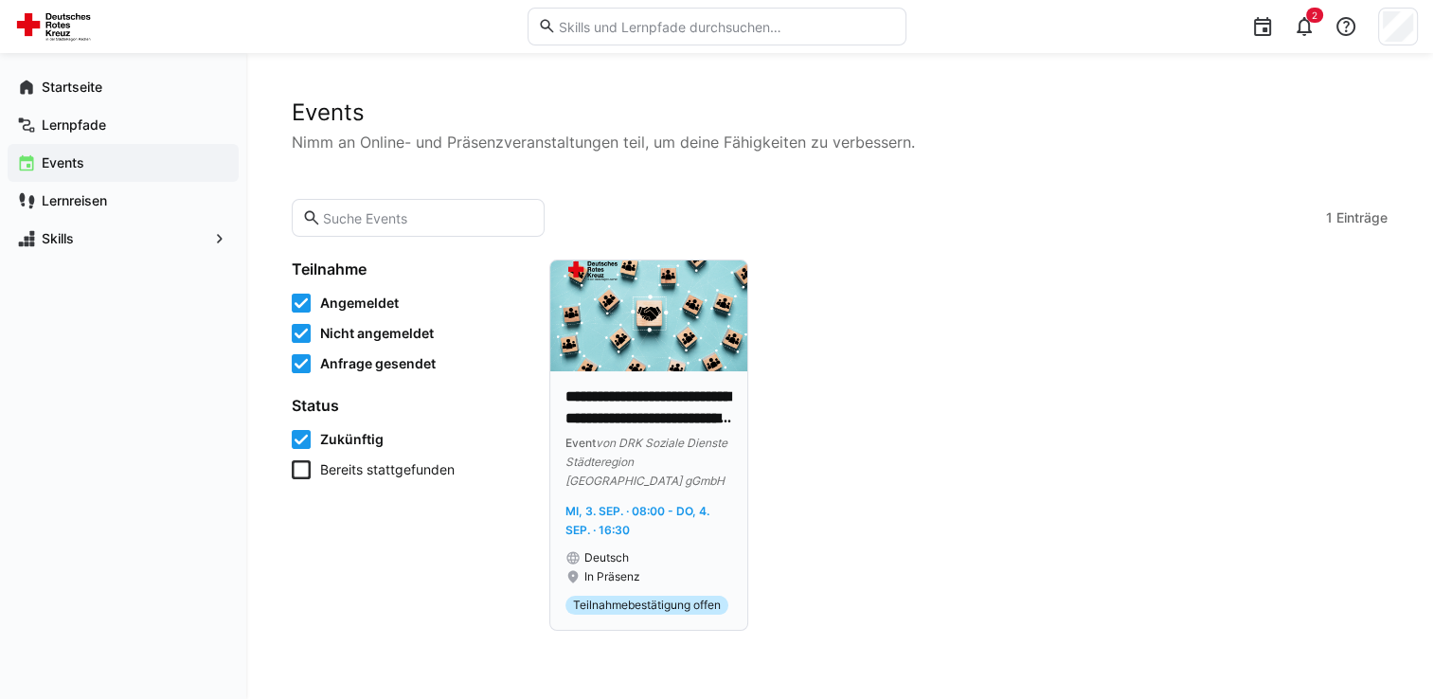
click at [665, 356] on img at bounding box center [648, 315] width 197 height 111
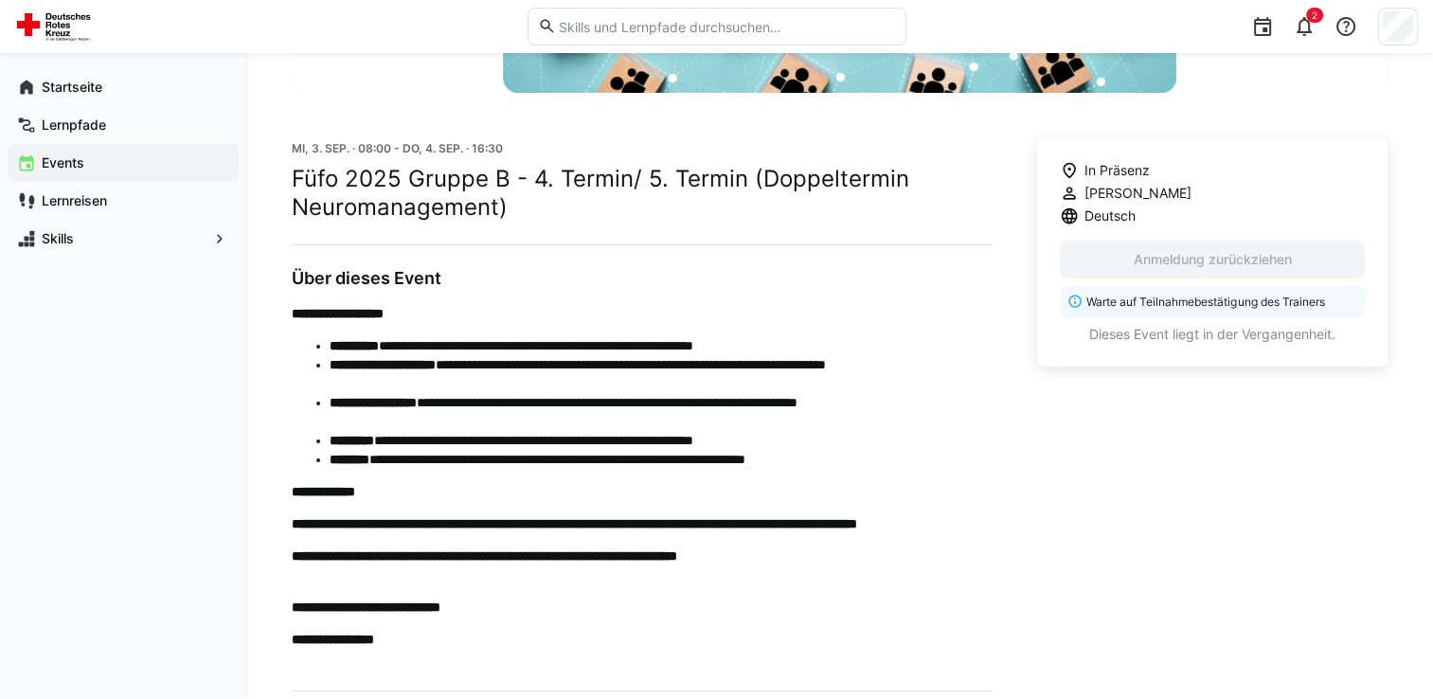
scroll to position [390, 0]
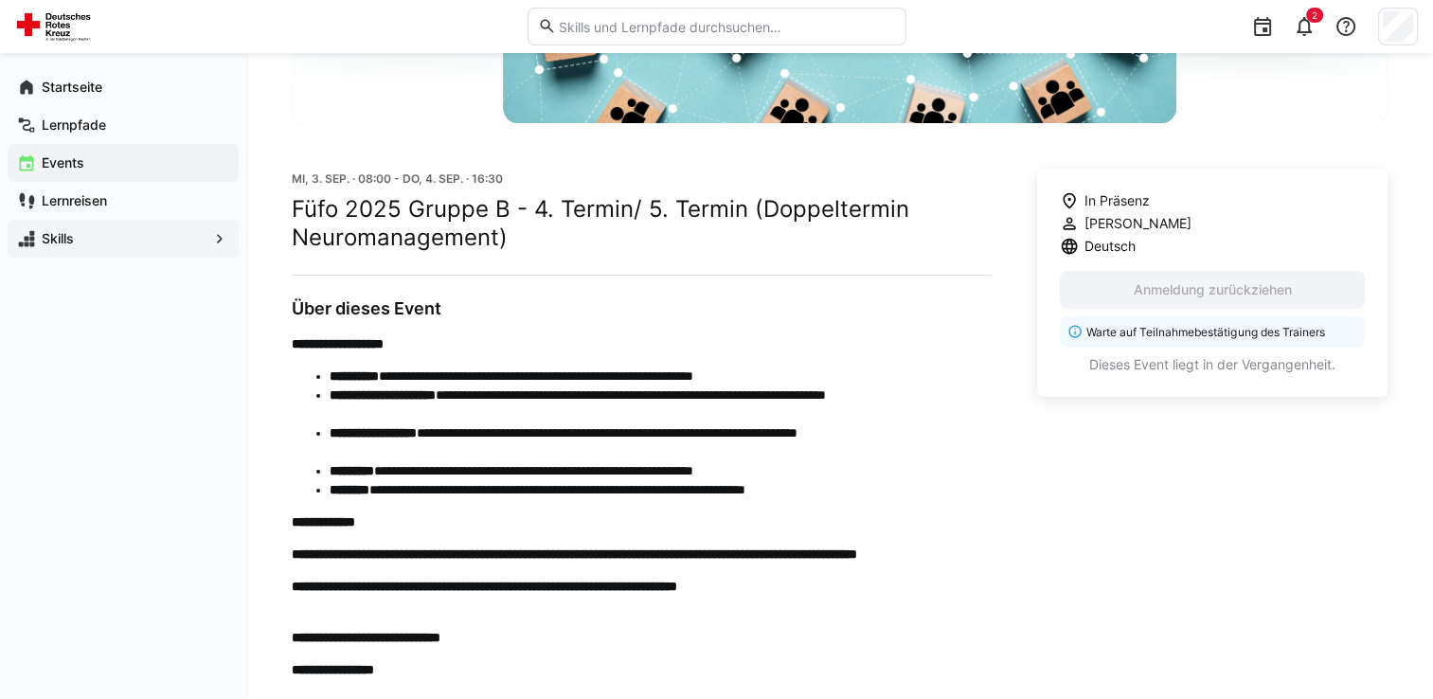
click at [99, 244] on span "Skills" at bounding box center [123, 238] width 169 height 19
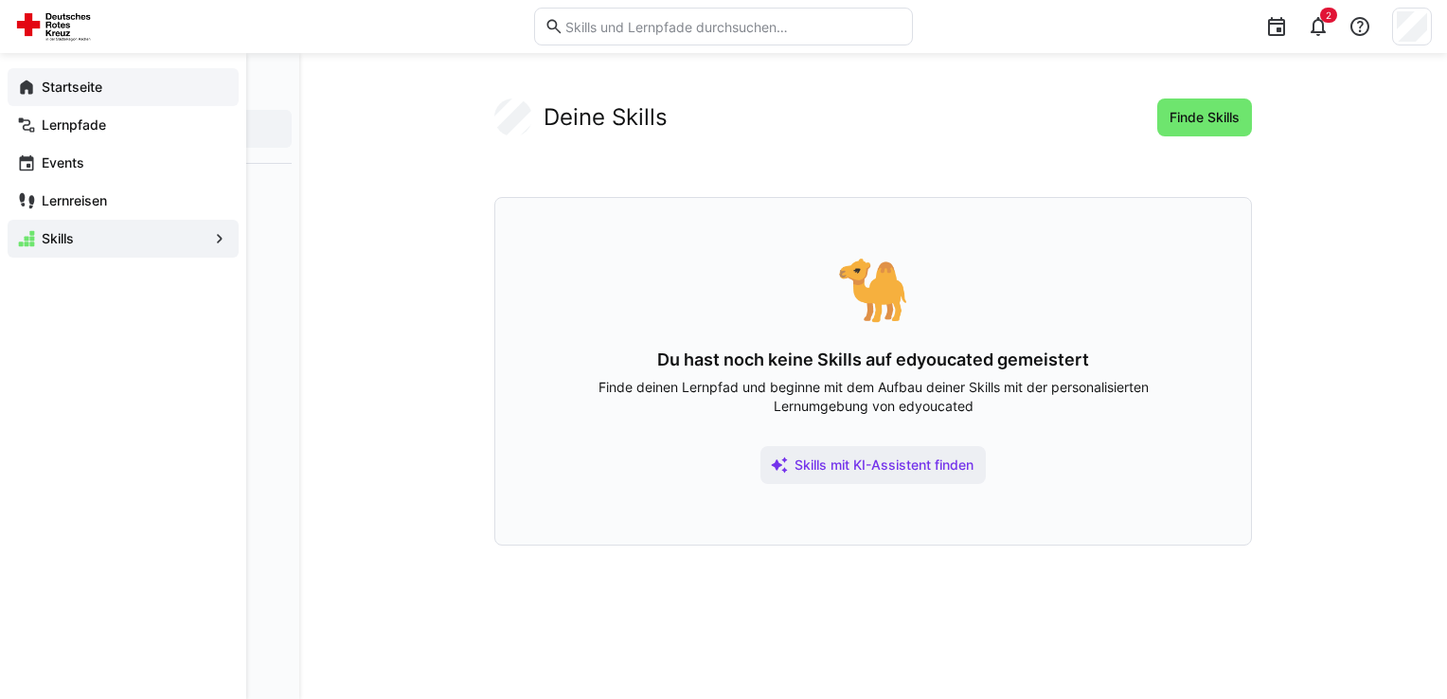
click at [0, 0] on app-navigation-label "Startseite" at bounding box center [0, 0] width 0 height 0
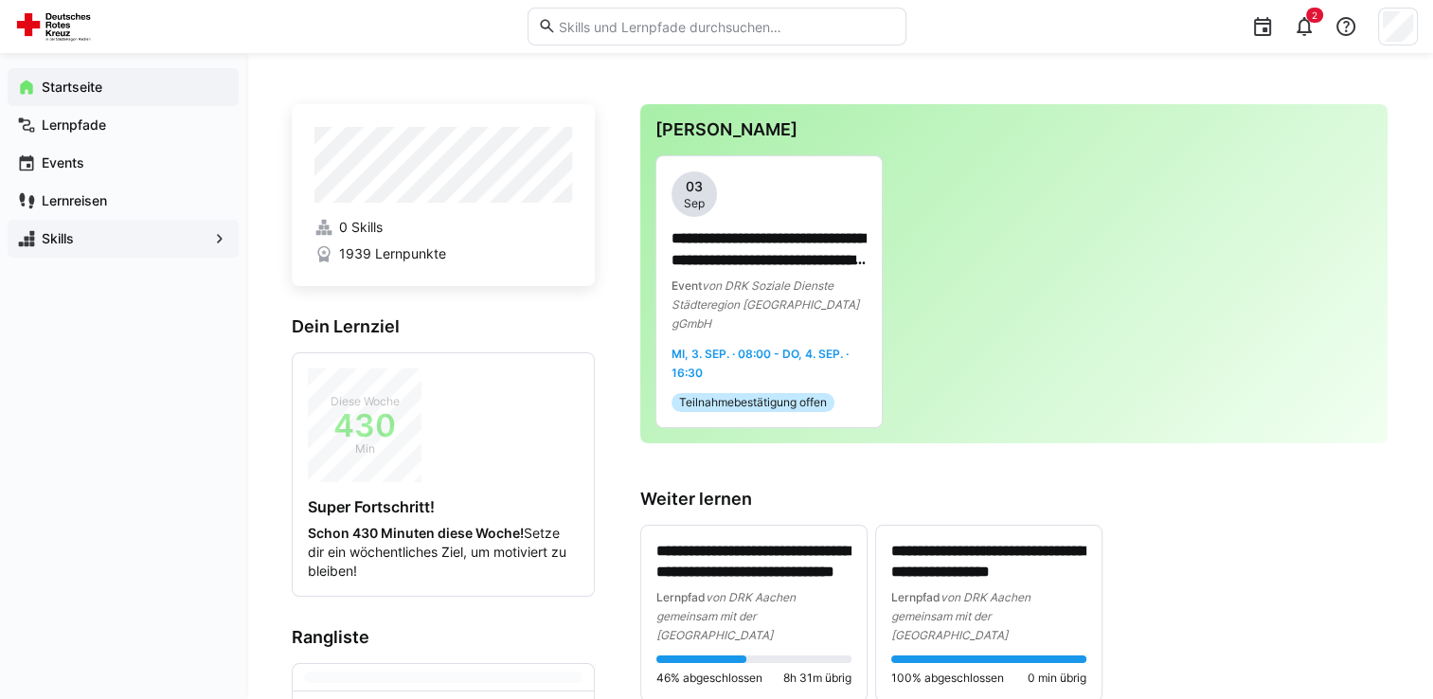
scroll to position [189, 0]
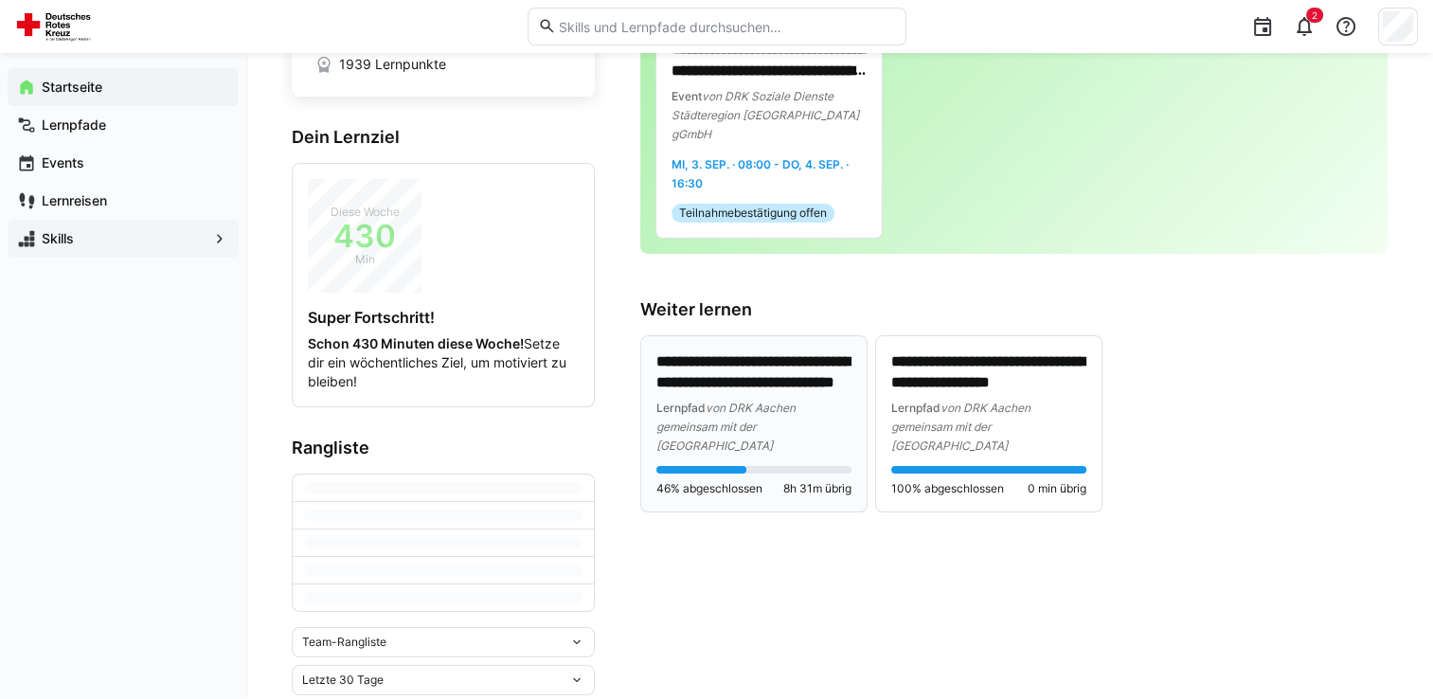
click at [749, 401] on span "von DRK Aachen gemeinsam mit der [GEOGRAPHIC_DATA]" at bounding box center [725, 427] width 139 height 52
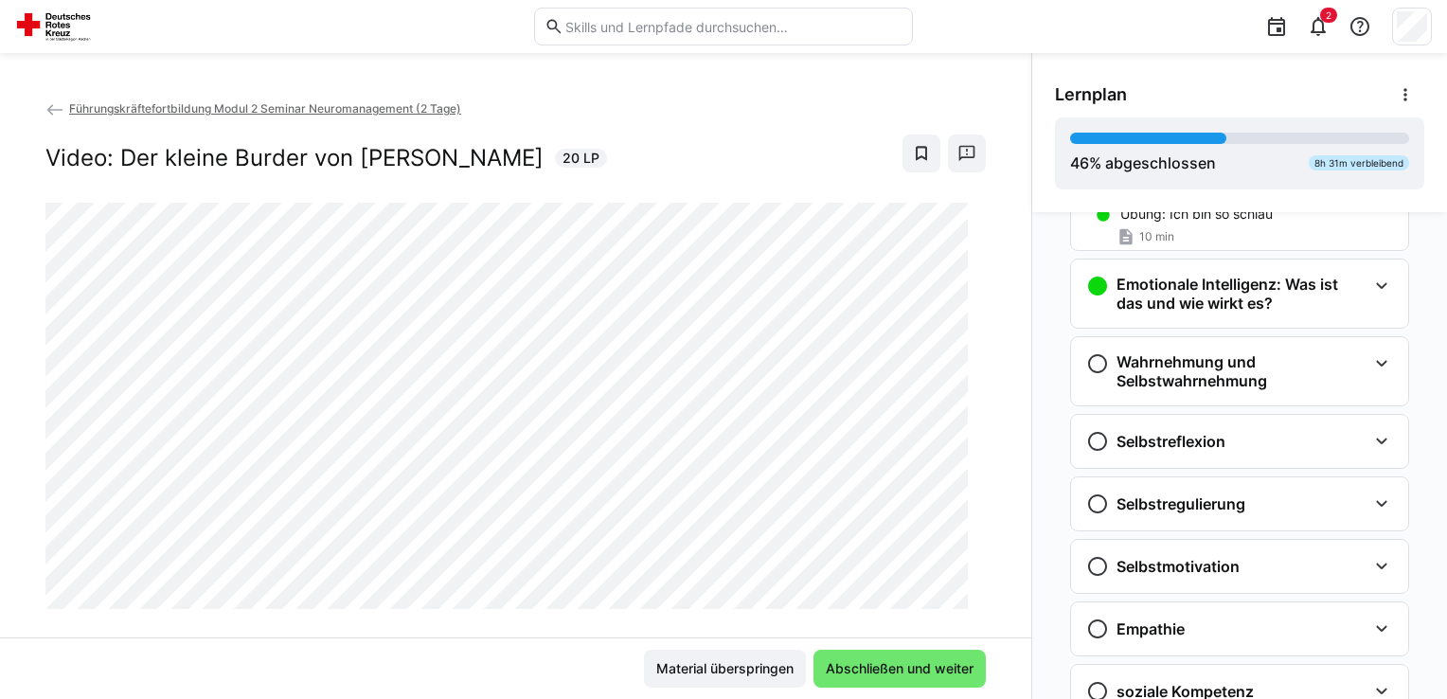
scroll to position [360, 0]
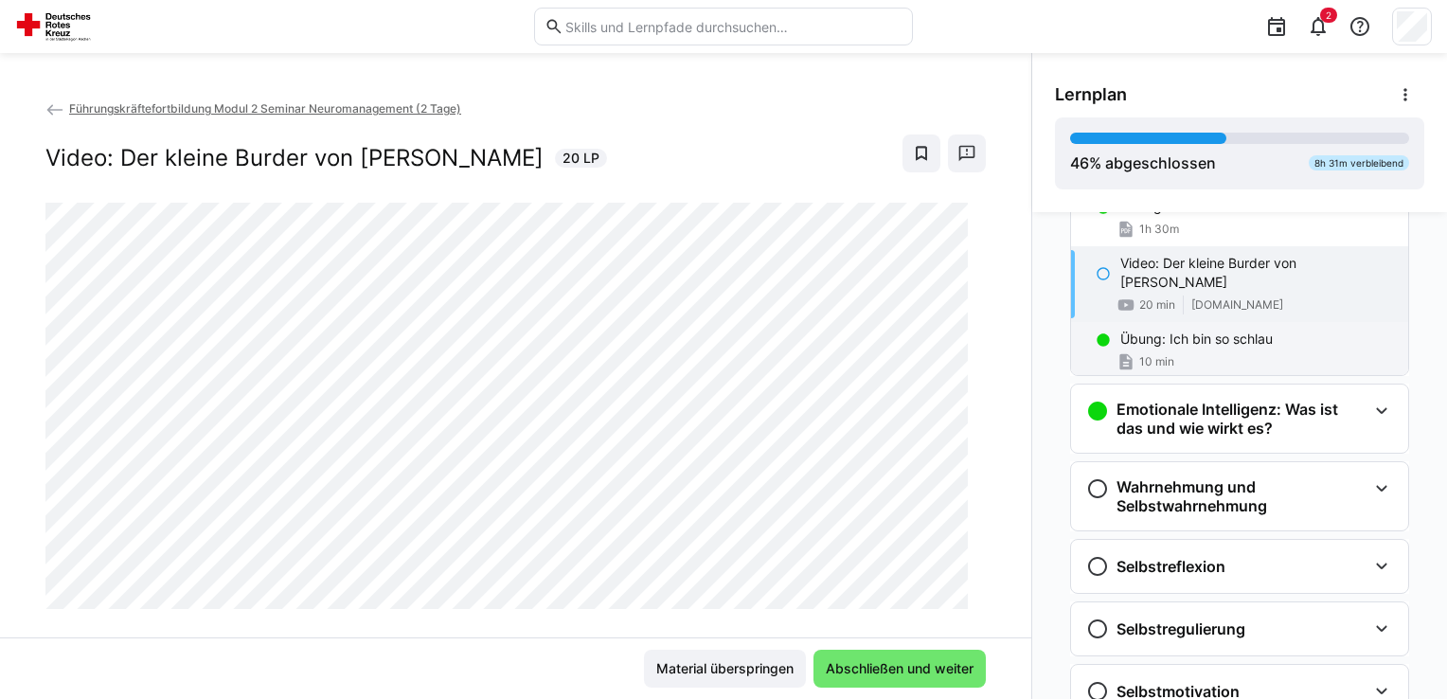
click at [1231, 352] on div "10 min" at bounding box center [1256, 361] width 273 height 19
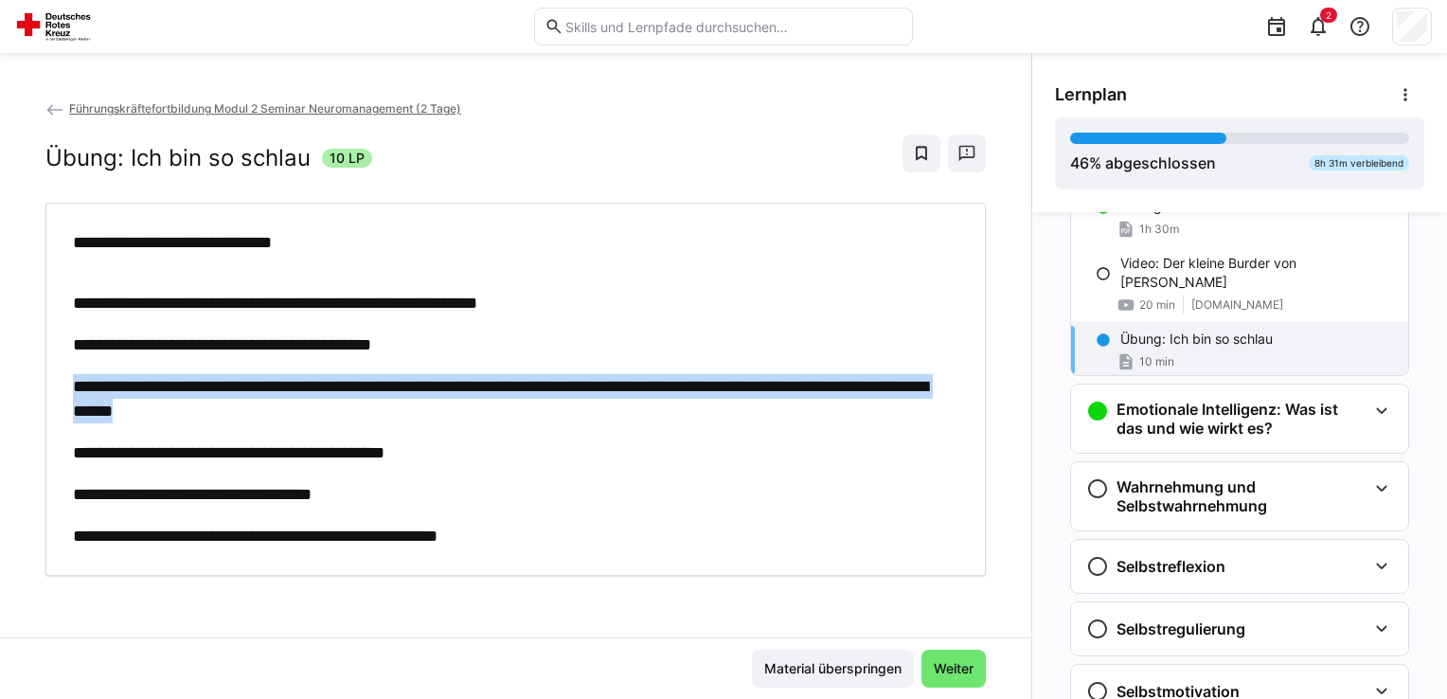
drag, startPoint x: 344, startPoint y: 411, endPoint x: 66, endPoint y: 380, distance: 279.2
click at [66, 380] on div "**********" at bounding box center [516, 389] width 912 height 318
drag, startPoint x: 66, startPoint y: 380, endPoint x: 153, endPoint y: 393, distance: 88.1
copy p "**********"
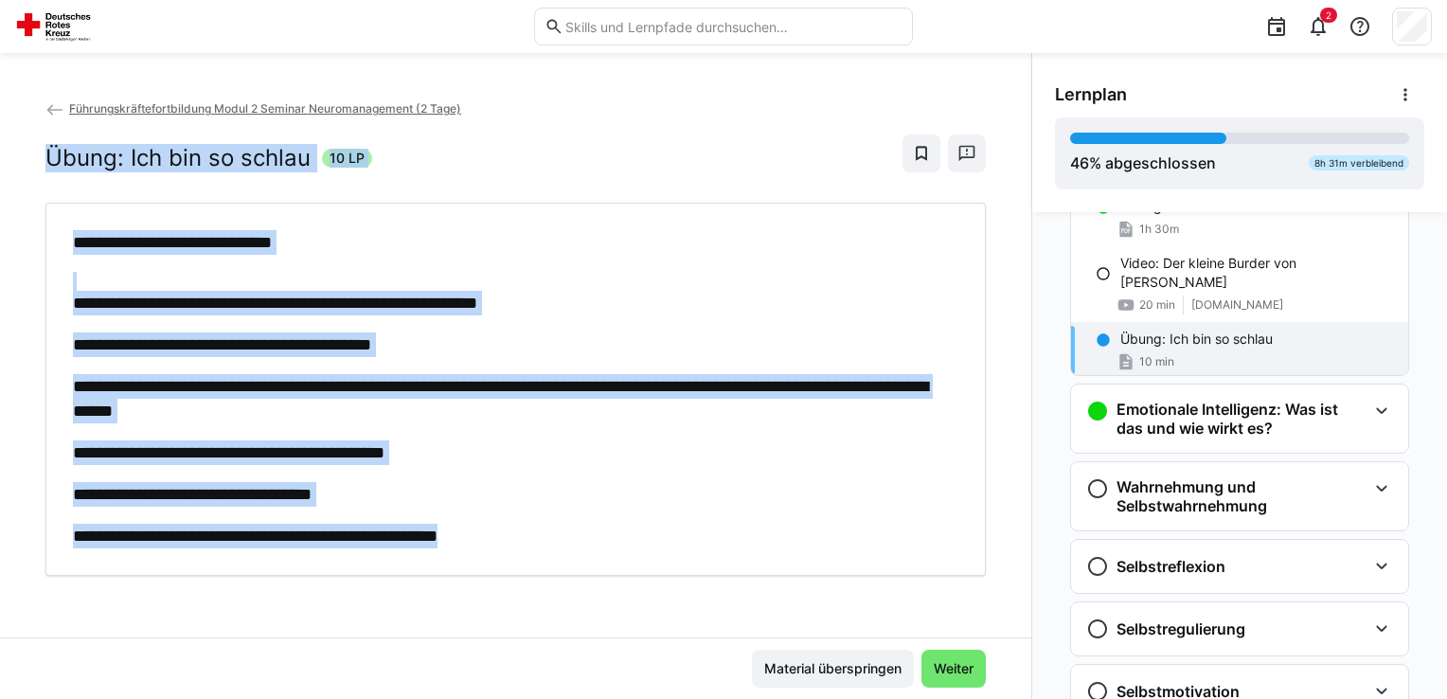
drag, startPoint x: 580, startPoint y: 531, endPoint x: 45, endPoint y: 182, distance: 639.0
click at [45, 182] on div "**********" at bounding box center [515, 336] width 940 height 477
drag, startPoint x: 45, startPoint y: 182, endPoint x: 142, endPoint y: 162, distance: 98.6
copy div "**********"
click at [941, 666] on span "Weiter" at bounding box center [953, 668] width 45 height 19
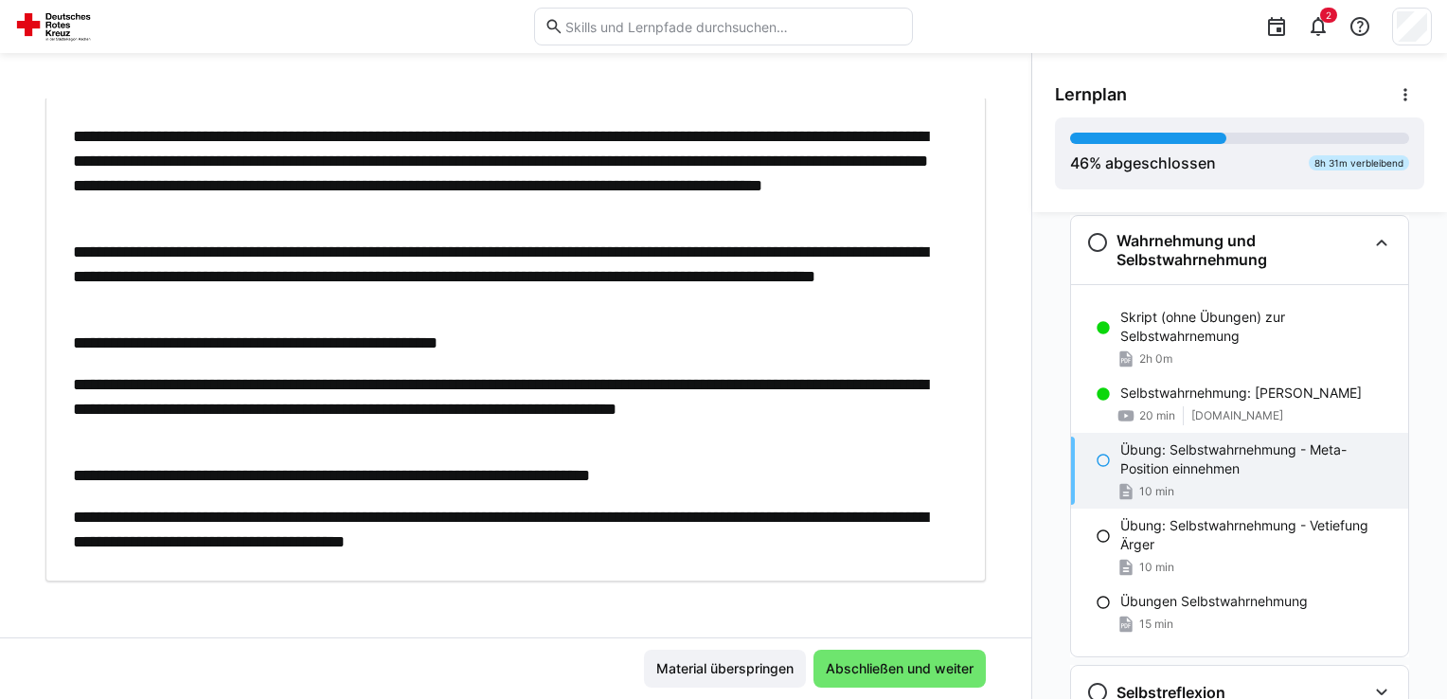
scroll to position [108, 0]
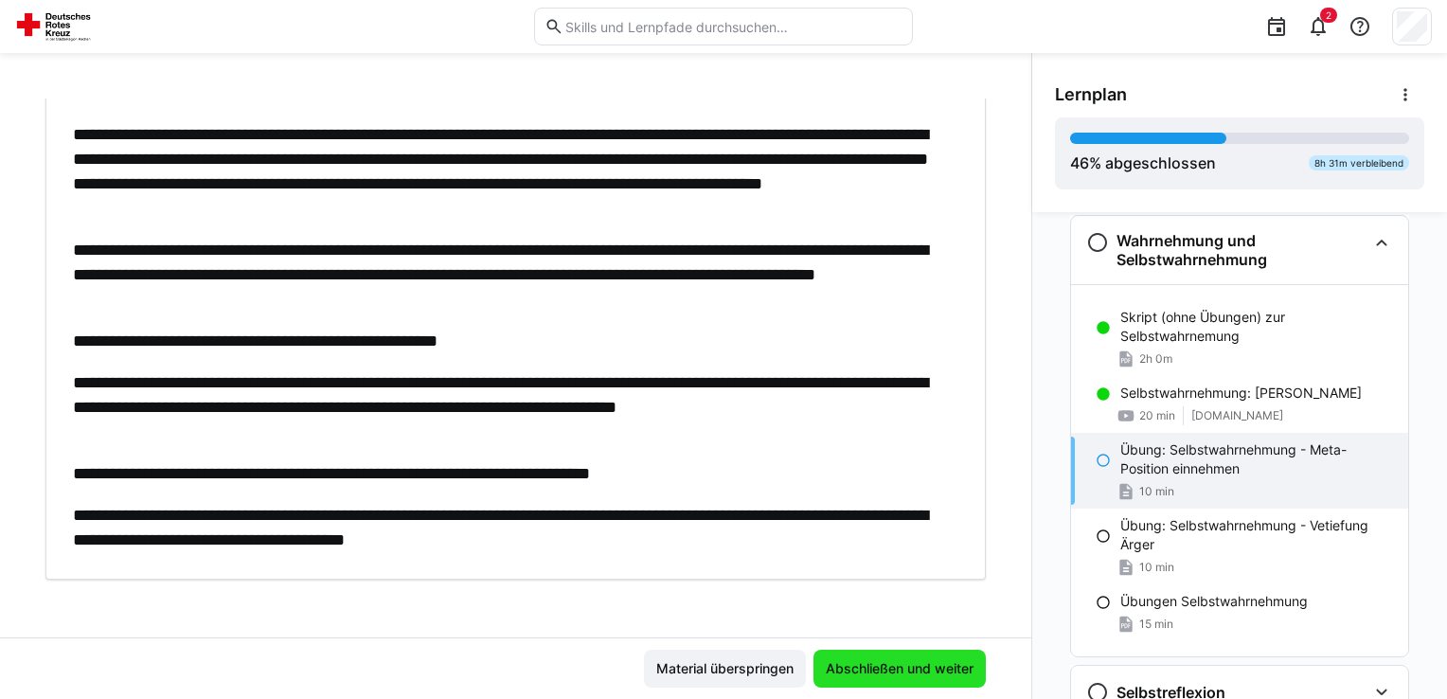
click at [886, 680] on span "Abschließen und weiter" at bounding box center [899, 669] width 172 height 38
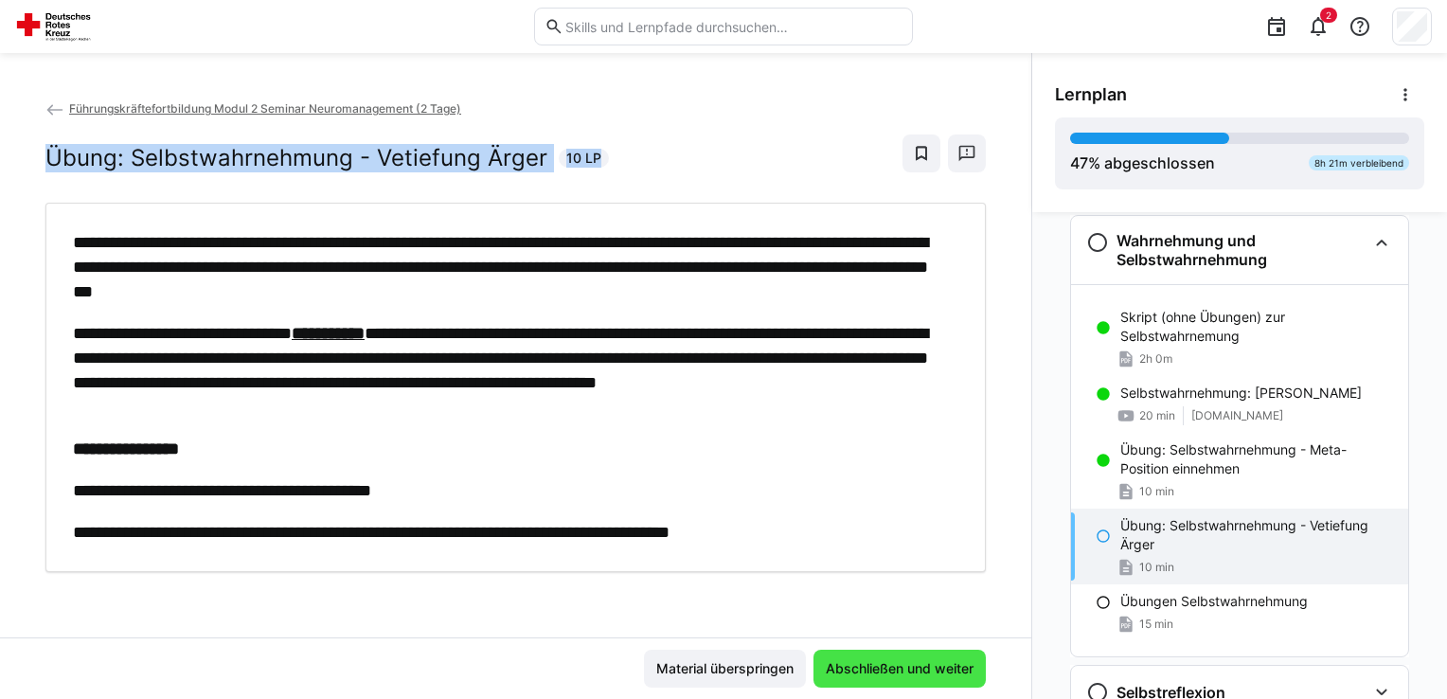
click at [911, 674] on span "Abschließen und weiter" at bounding box center [899, 668] width 153 height 19
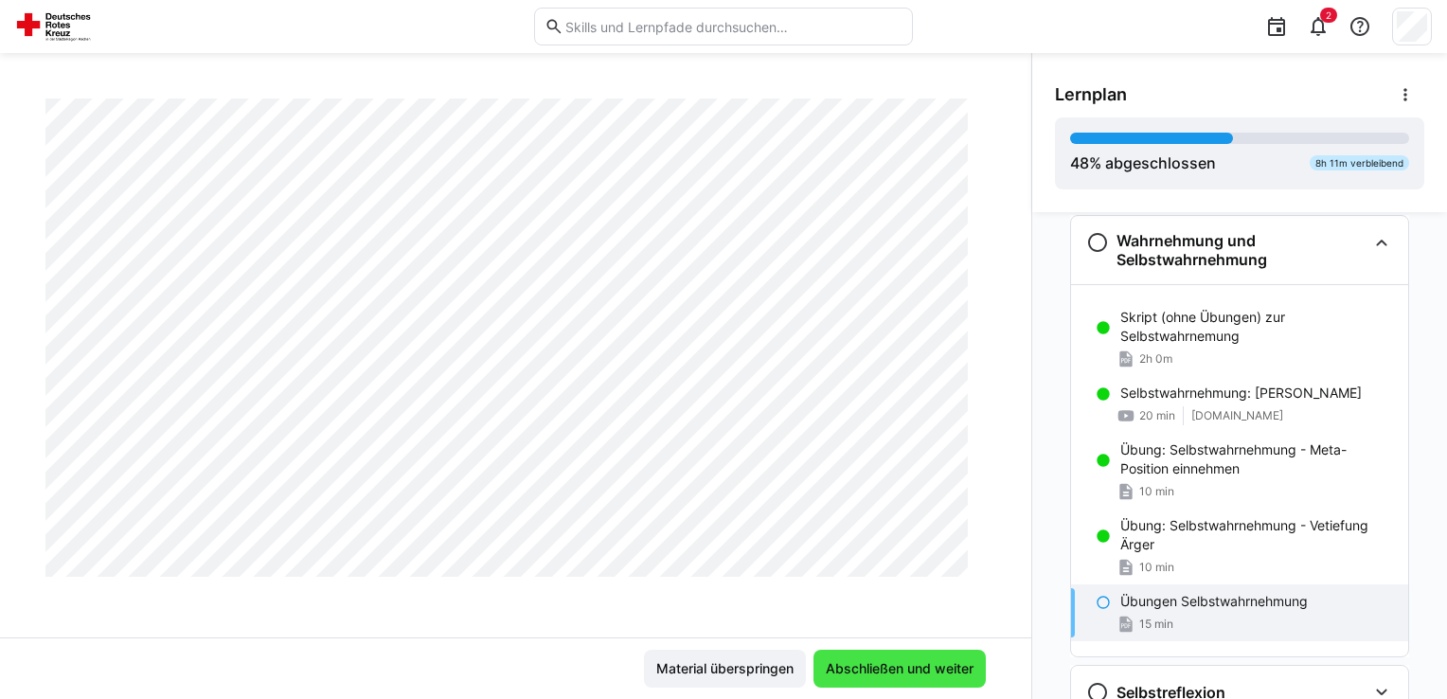
click at [916, 665] on span "Abschließen und weiter" at bounding box center [899, 668] width 153 height 19
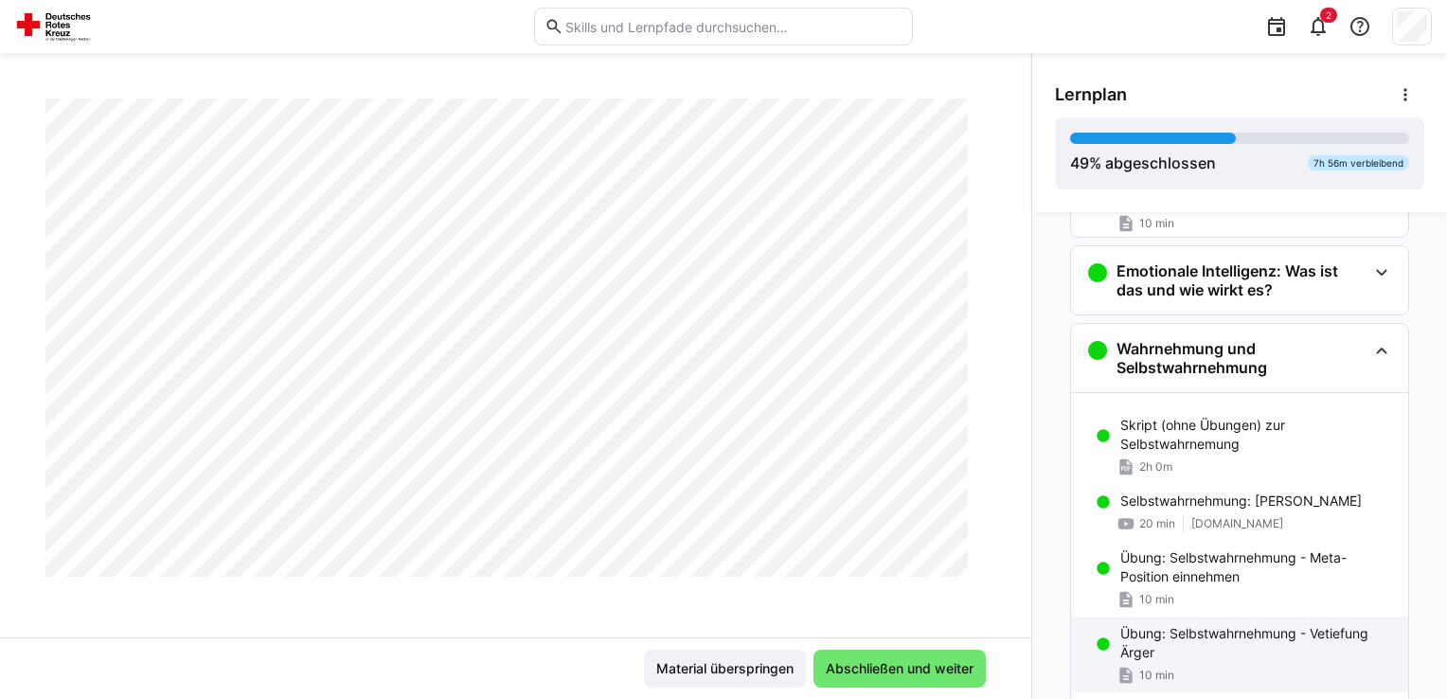
scroll to position [489, 0]
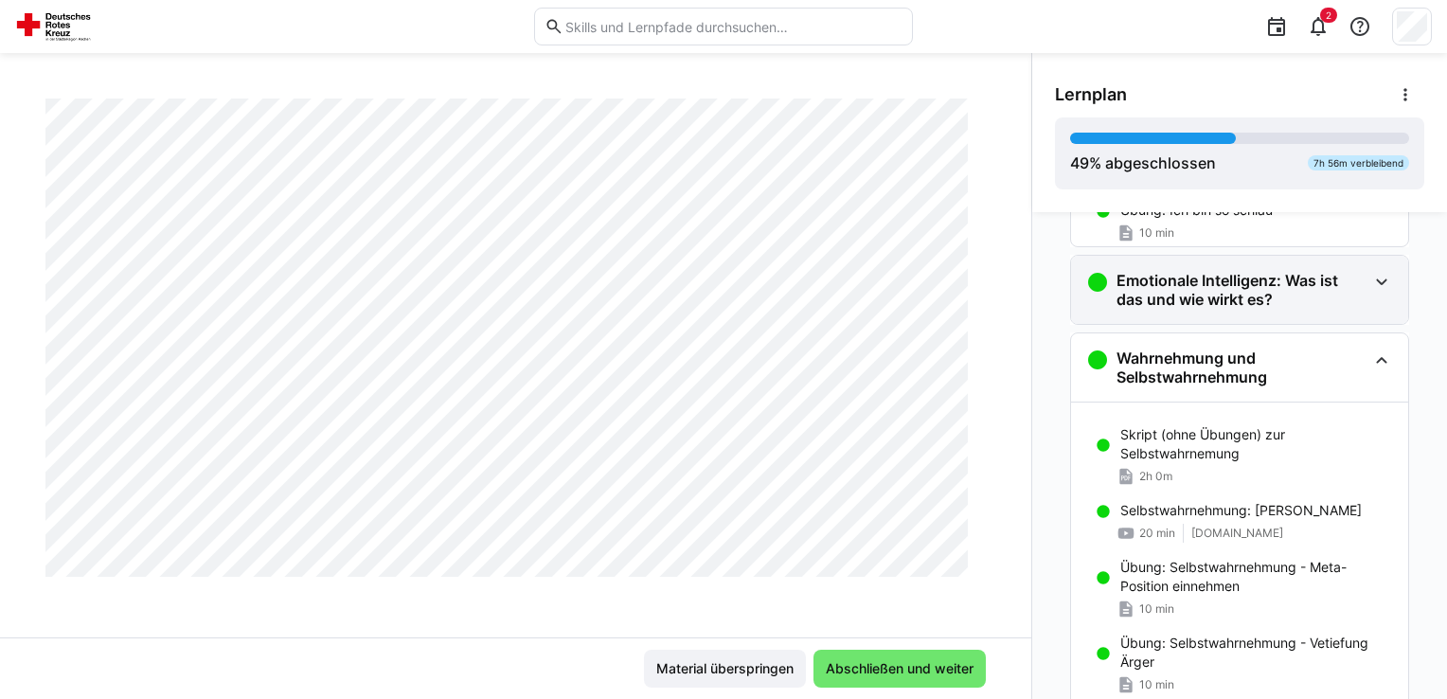
click at [1261, 287] on h3 "Emotionale Intelligenz: Was ist das und wie wirkt es?" at bounding box center [1241, 290] width 250 height 38
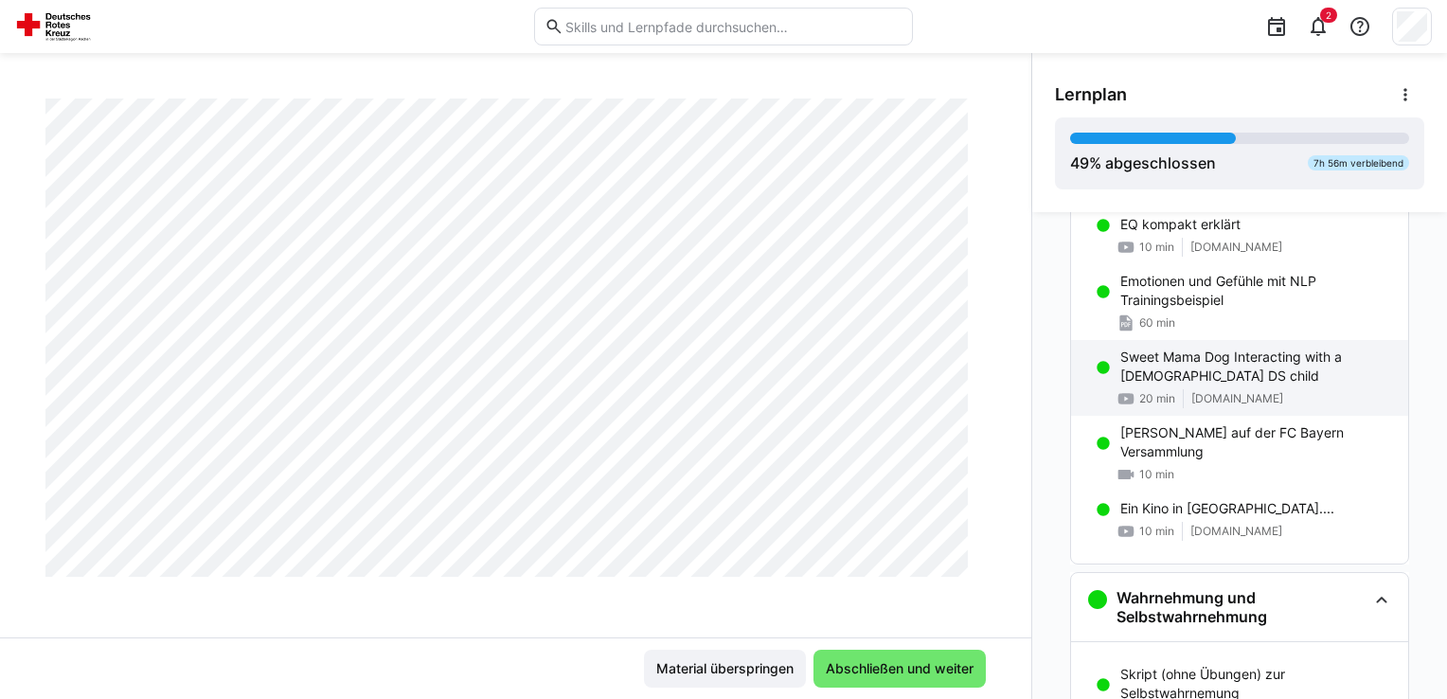
scroll to position [583, 0]
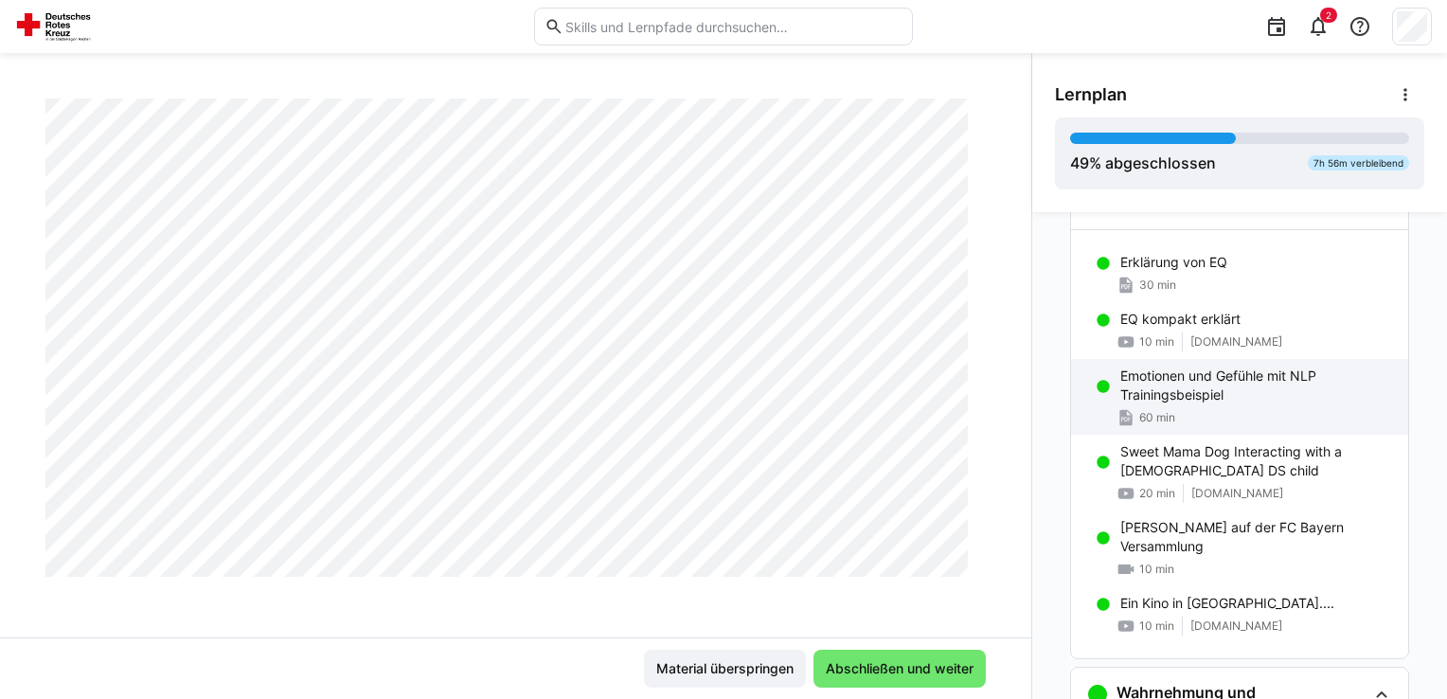
click at [1267, 403] on div "Emotionen und Gefühle mit NLP Trainingsbeispiel 60 min" at bounding box center [1239, 397] width 337 height 76
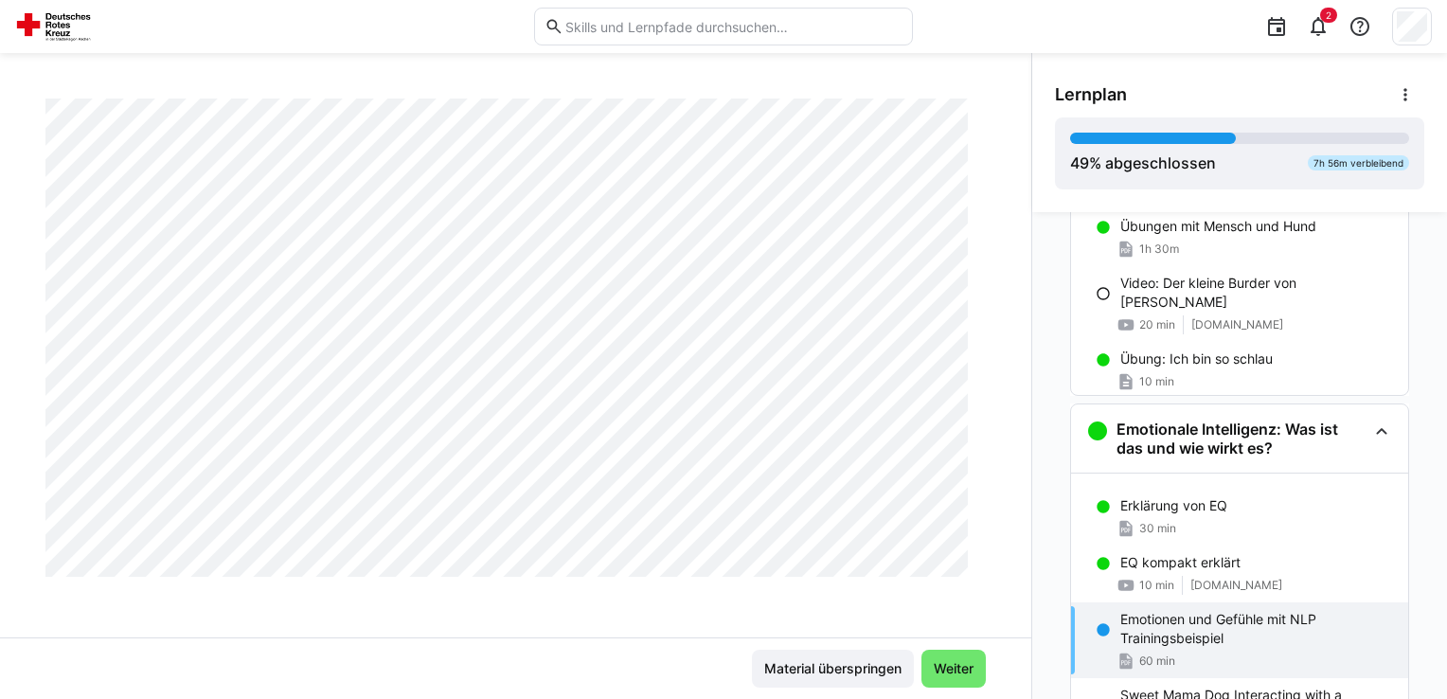
scroll to position [529, 0]
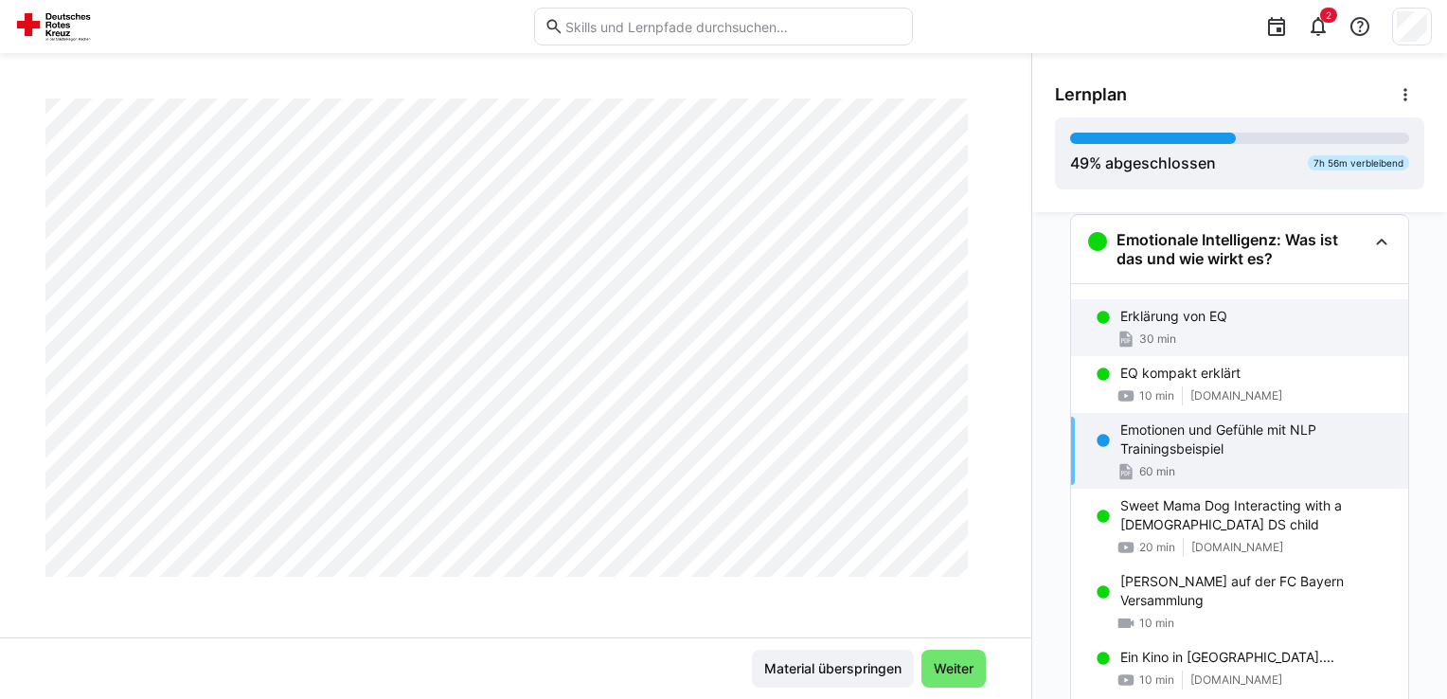
click at [1172, 331] on div "30 min" at bounding box center [1256, 339] width 273 height 19
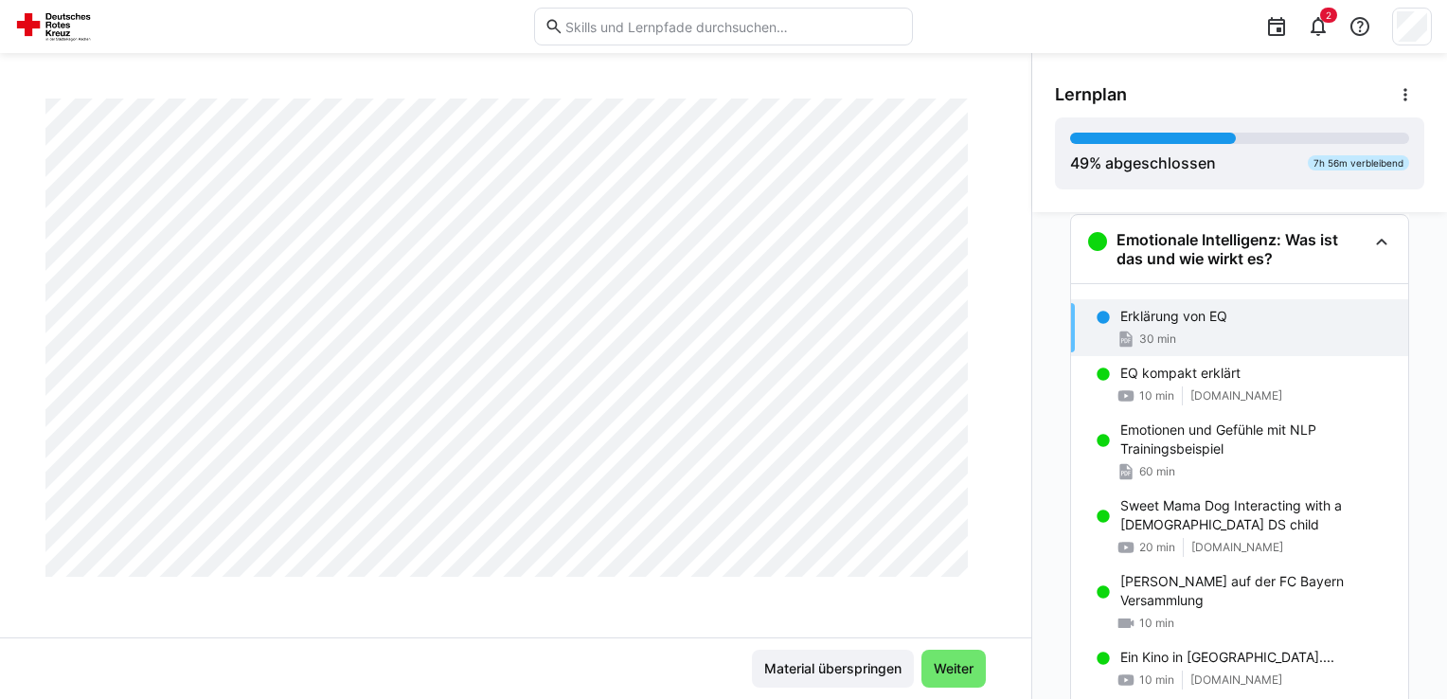
scroll to position [2207, 0]
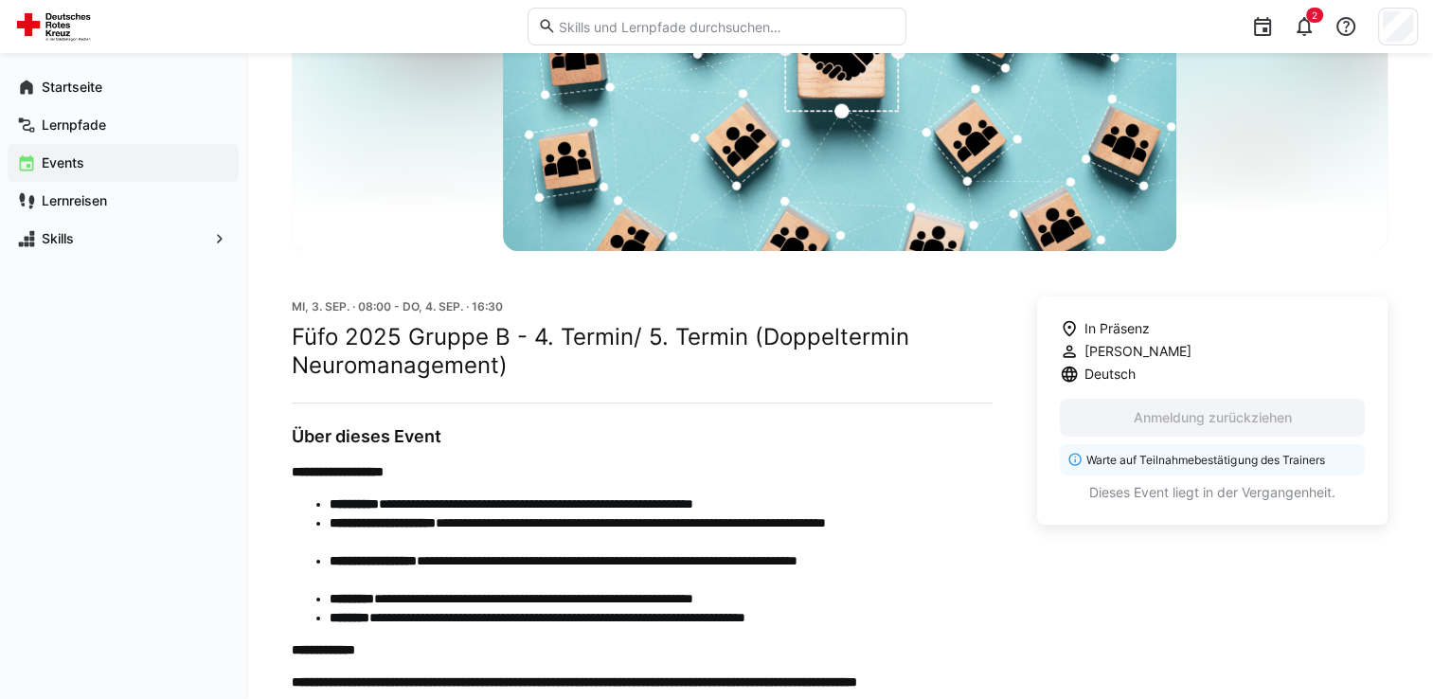
scroll to position [284, 0]
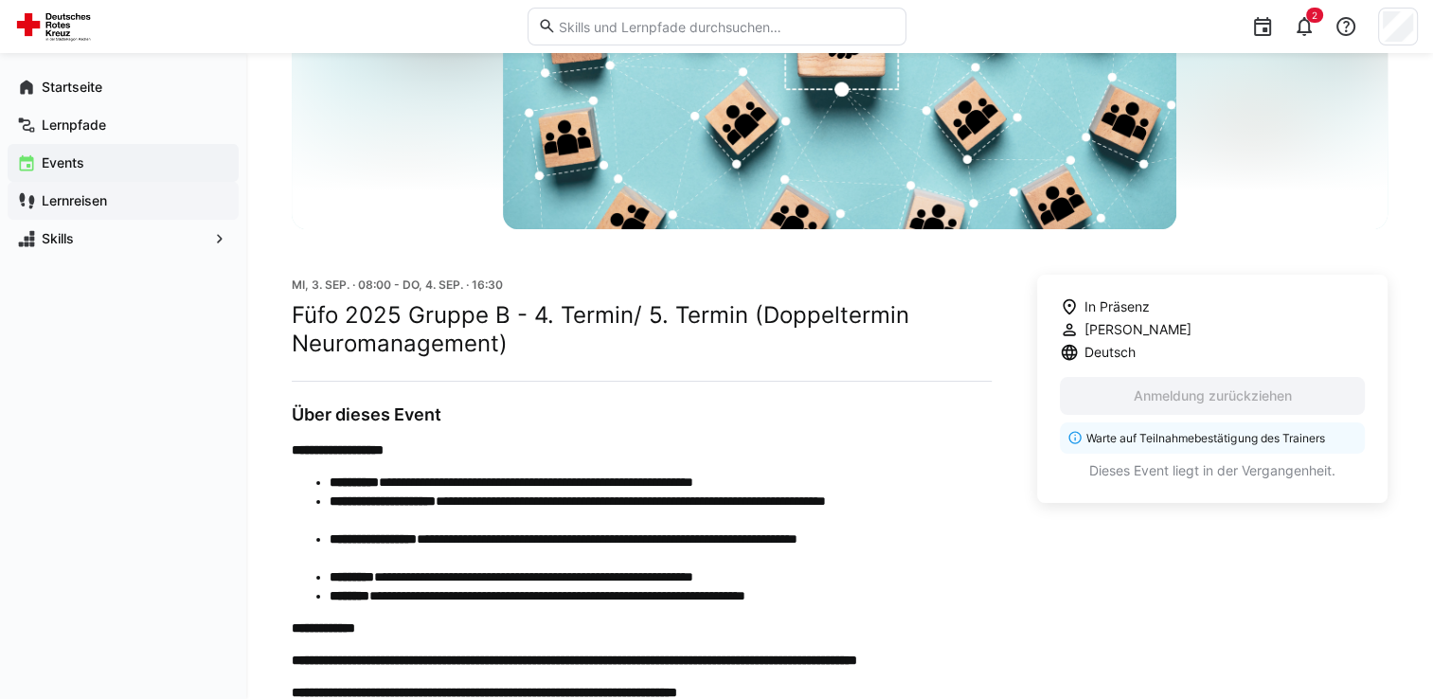
click at [102, 210] on div "Lernreisen" at bounding box center [123, 201] width 231 height 38
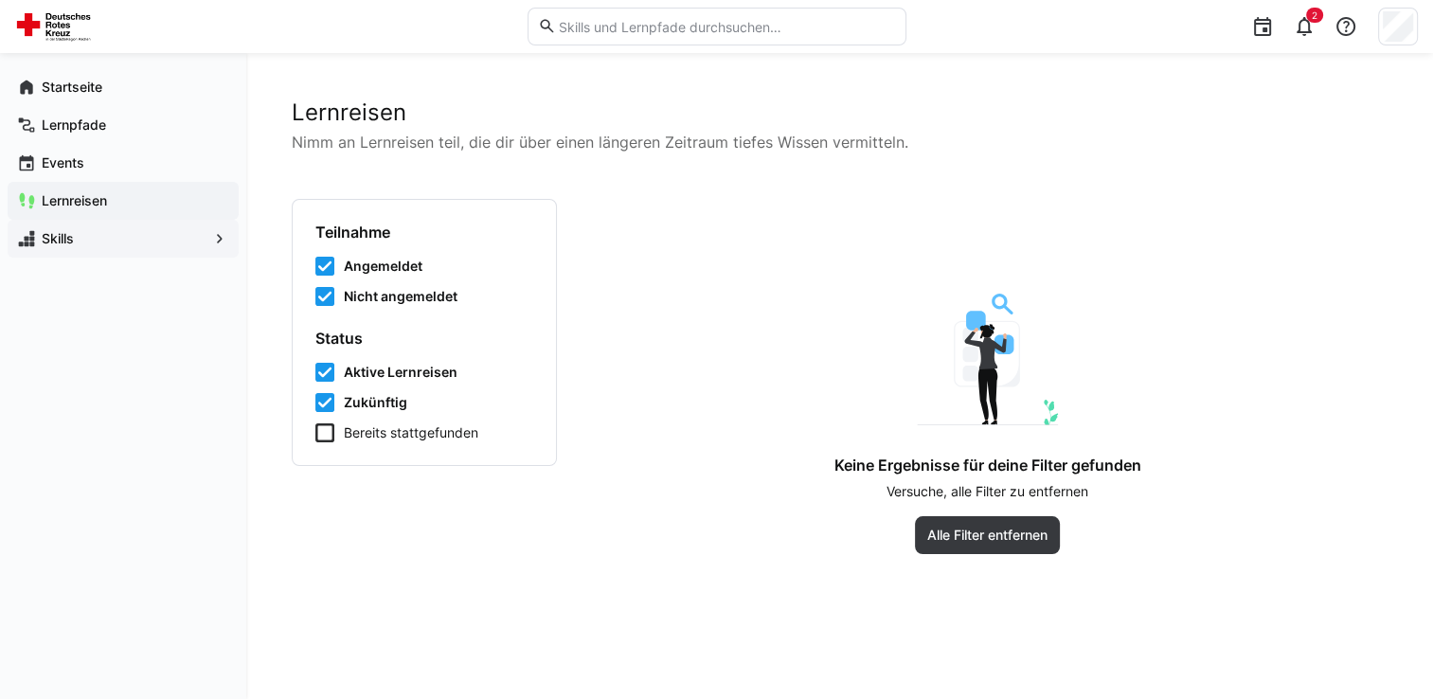
click at [110, 248] on div "Skills" at bounding box center [123, 239] width 231 height 38
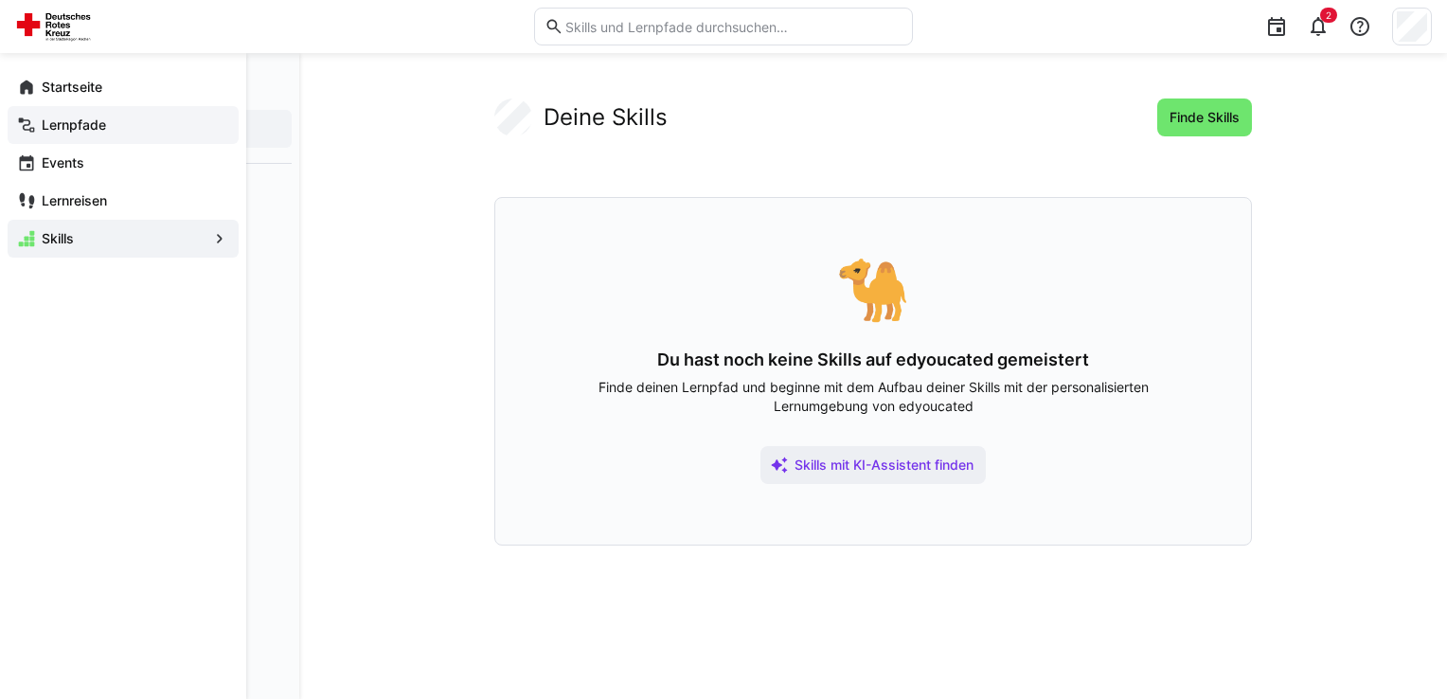
click at [0, 0] on app-navigation-label "Lernpfade" at bounding box center [0, 0] width 0 height 0
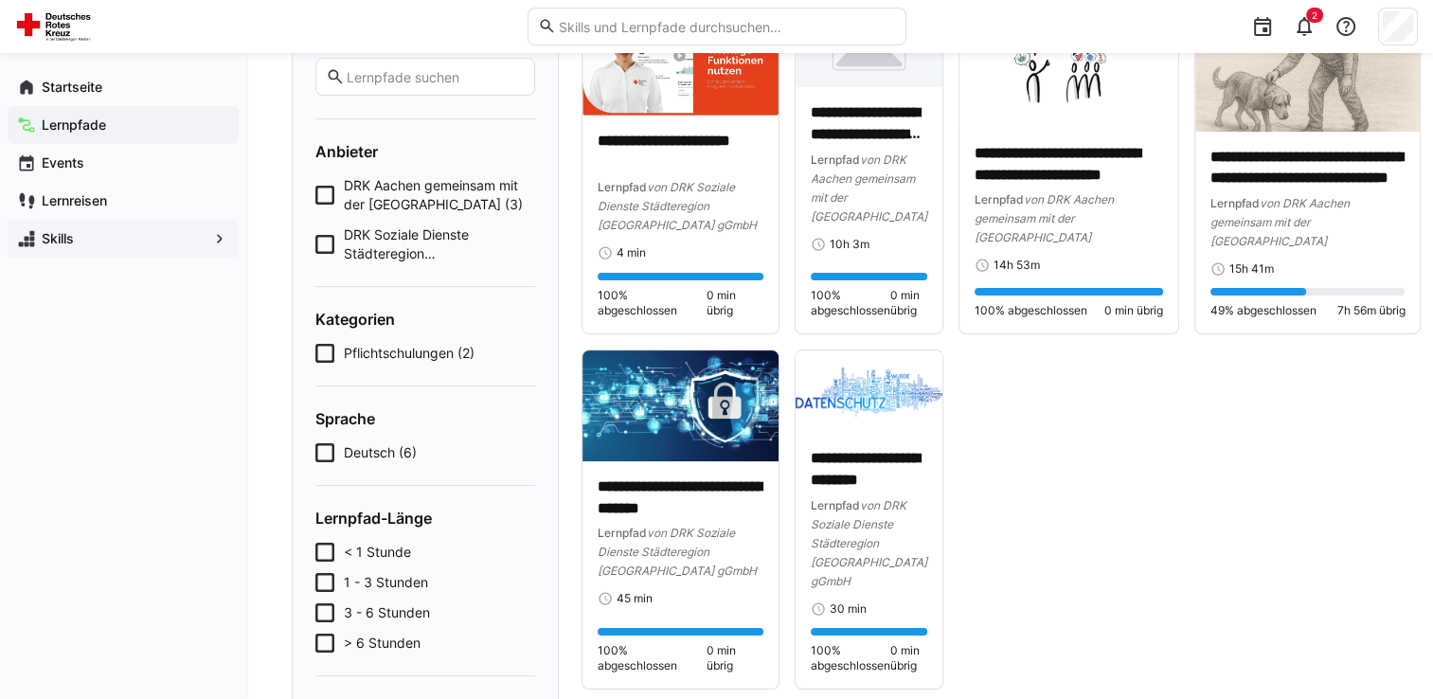
scroll to position [189, 0]
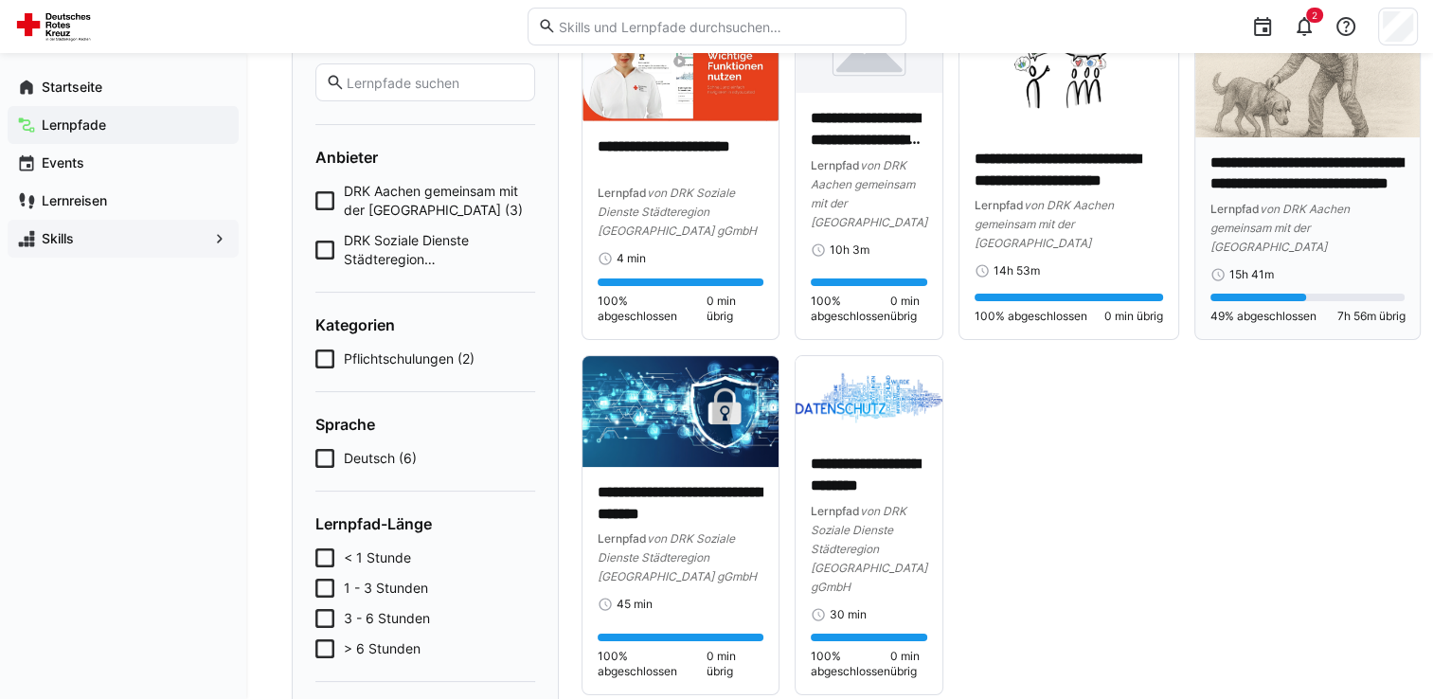
click at [1315, 133] on img at bounding box center [1307, 73] width 225 height 127
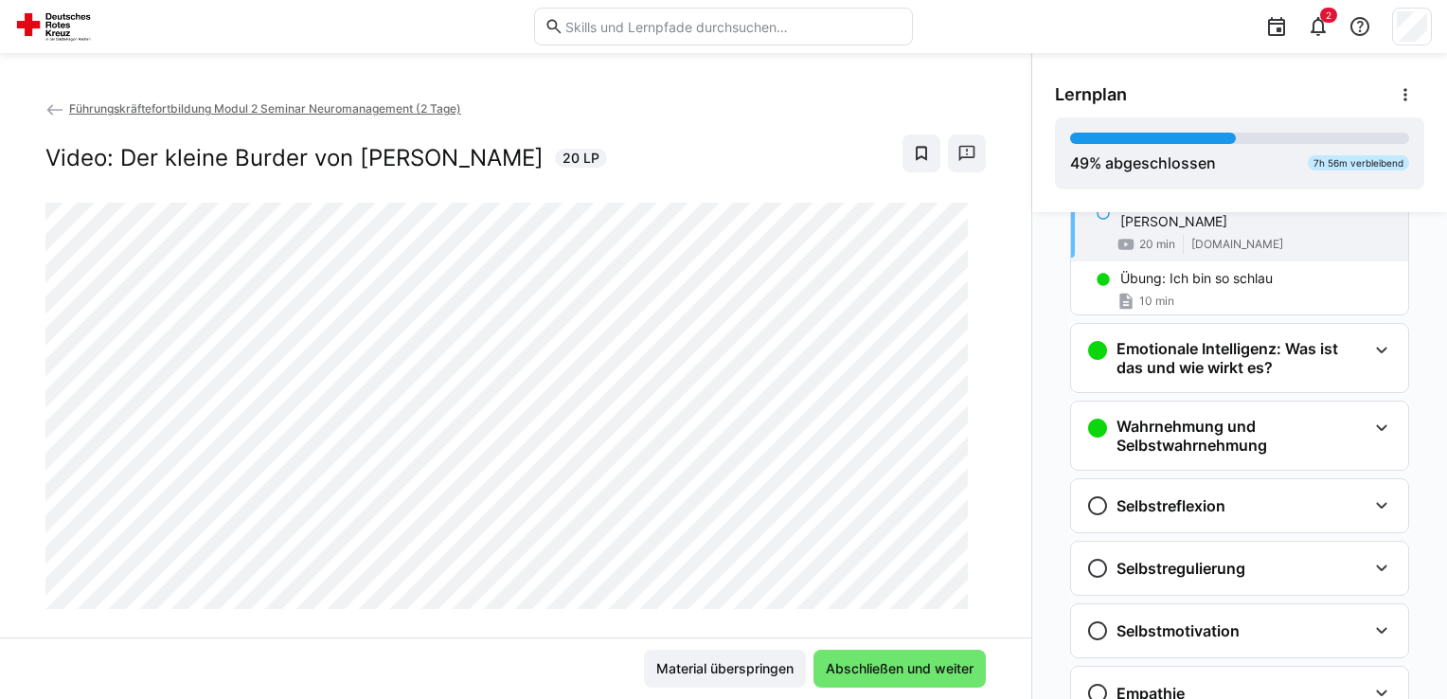
scroll to position [414, 0]
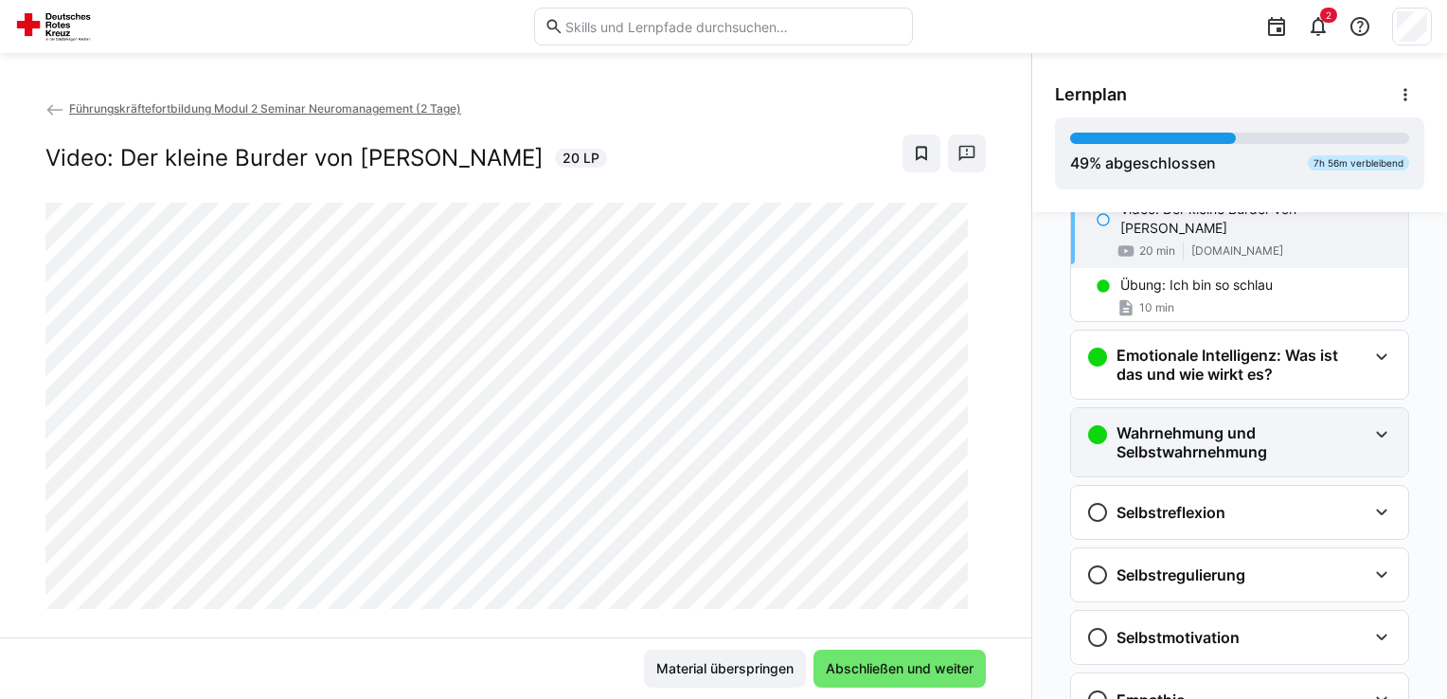
click at [1261, 440] on h3 "Wahrnehmung und Selbstwahrnehmung" at bounding box center [1241, 442] width 250 height 38
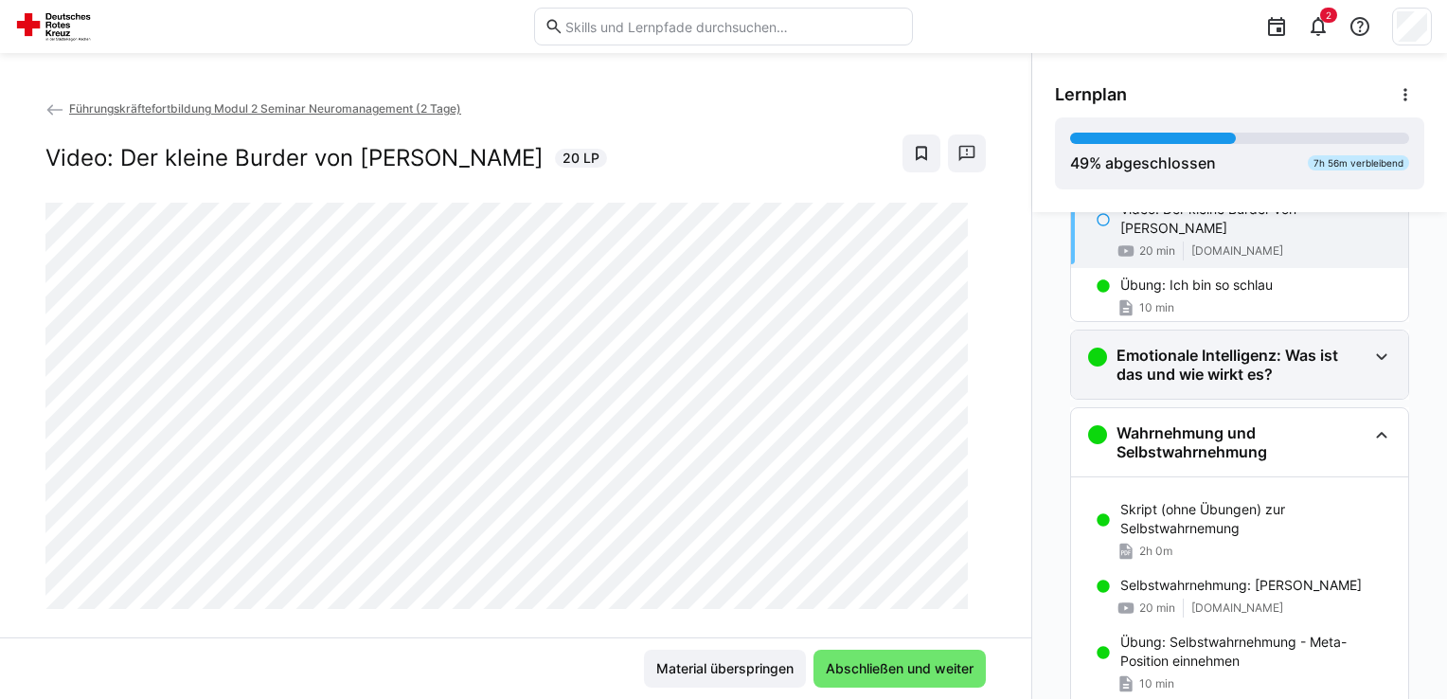
click at [1272, 389] on div "Emotionale Intelligenz: Was ist das und wie wirkt es?" at bounding box center [1239, 364] width 337 height 68
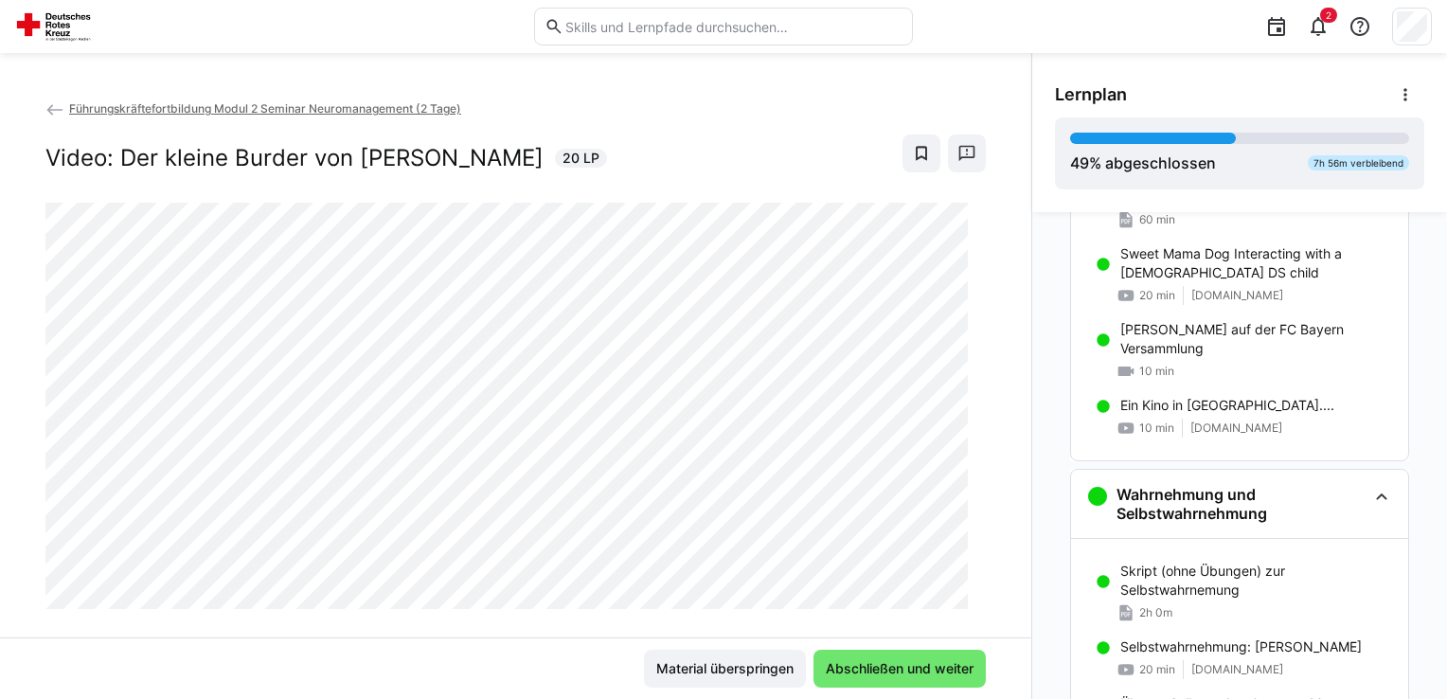
scroll to position [793, 0]
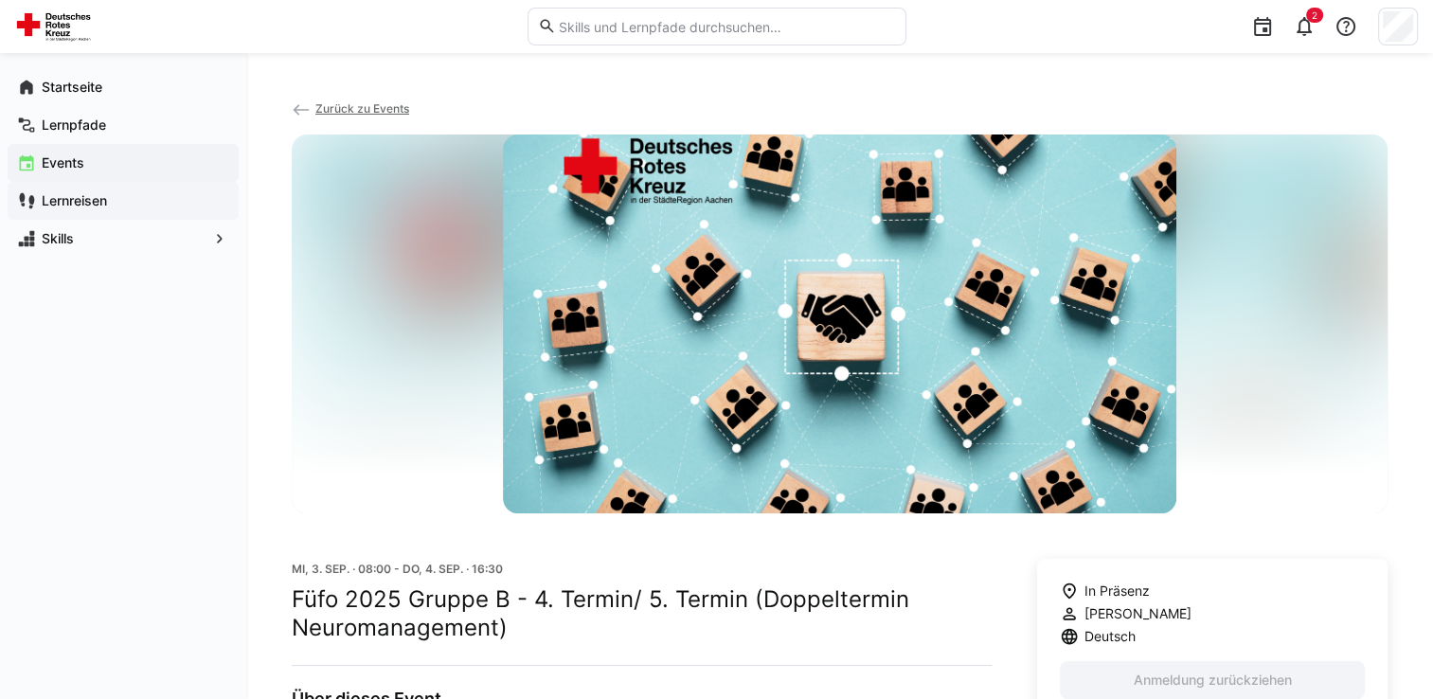
click at [0, 0] on app-navigation-label "Lernreisen" at bounding box center [0, 0] width 0 height 0
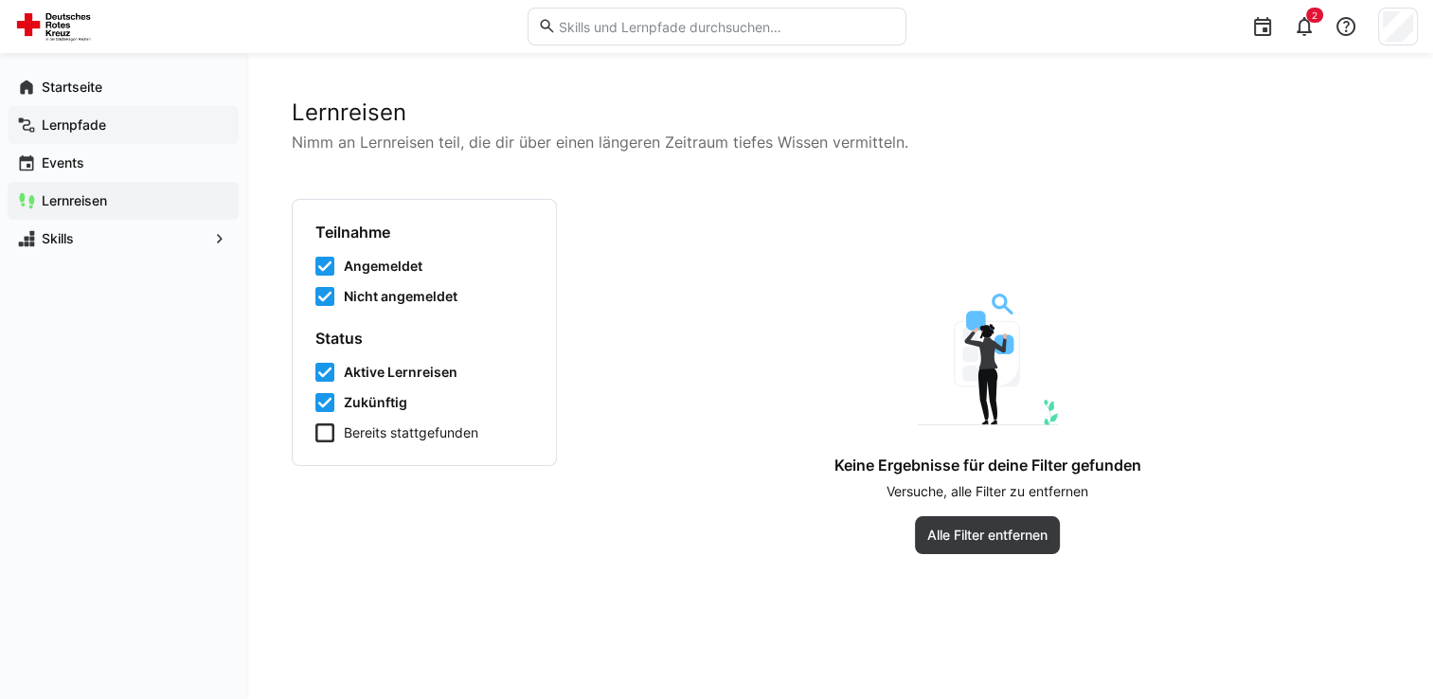
click at [0, 0] on app-navigation-label "Lernpfade" at bounding box center [0, 0] width 0 height 0
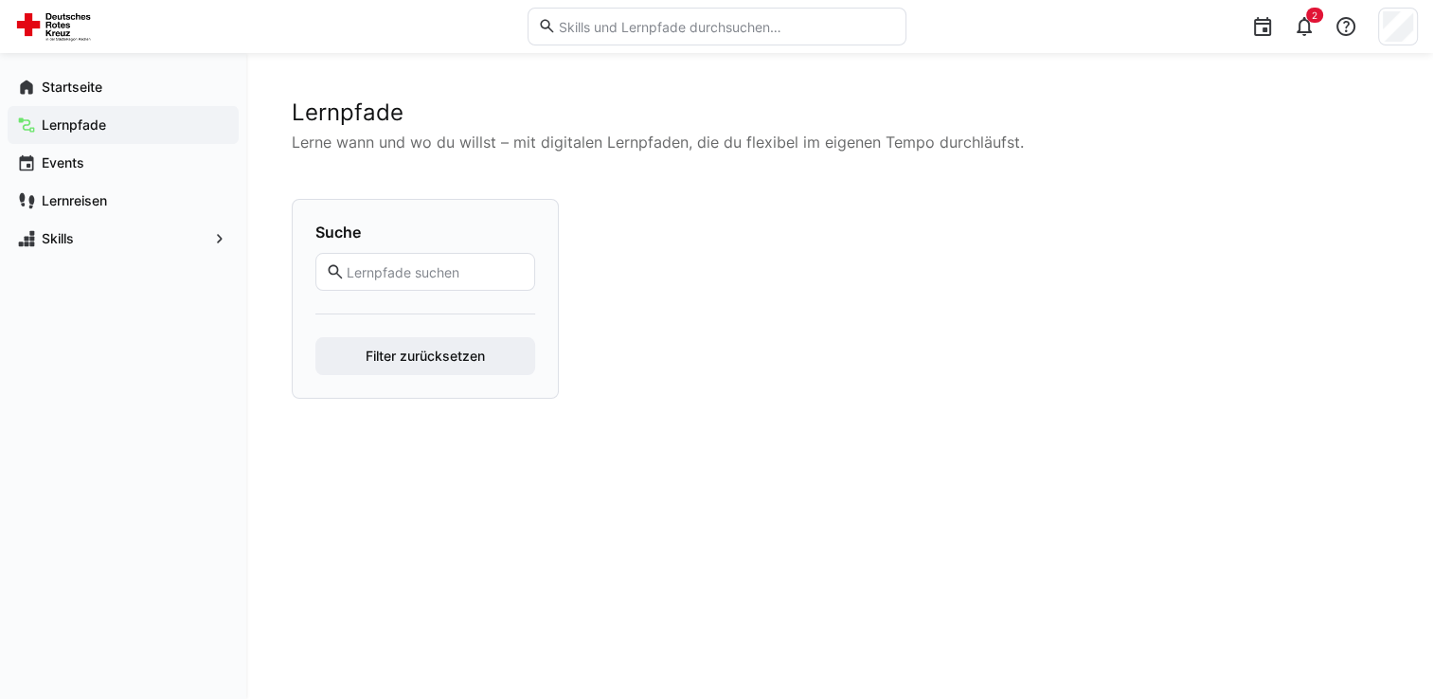
click at [0, 0] on app-navigation-label "Lernpfade" at bounding box center [0, 0] width 0 height 0
drag, startPoint x: 98, startPoint y: 163, endPoint x: 106, endPoint y: 126, distance: 37.7
click at [101, 161] on span "Events" at bounding box center [134, 162] width 190 height 19
click at [106, 126] on span "Lernpfade" at bounding box center [134, 125] width 190 height 19
click at [91, 156] on span "Events" at bounding box center [134, 162] width 190 height 19
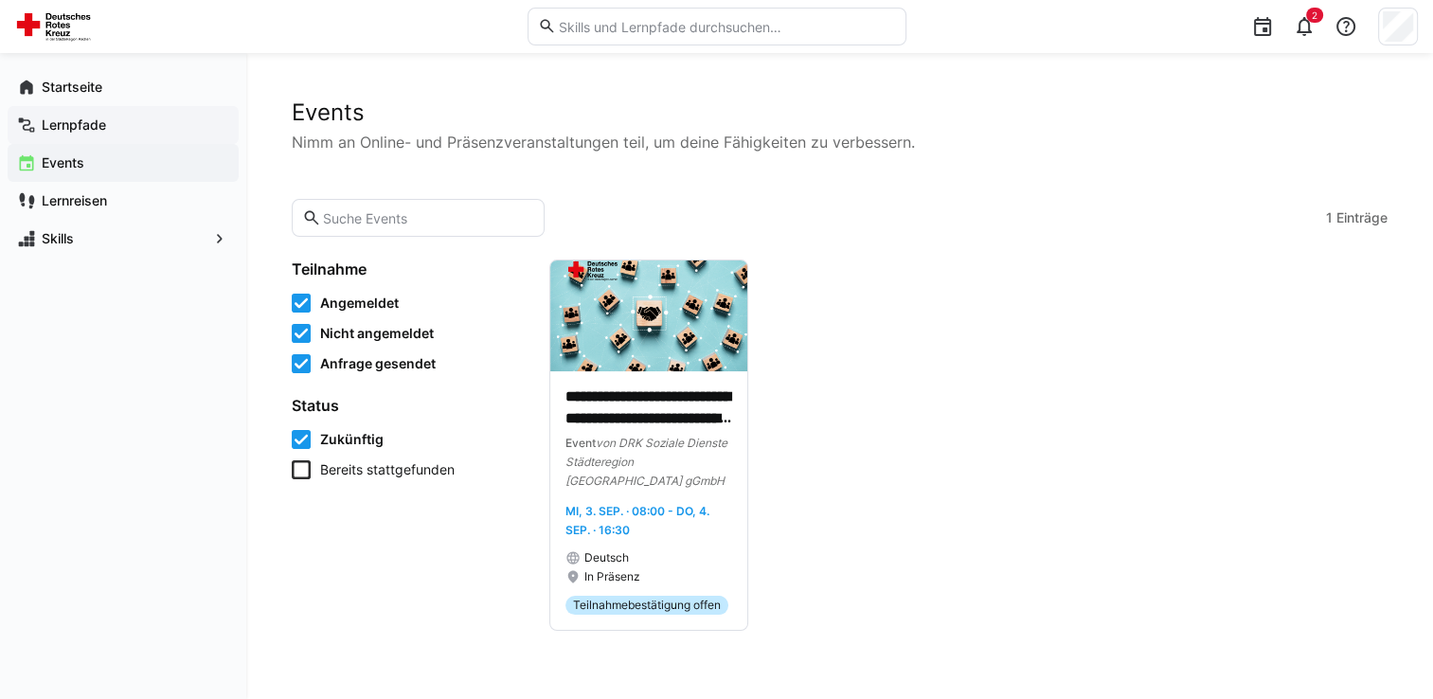
click at [98, 134] on span "Lernpfade" at bounding box center [134, 125] width 190 height 19
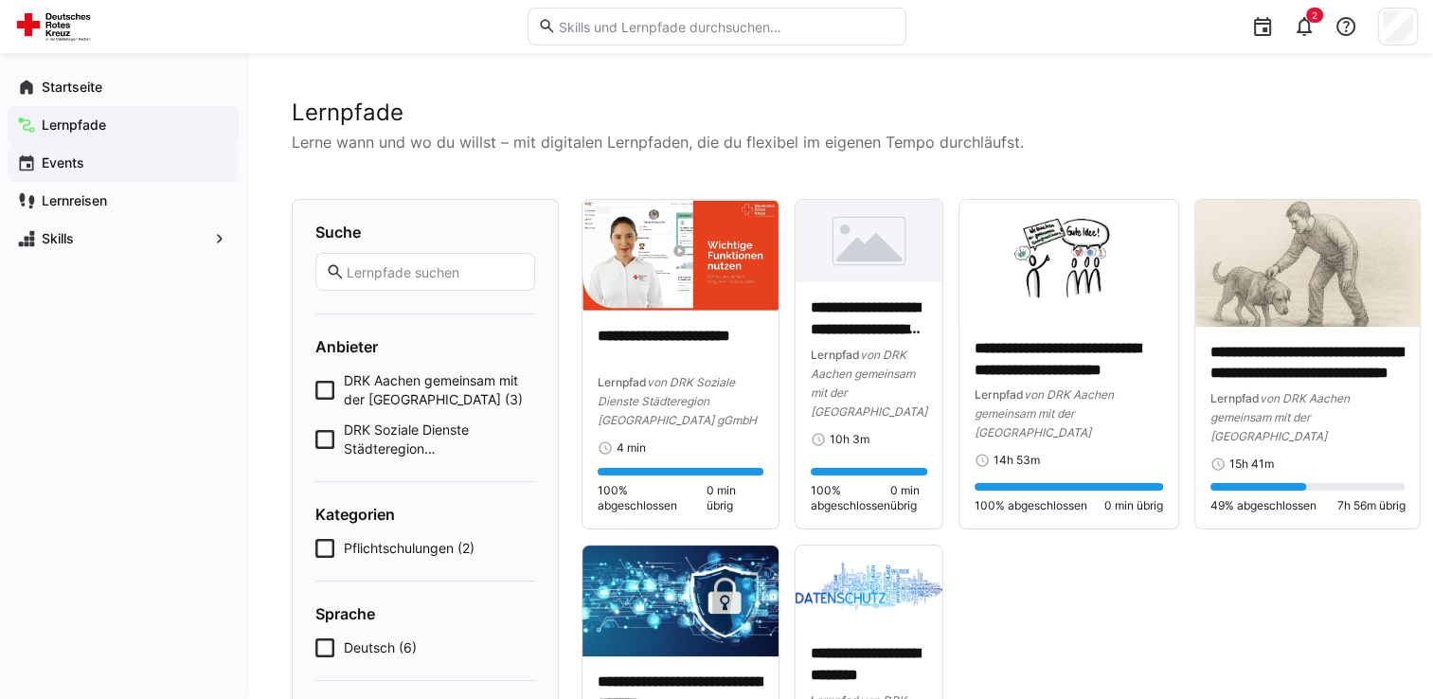
click at [98, 160] on span "Events" at bounding box center [134, 162] width 190 height 19
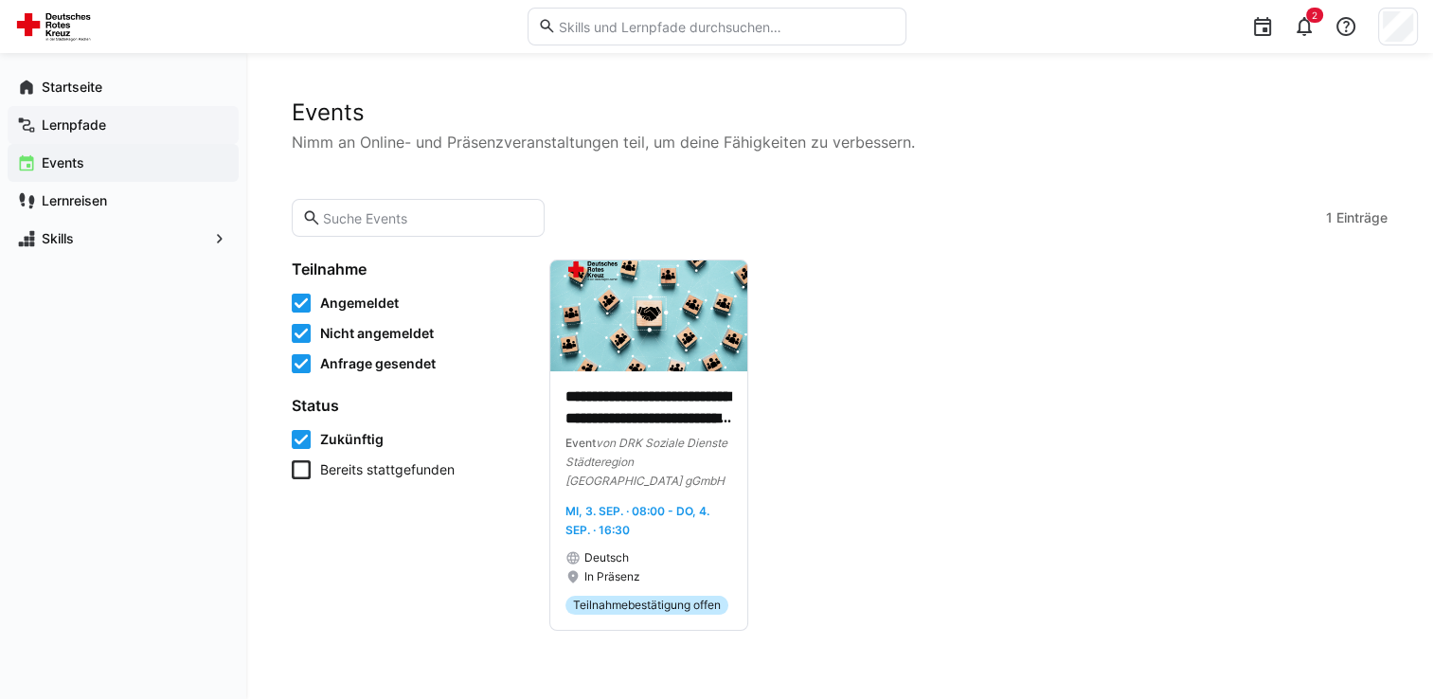
click at [107, 131] on span "Lernpfade" at bounding box center [134, 125] width 190 height 19
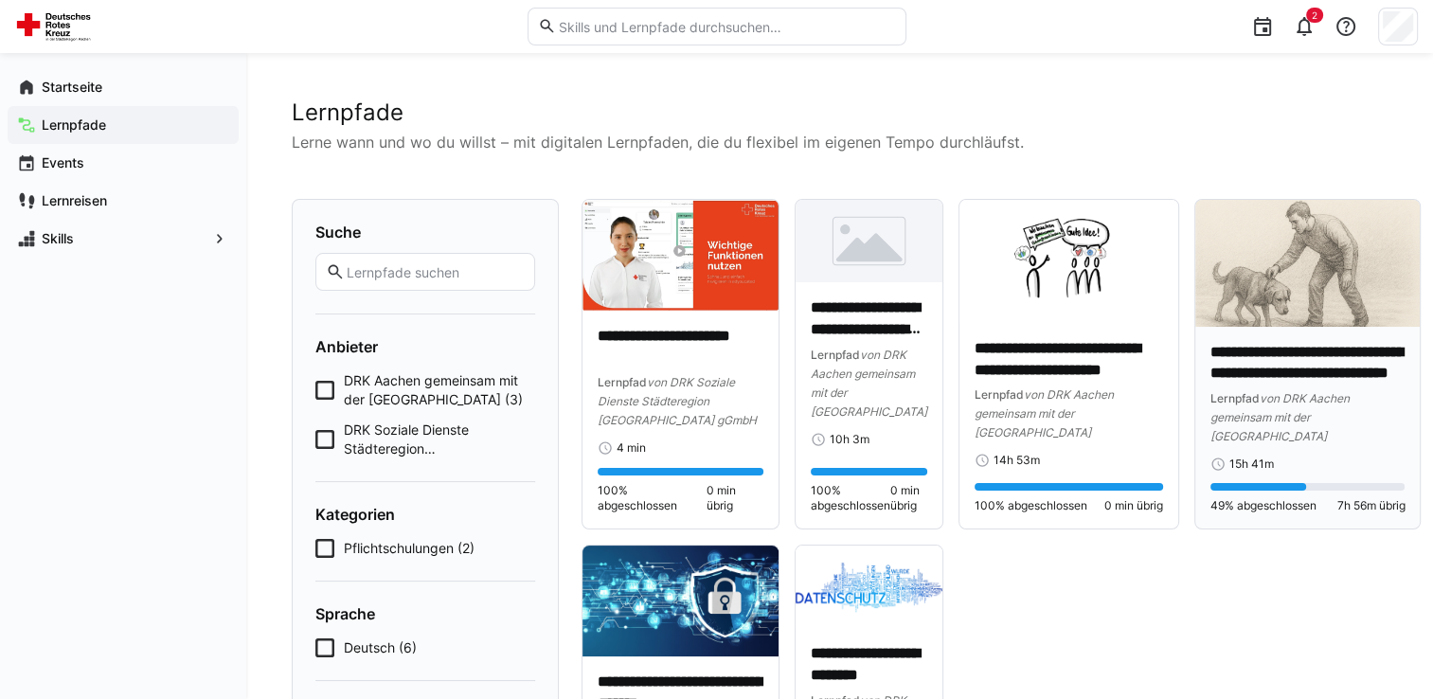
click at [1321, 305] on img at bounding box center [1307, 263] width 225 height 127
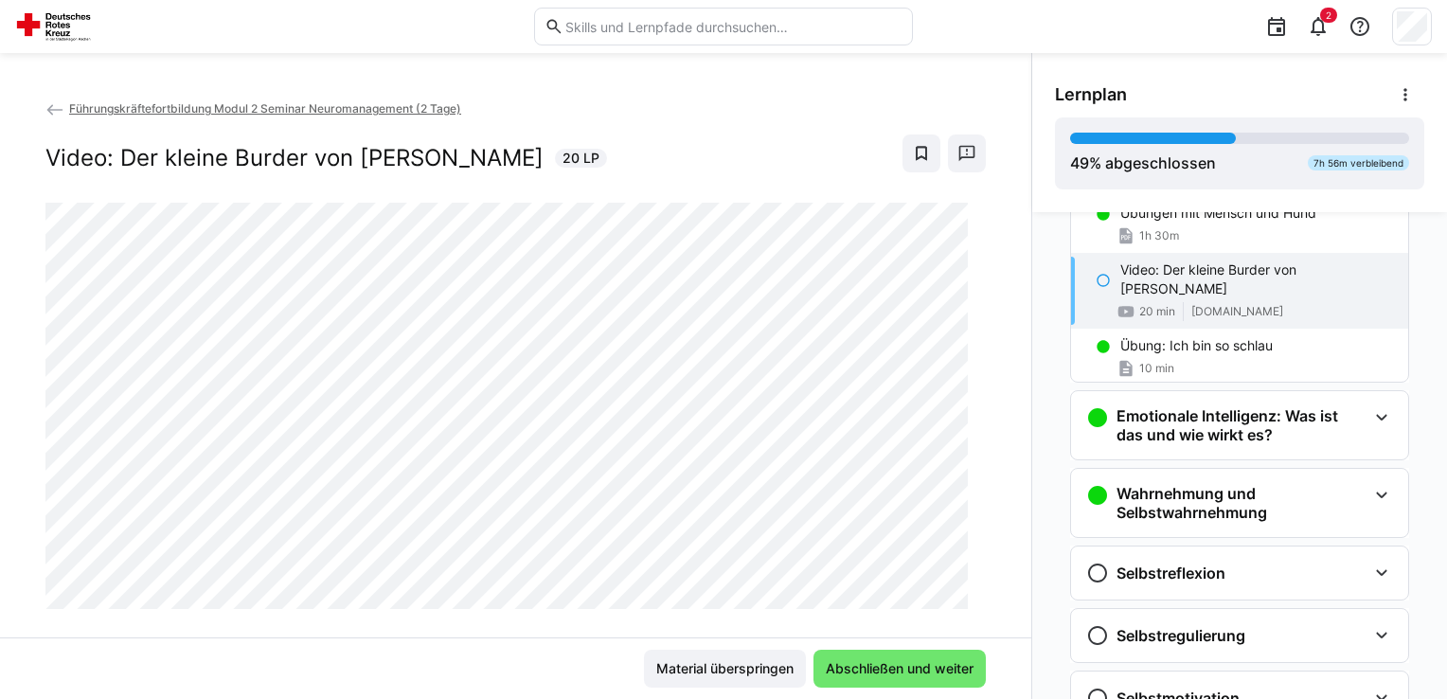
scroll to position [360, 0]
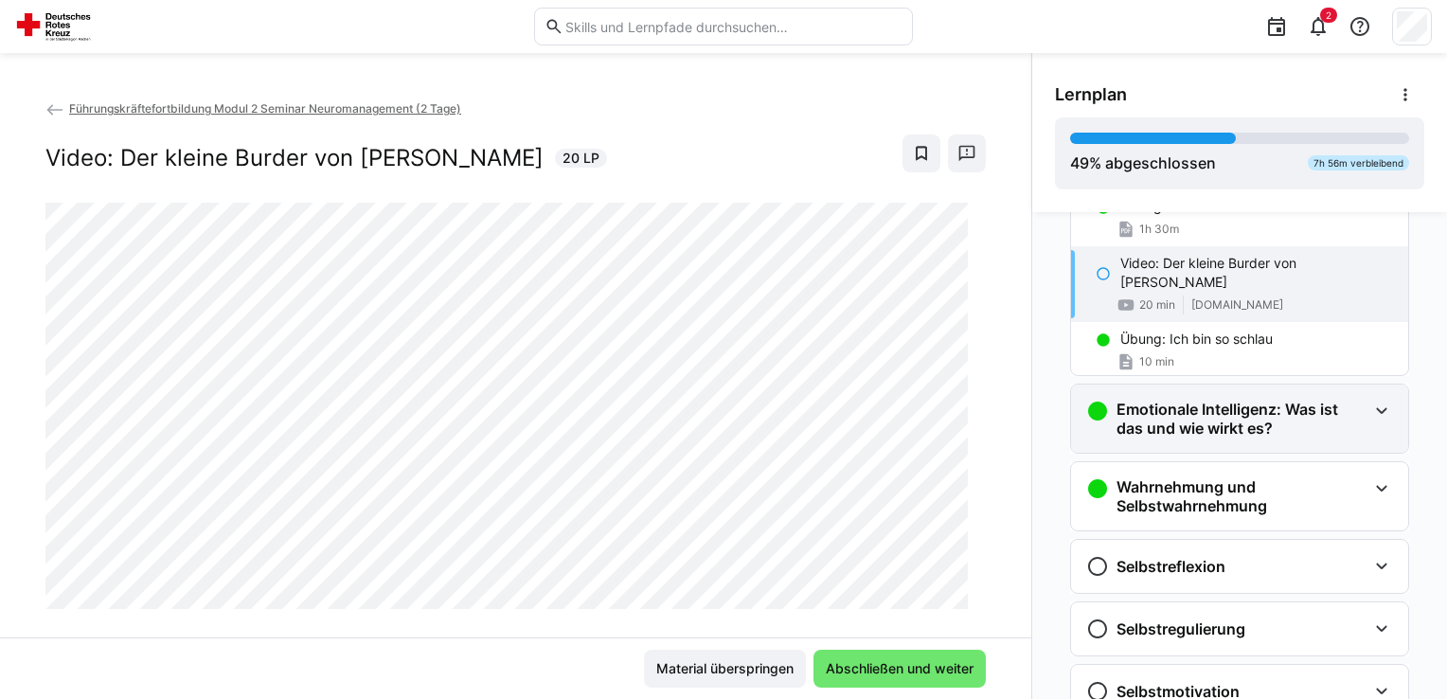
click at [1202, 422] on h3 "Emotionale Intelligenz: Was ist das und wie wirkt es?" at bounding box center [1241, 419] width 250 height 38
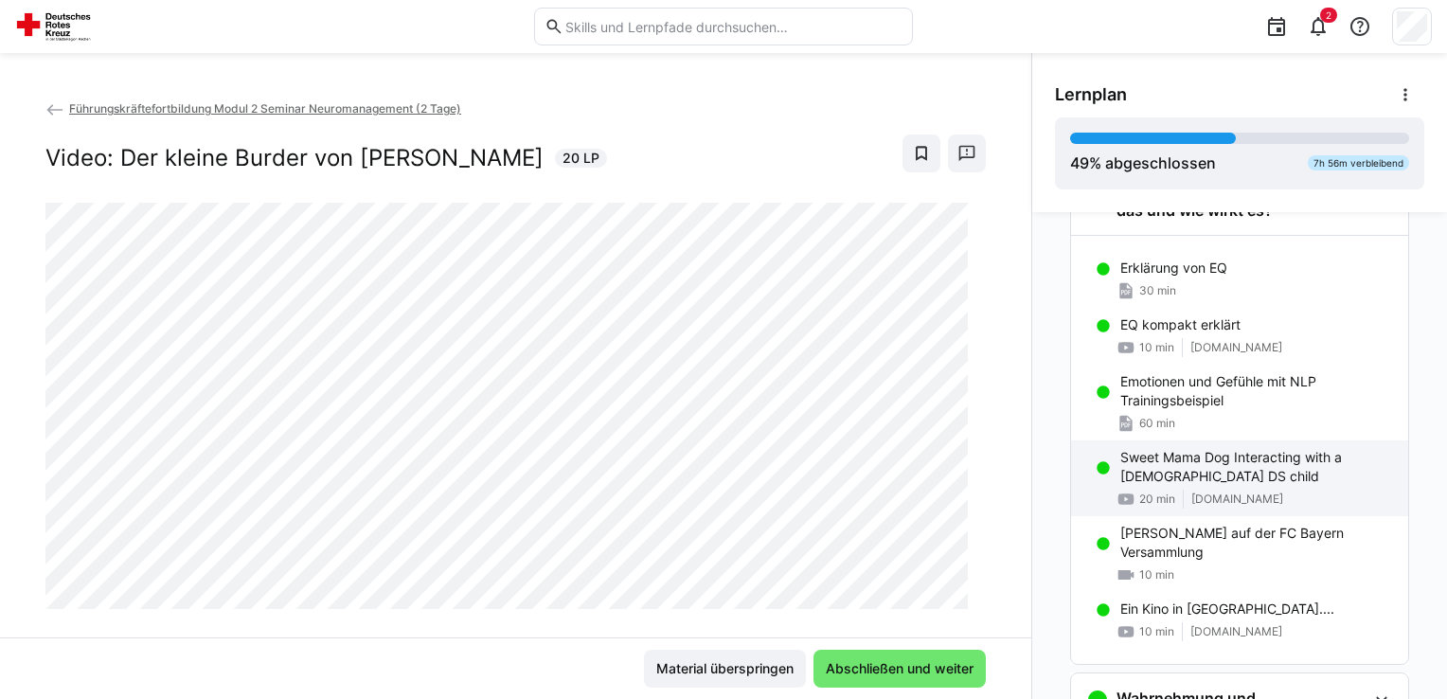
scroll to position [549, 0]
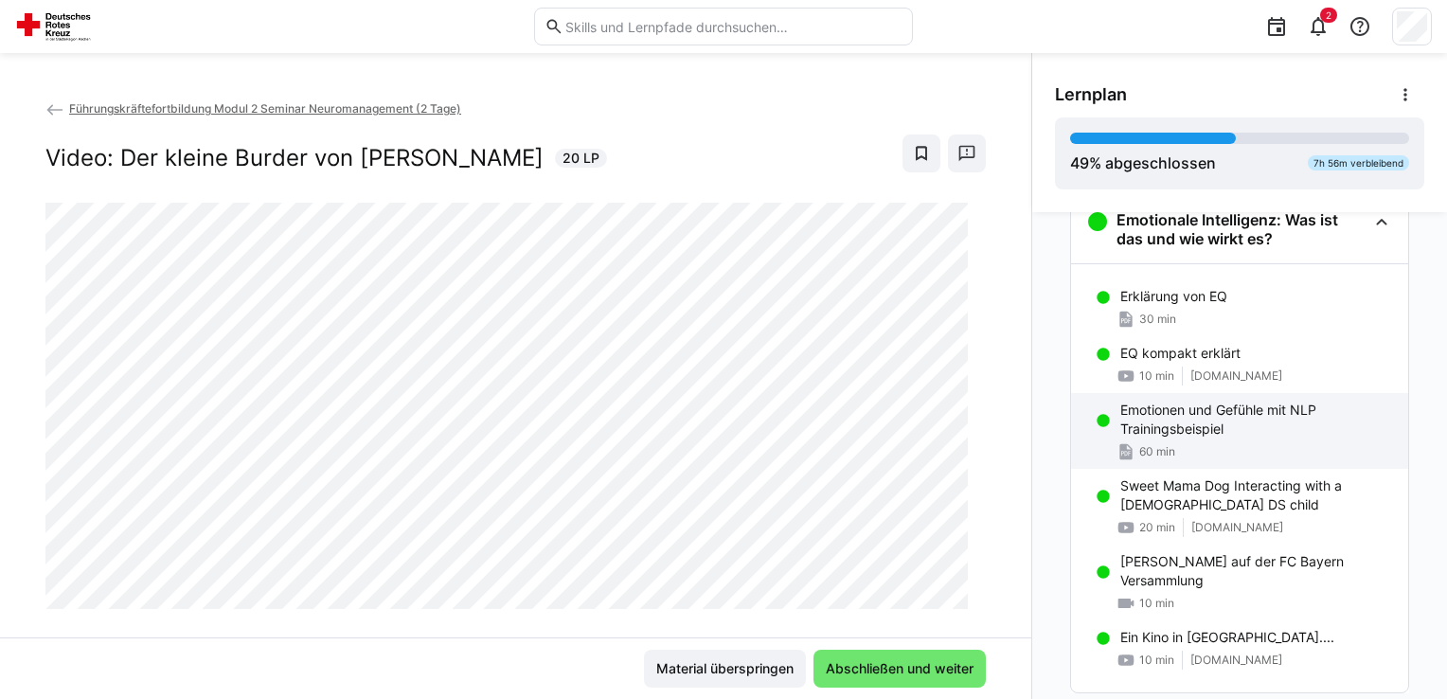
click at [1209, 419] on p "Emotionen und Gefühle mit NLP Trainingsbeispiel" at bounding box center [1256, 420] width 273 height 38
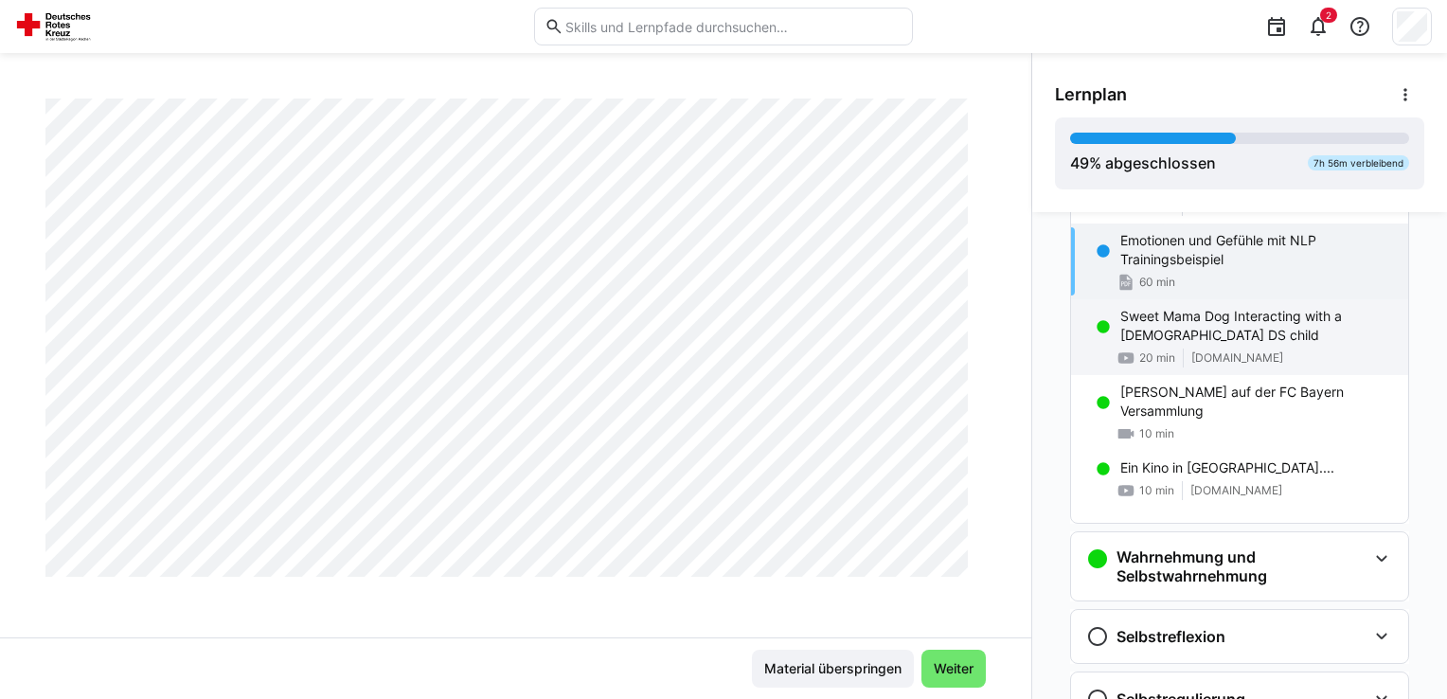
scroll to position [529, 0]
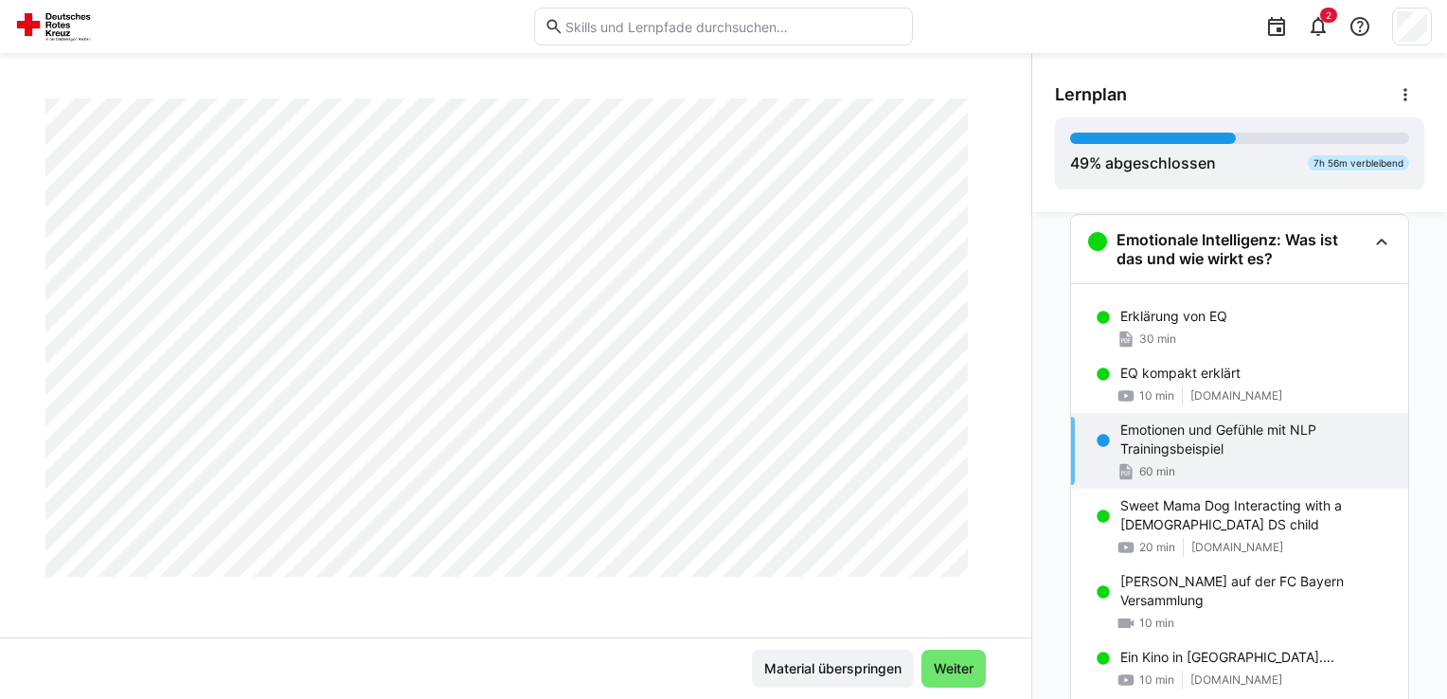
click at [1225, 437] on p "Emotionen und Gefühle mit NLP Trainingsbeispiel" at bounding box center [1256, 439] width 273 height 38
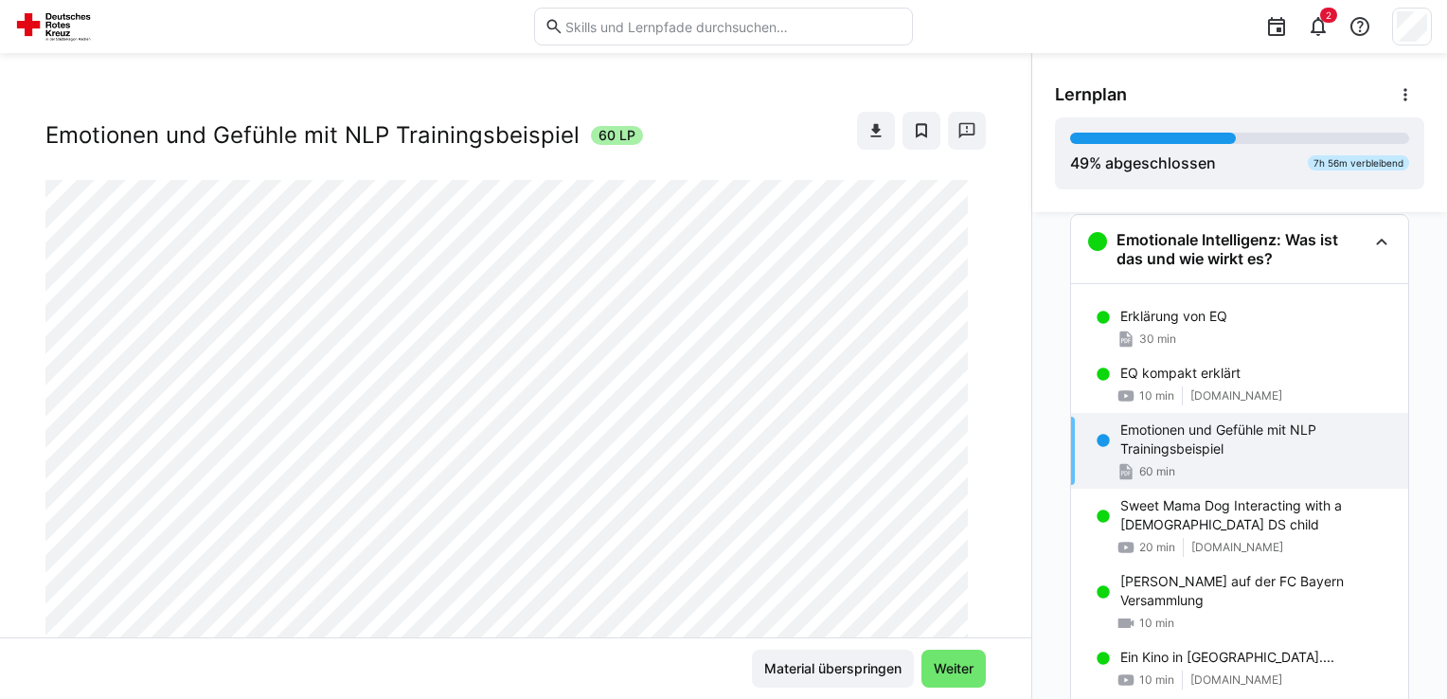
scroll to position [0, 0]
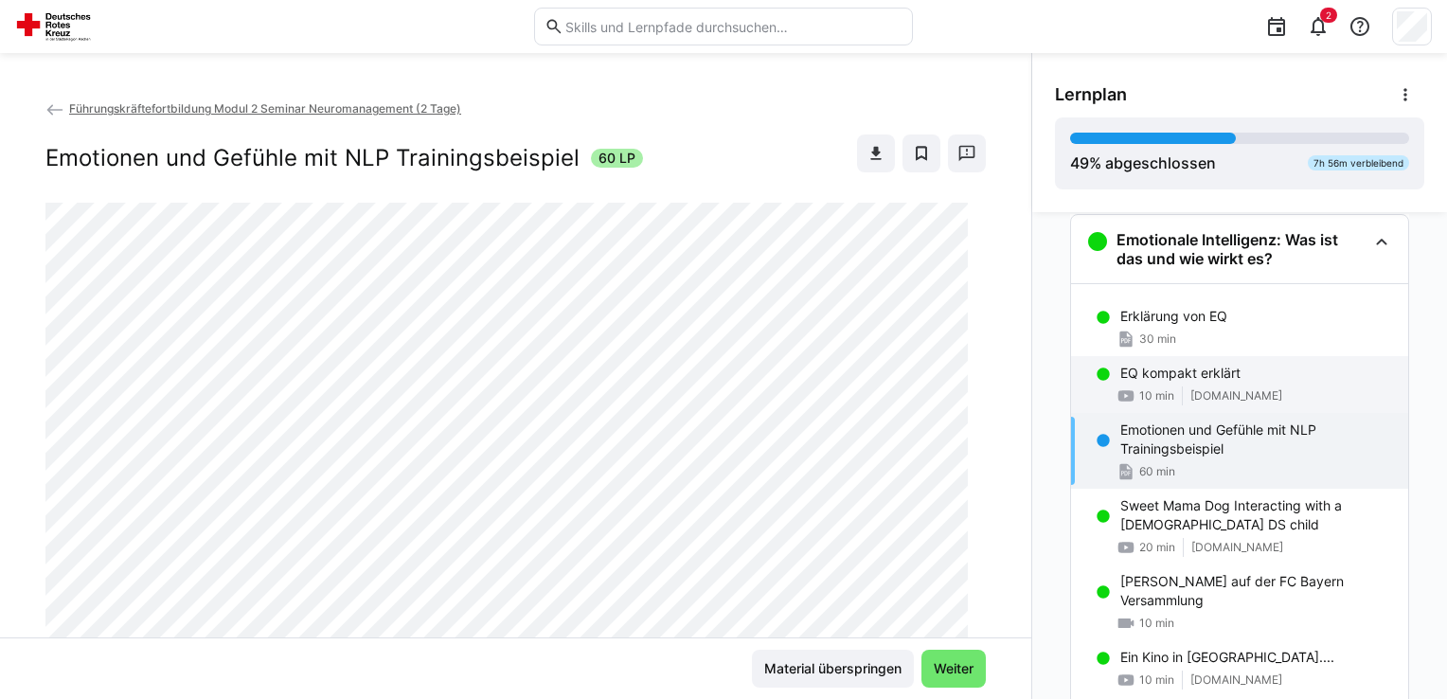
click at [1160, 372] on p "EQ kompakt erklärt" at bounding box center [1180, 373] width 120 height 19
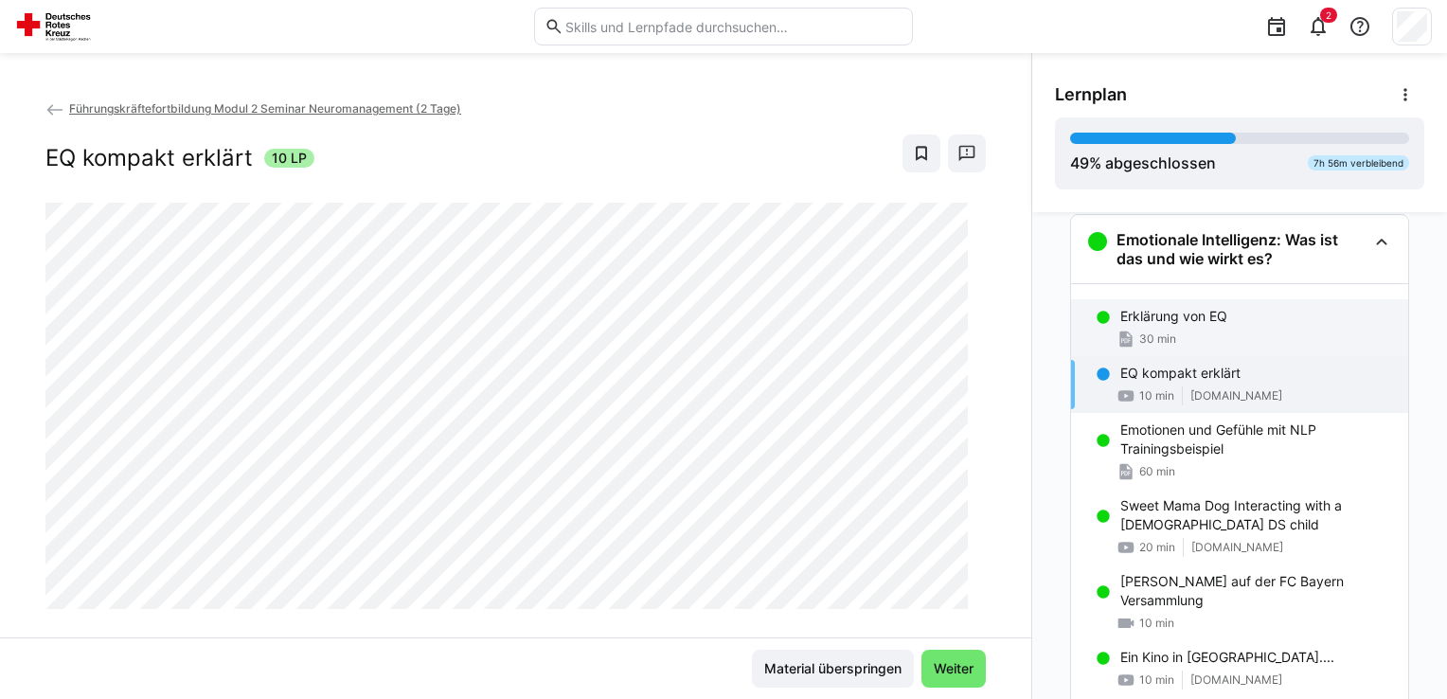
click at [1167, 309] on p "Erklärung von EQ" at bounding box center [1173, 316] width 107 height 19
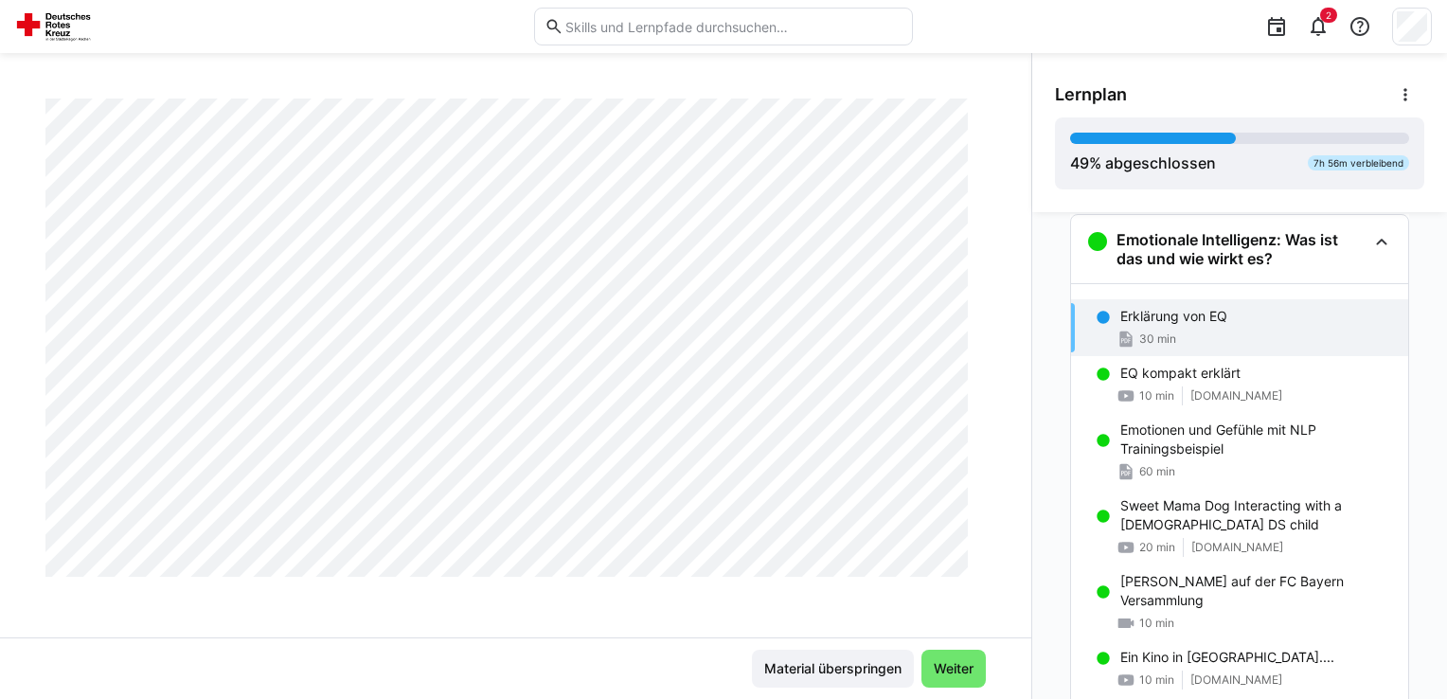
scroll to position [1136, 0]
